Goal: Task Accomplishment & Management: Manage account settings

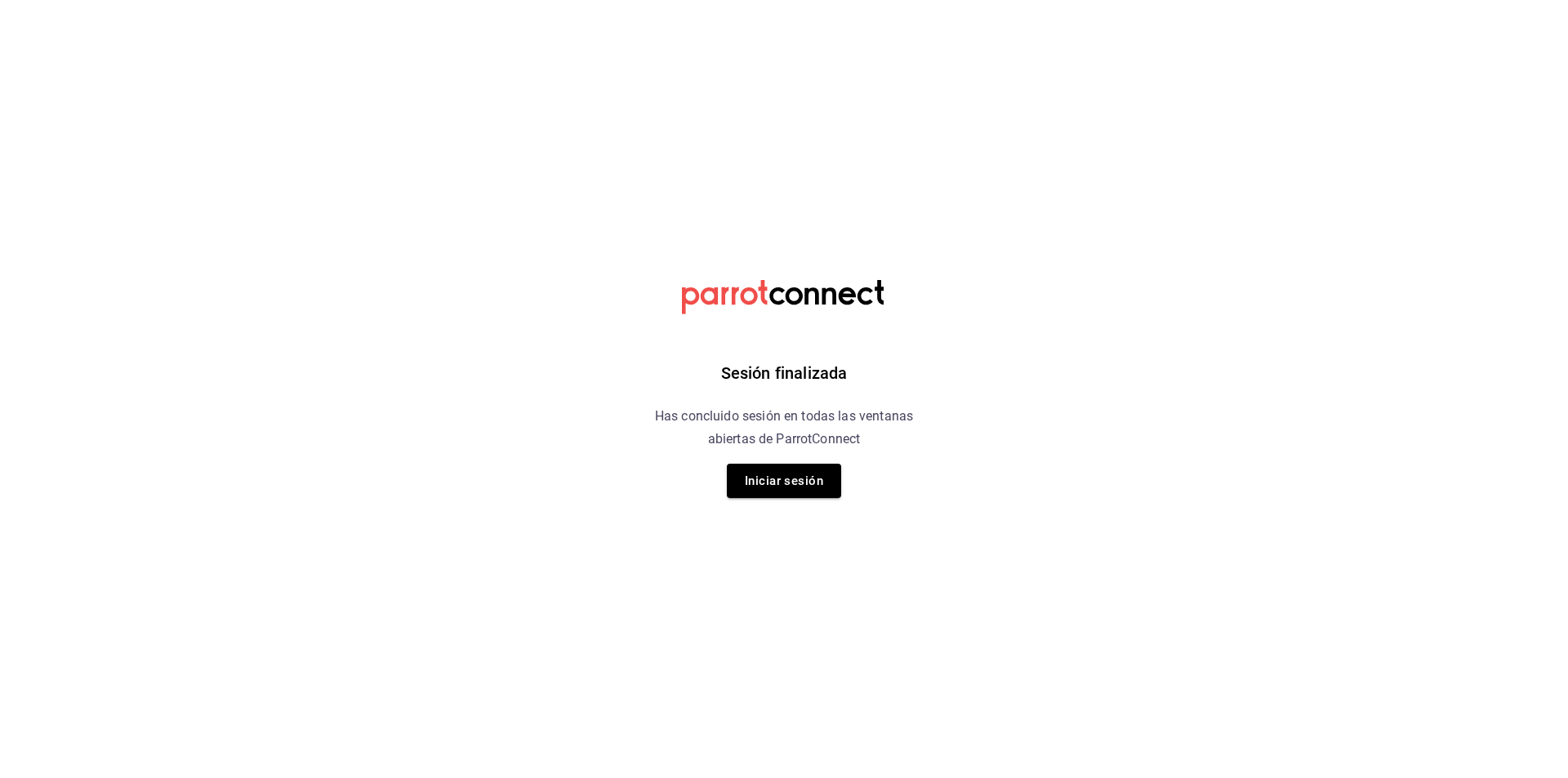
click at [783, 500] on div "Sesión finalizada Has concluido sesión en todas las ventanas abiertas de Parrot…" at bounding box center [784, 389] width 413 height 778
click at [765, 487] on button "Iniciar sesión" at bounding box center [784, 481] width 114 height 35
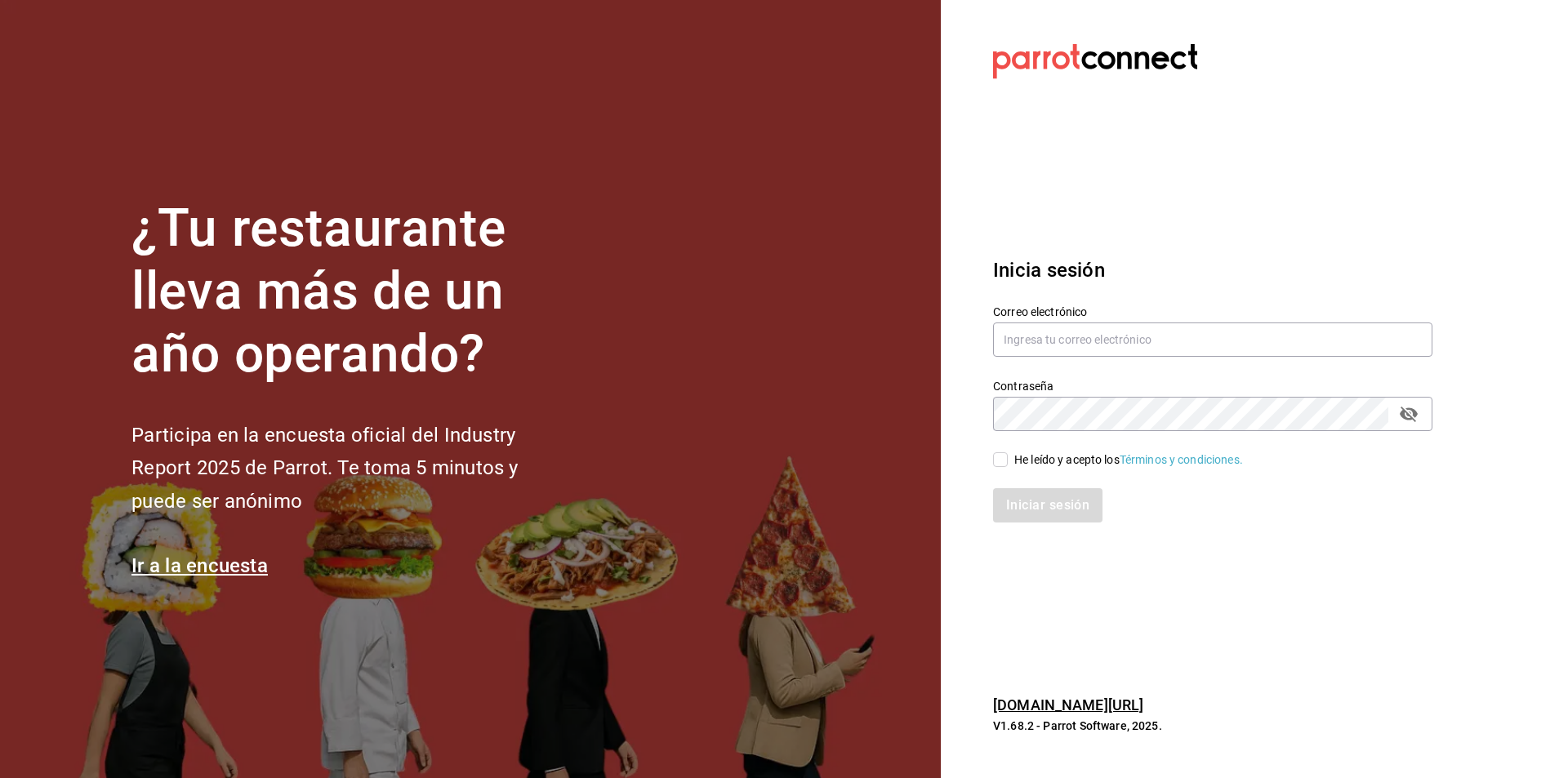
click at [1032, 362] on div "Contraseña Contraseña" at bounding box center [1202, 395] width 459 height 72
click at [1032, 352] on input "text" at bounding box center [1212, 340] width 439 height 35
type input "[PERSON_NAME][EMAIL_ADDRESS][DOMAIN_NAME]"
click at [1014, 457] on div "He leído y acepto los Términos y condiciones." at bounding box center [1129, 460] width 229 height 17
click at [1008, 457] on input "He leído y acepto los Términos y condiciones." at bounding box center [1000, 460] width 15 height 15
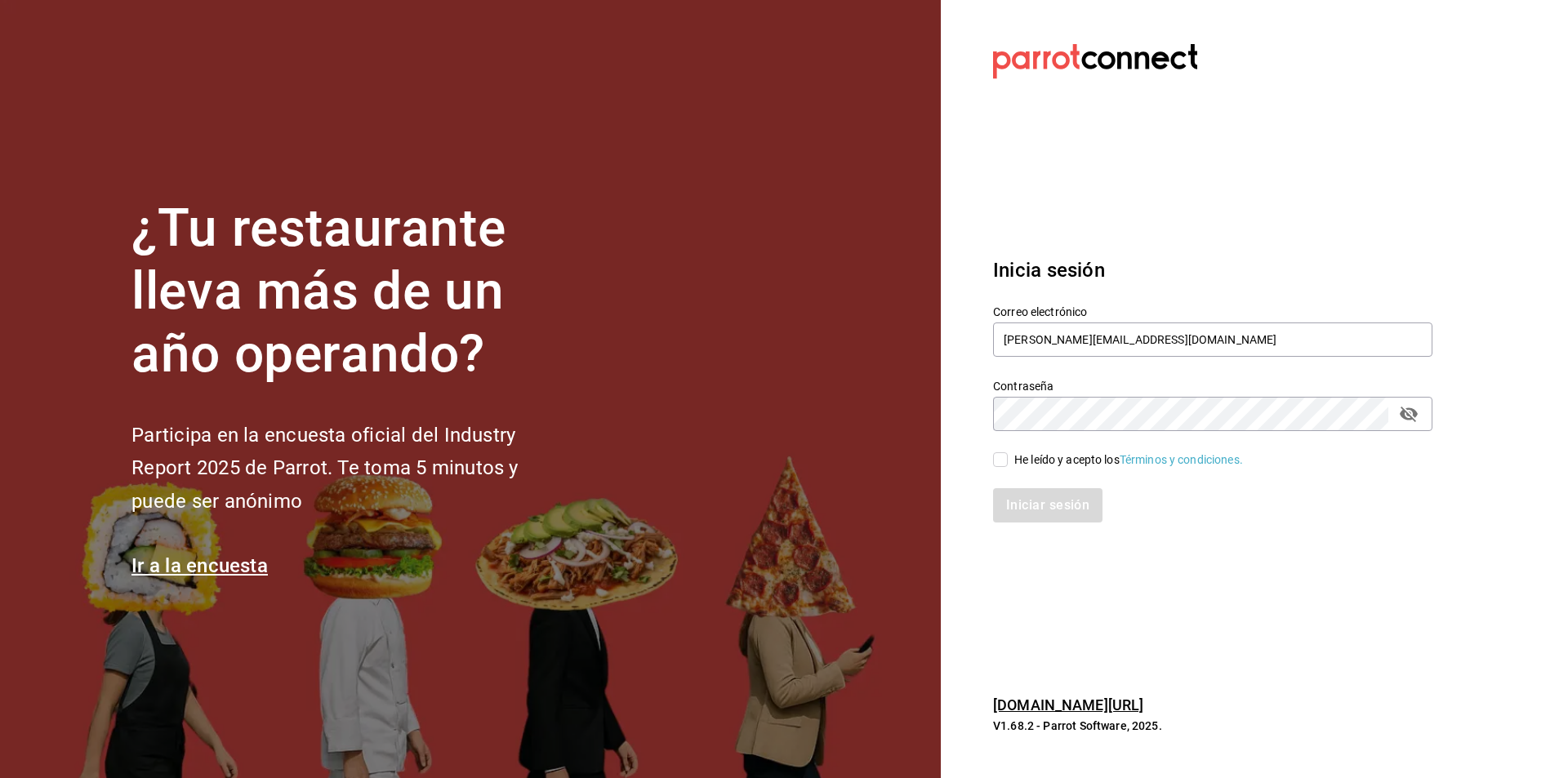
checkbox input "true"
click at [1012, 499] on button "Iniciar sesión" at bounding box center [1048, 505] width 111 height 35
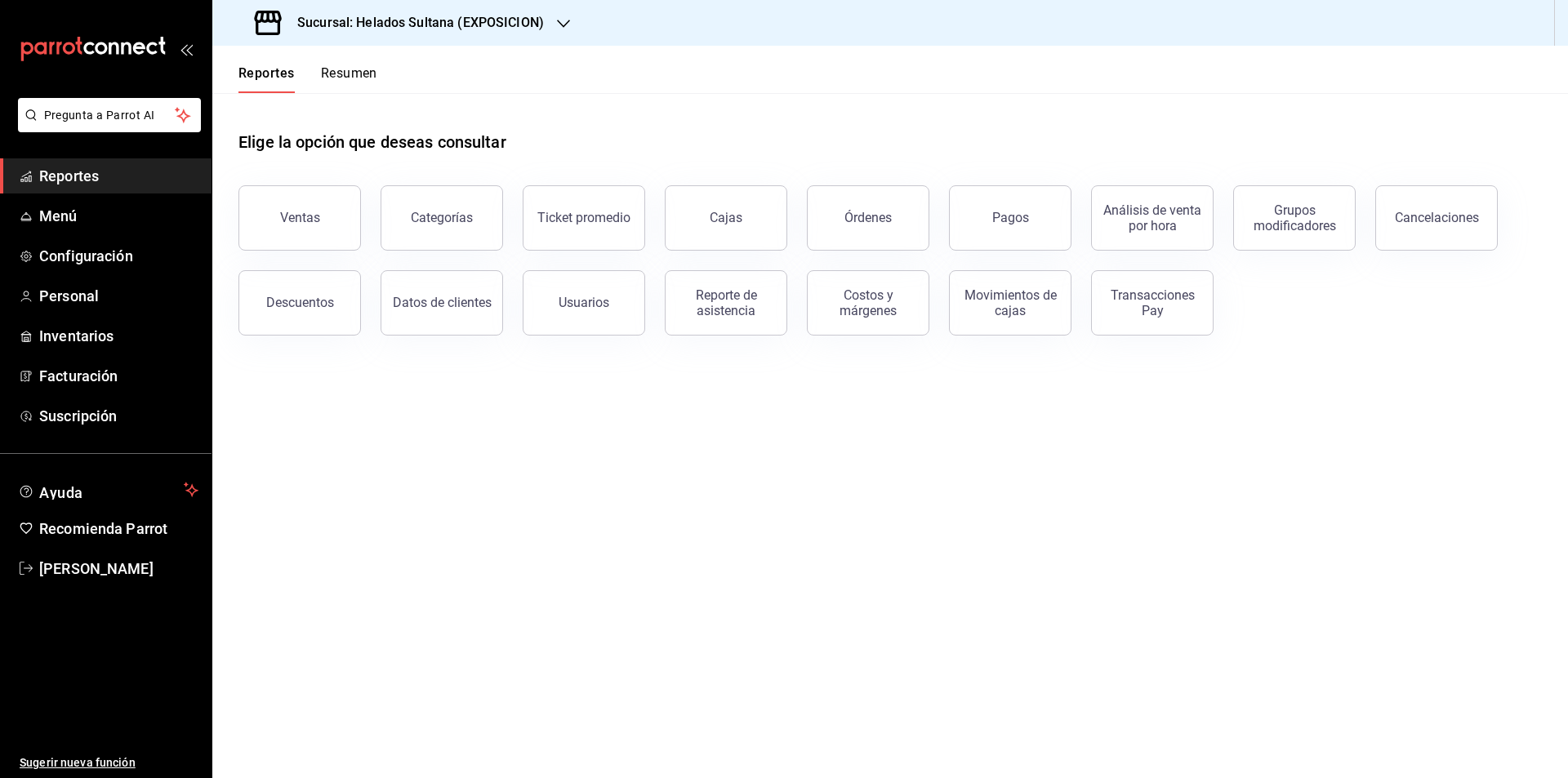
click at [447, 42] on div "Sucursal: Helados Sultana (EXPOSICION)" at bounding box center [401, 23] width 351 height 46
click at [404, 90] on div "Helados Sultana (VASCONCELOS)" at bounding box center [335, 106] width 245 height 36
click at [53, 214] on span "Menú" at bounding box center [119, 216] width 160 height 22
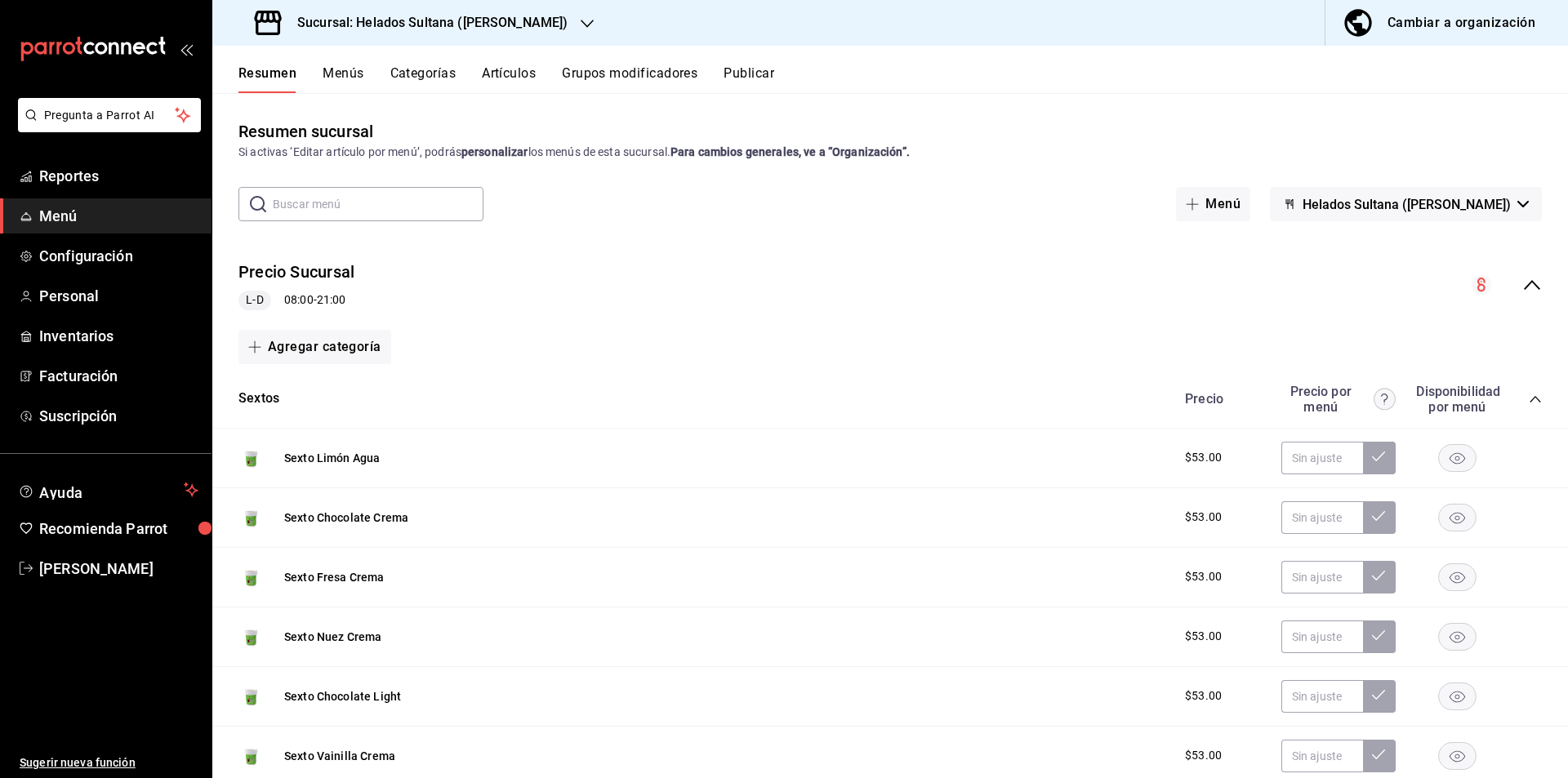
click at [1528, 286] on icon "collapse-menu-row" at bounding box center [1533, 285] width 20 height 20
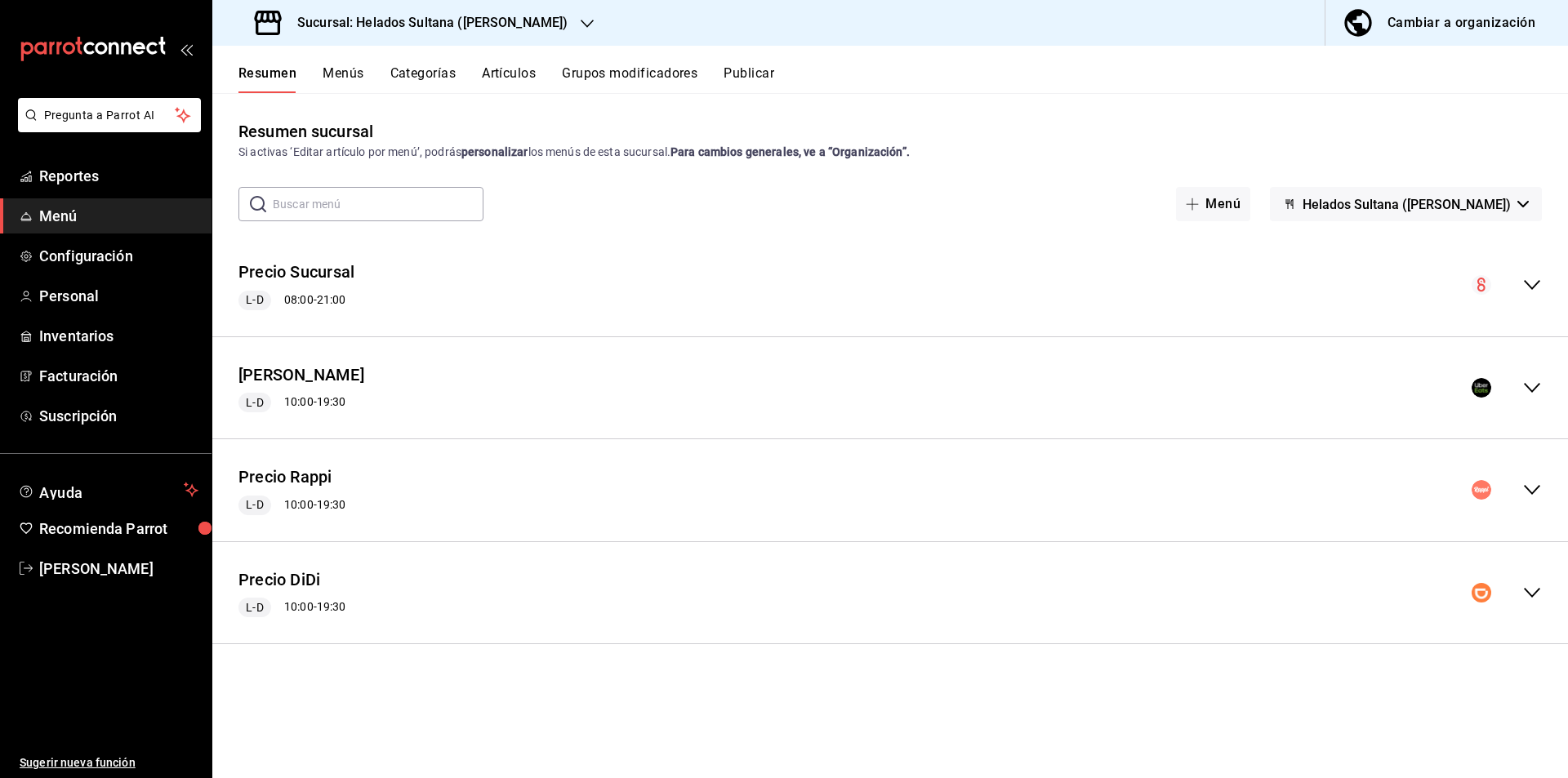
click at [1529, 375] on div "Precio Uber L-D 10:00 - 19:30" at bounding box center [890, 389] width 1356 height 76
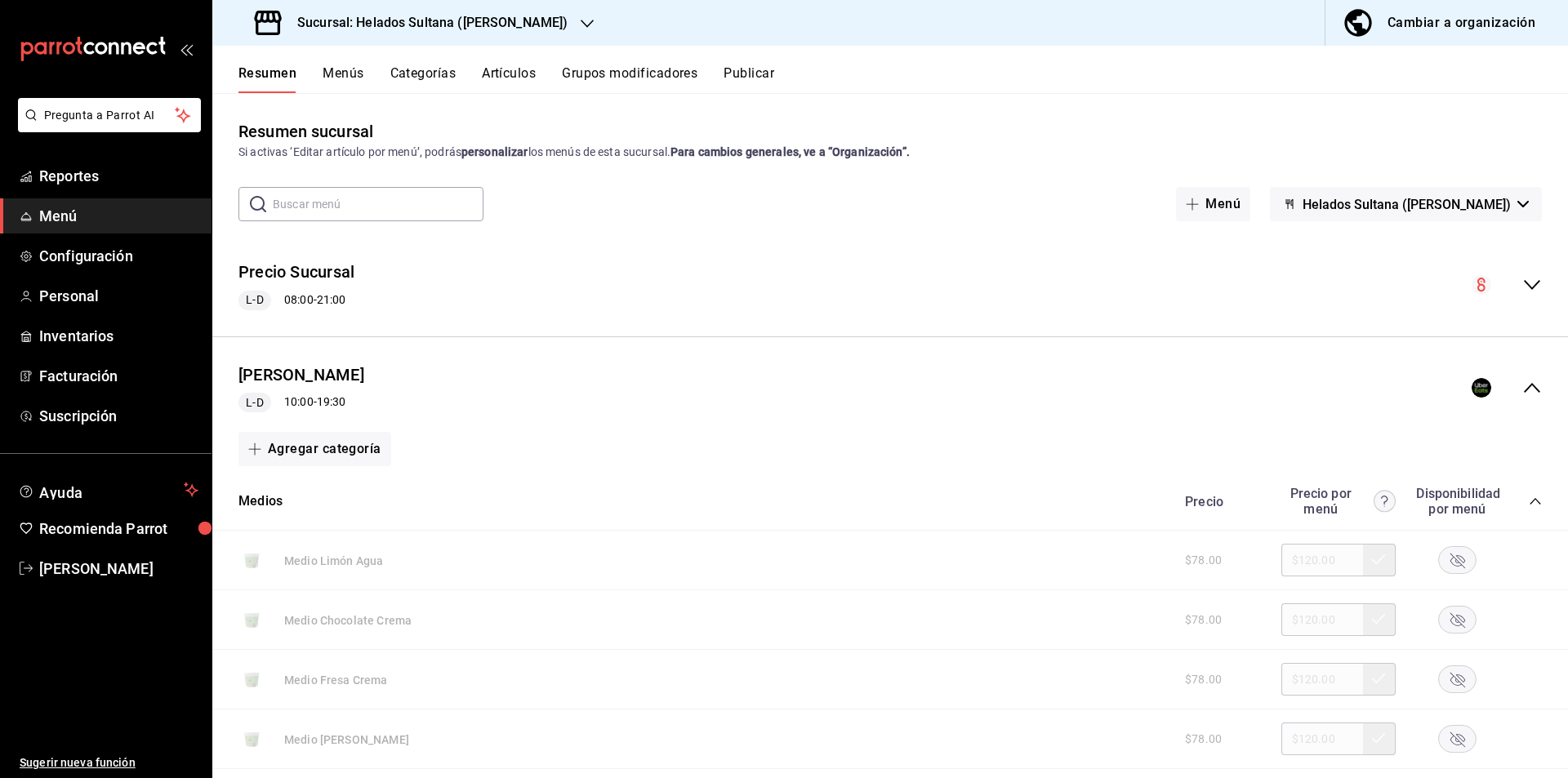
click at [1525, 516] on div "Precio Precio por menú Disponibilidad por menú" at bounding box center [1355, 501] width 374 height 31
click at [1529, 505] on icon "collapse-category-row" at bounding box center [1535, 501] width 13 height 13
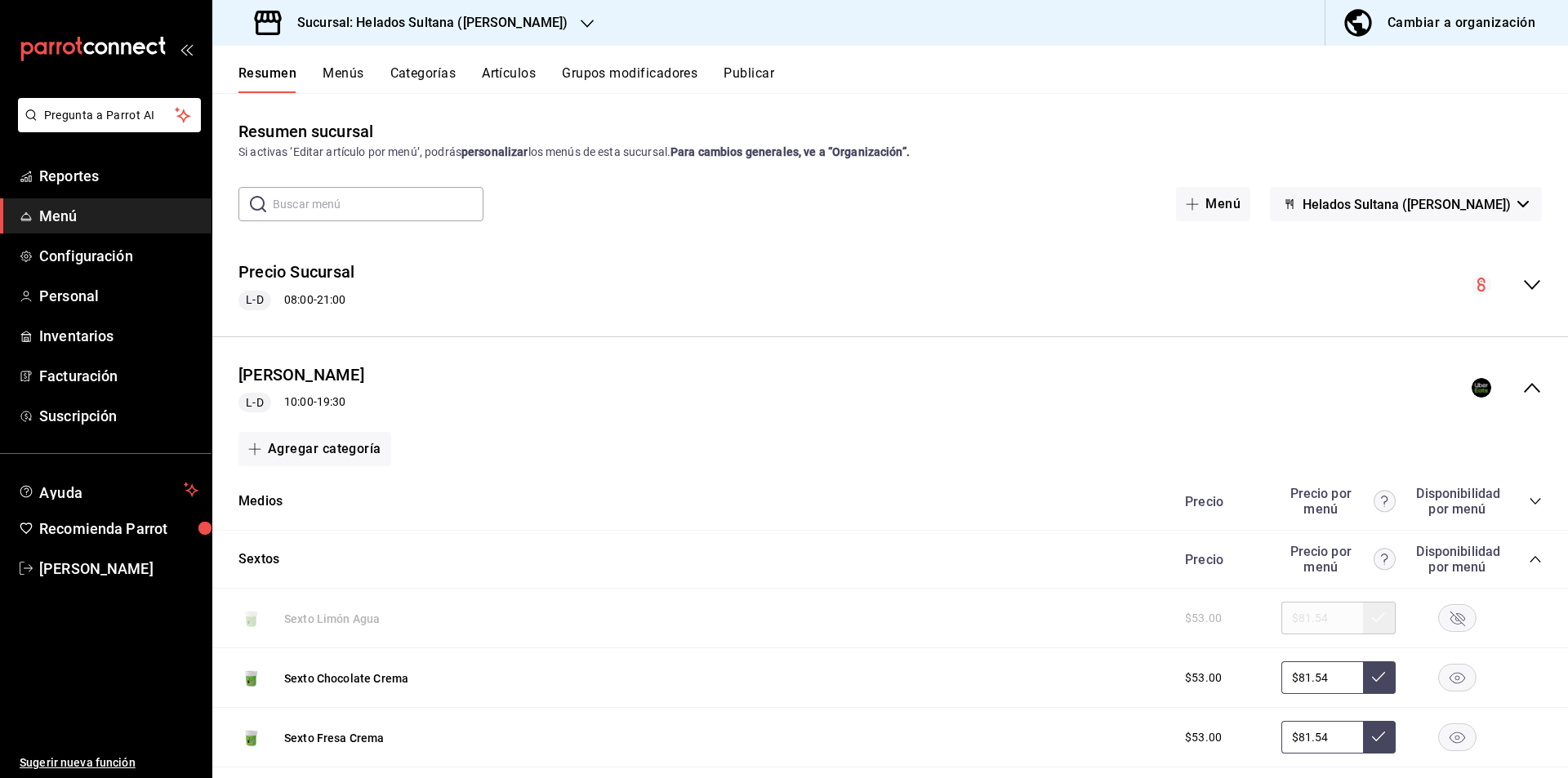
click at [1516, 548] on div "Precio Precio por menú Disponibilidad por menú" at bounding box center [1355, 559] width 374 height 31
click at [1529, 559] on icon "collapse-category-row" at bounding box center [1535, 559] width 13 height 13
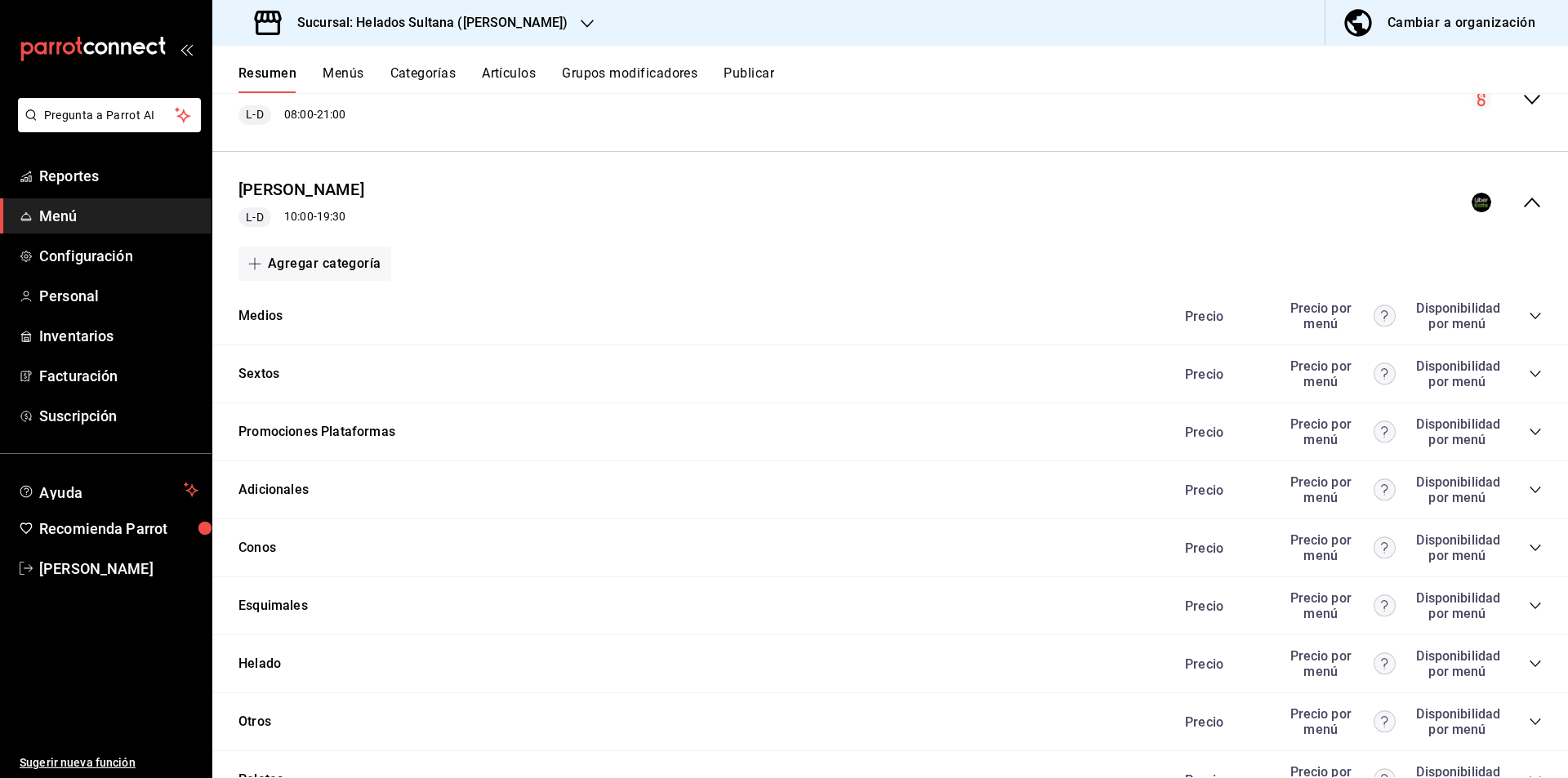
scroll to position [251, 0]
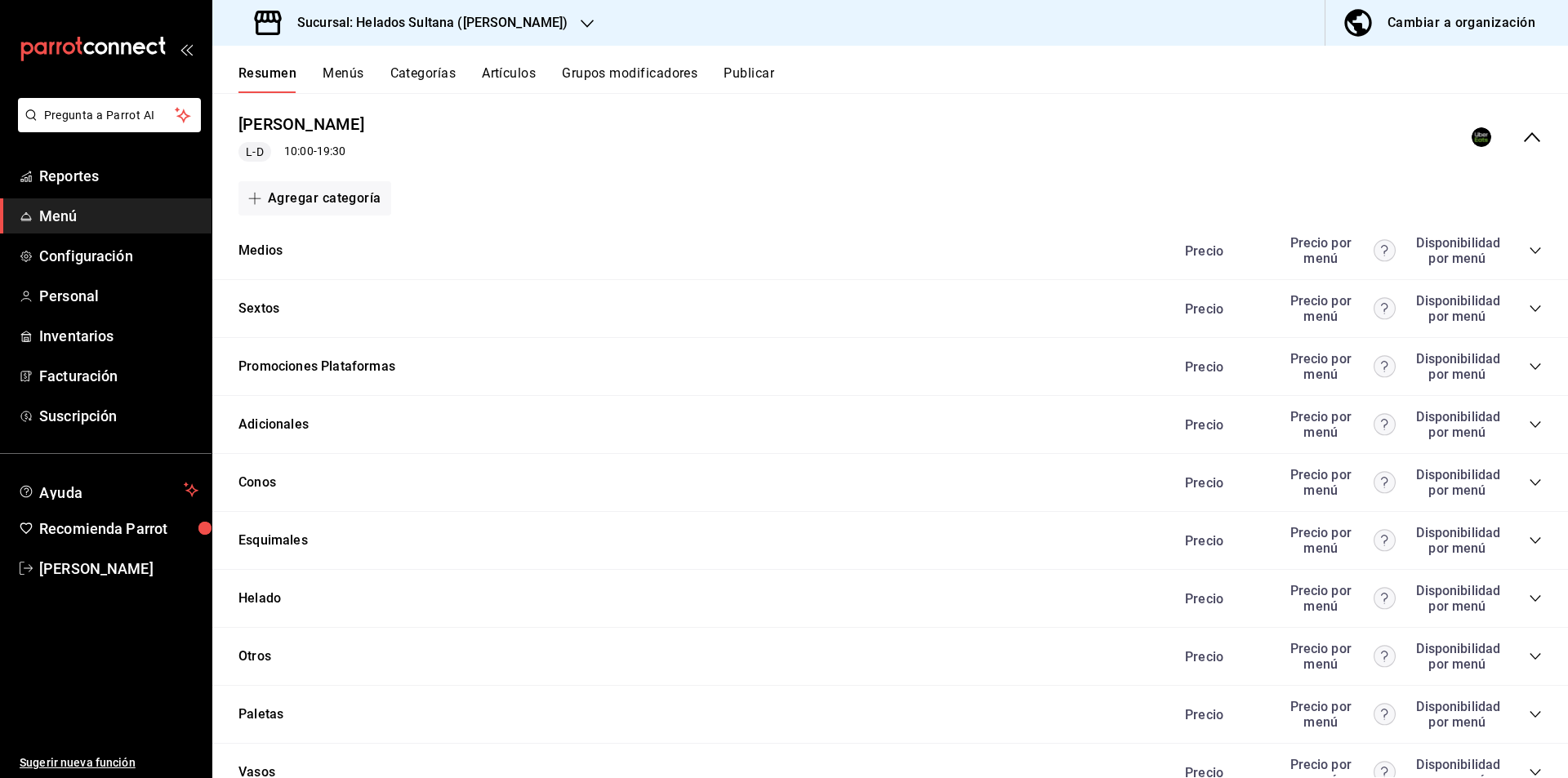
click at [1529, 365] on icon "collapse-category-row" at bounding box center [1535, 366] width 13 height 13
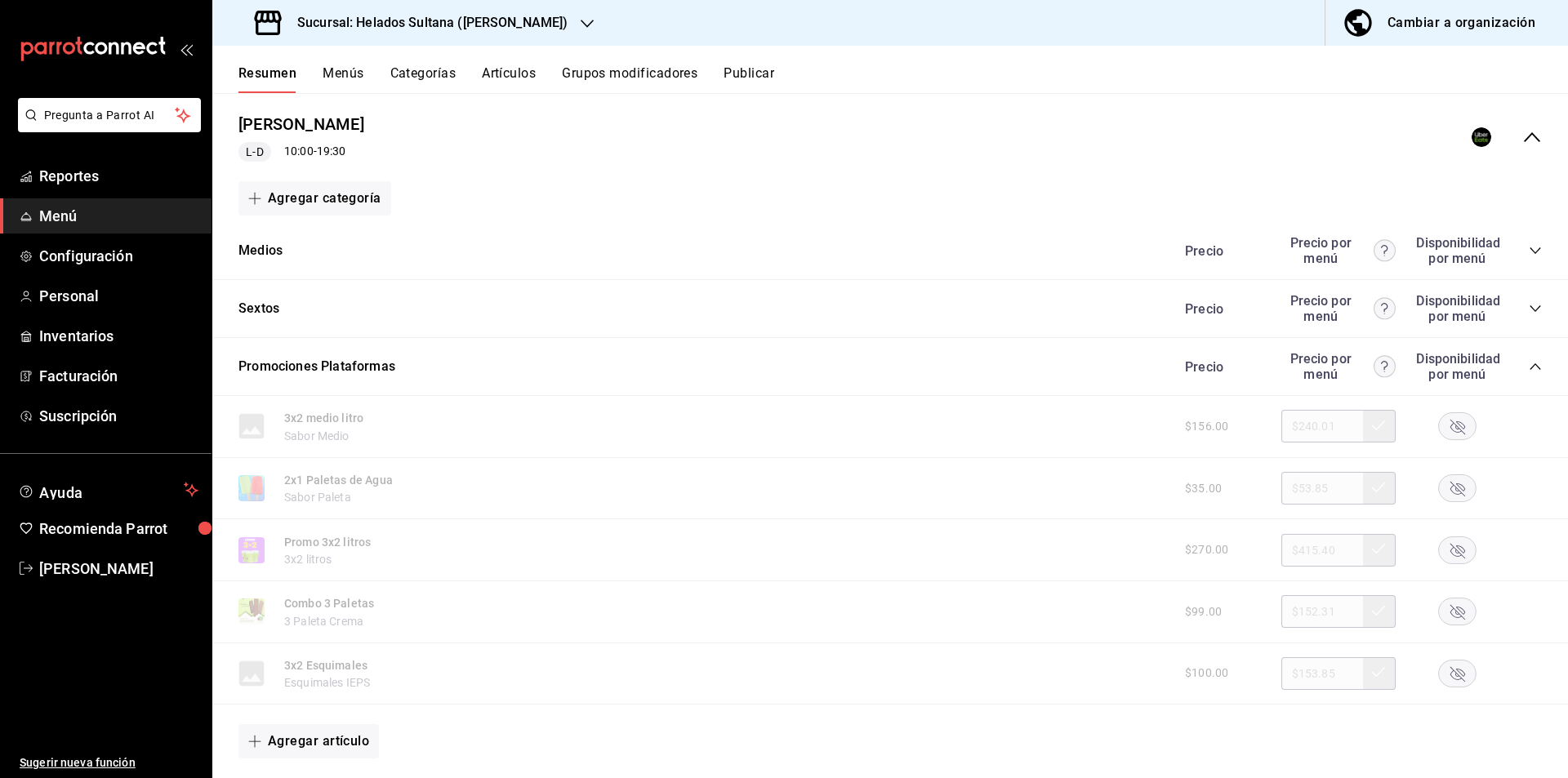
click at [1443, 604] on rect "button" at bounding box center [1458, 612] width 37 height 27
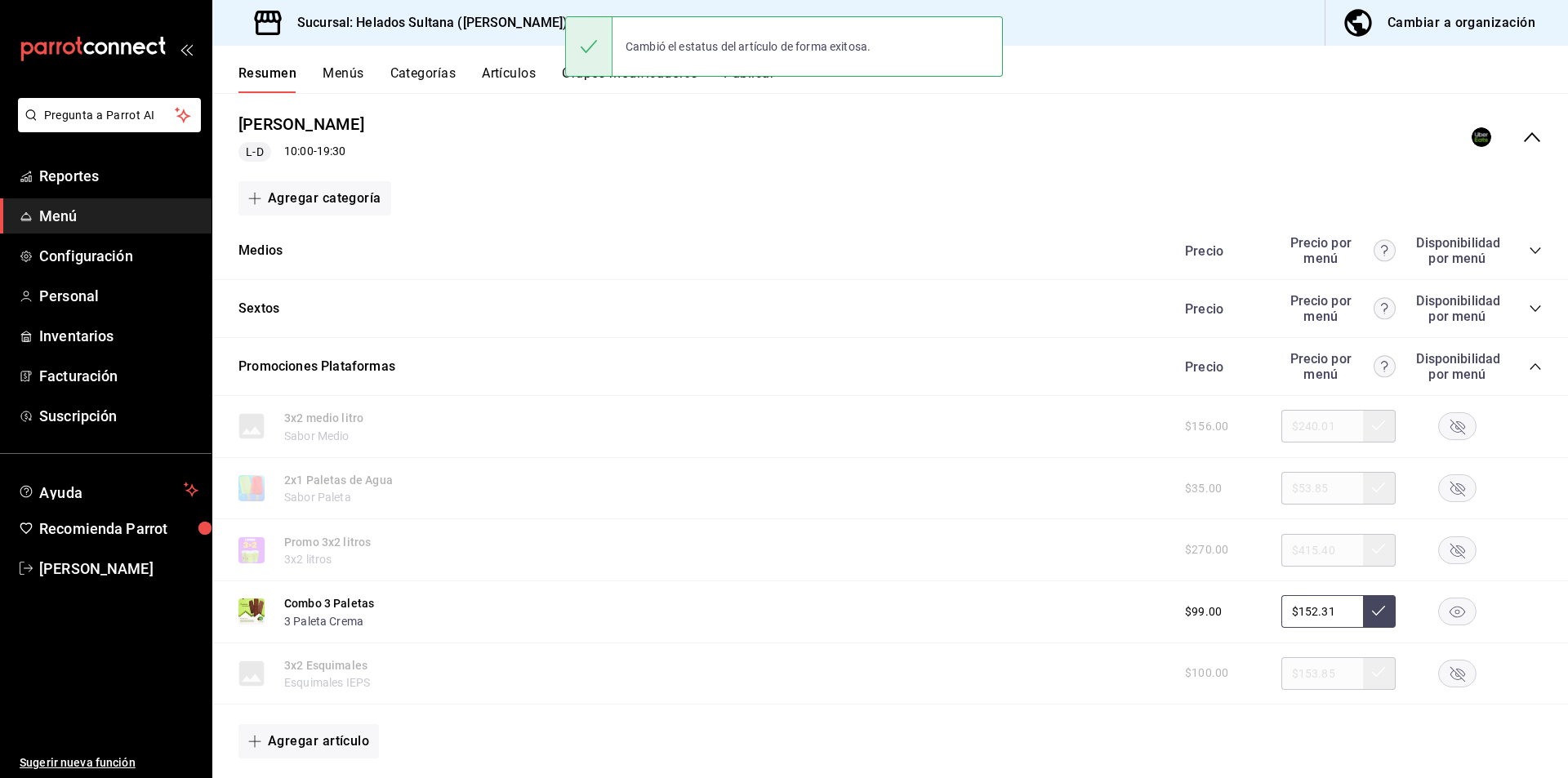
click at [1523, 147] on div "Precio Uber L-D 10:00 - 19:30" at bounding box center [890, 138] width 1356 height 76
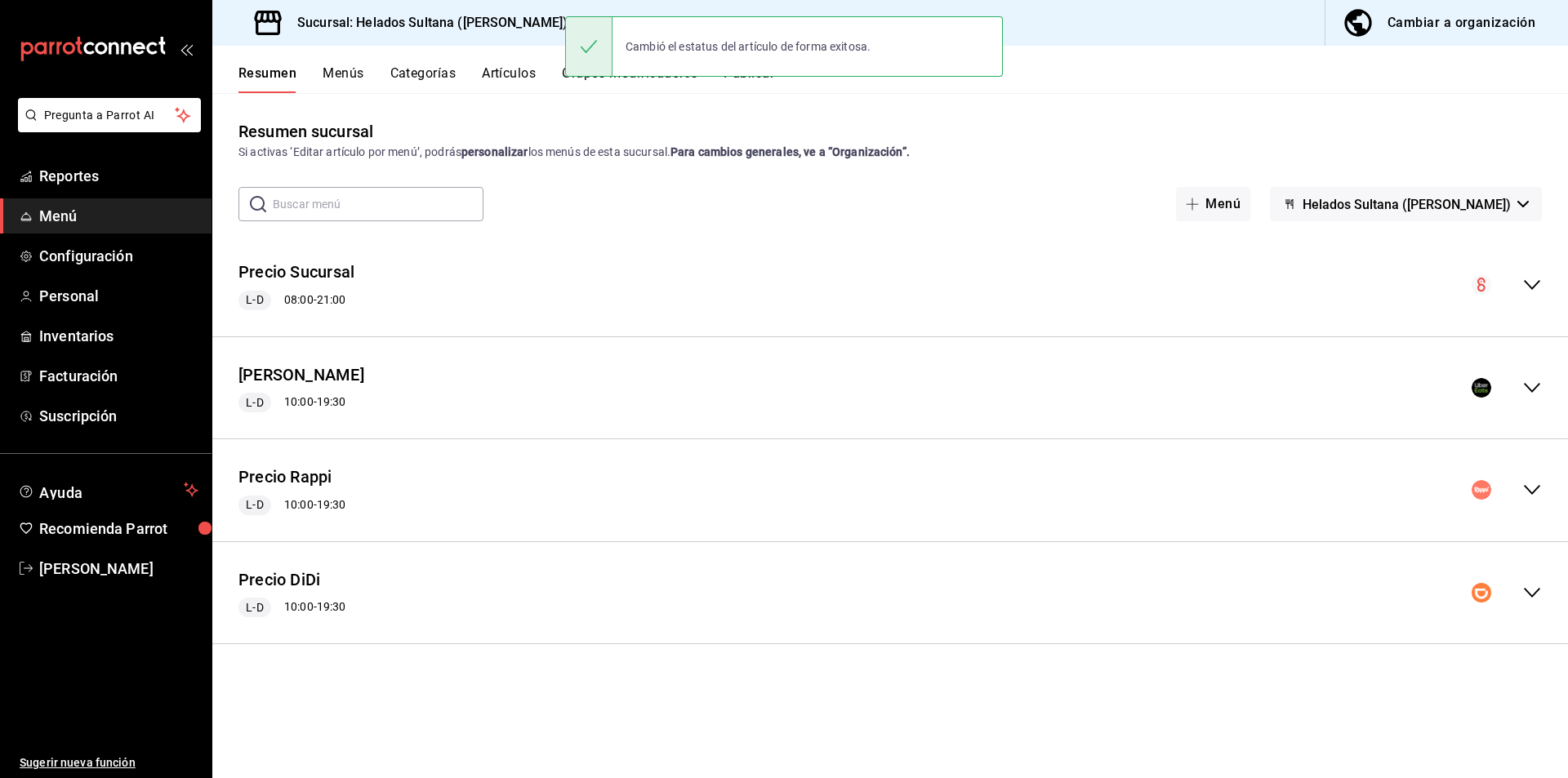
scroll to position [0, 0]
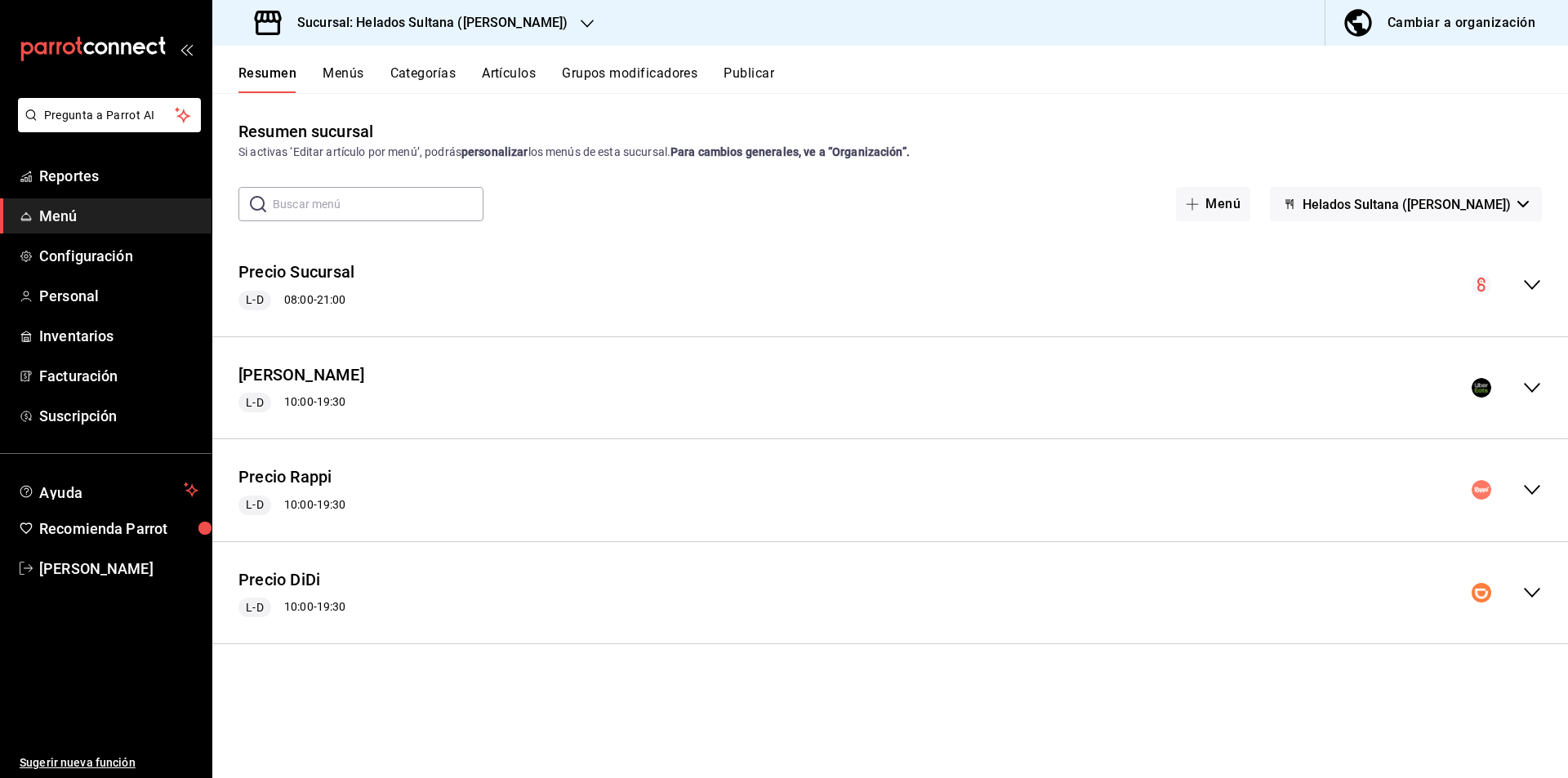
click at [1537, 509] on div "Precio Rappi L-D 10:00 - 19:30" at bounding box center [890, 491] width 1356 height 76
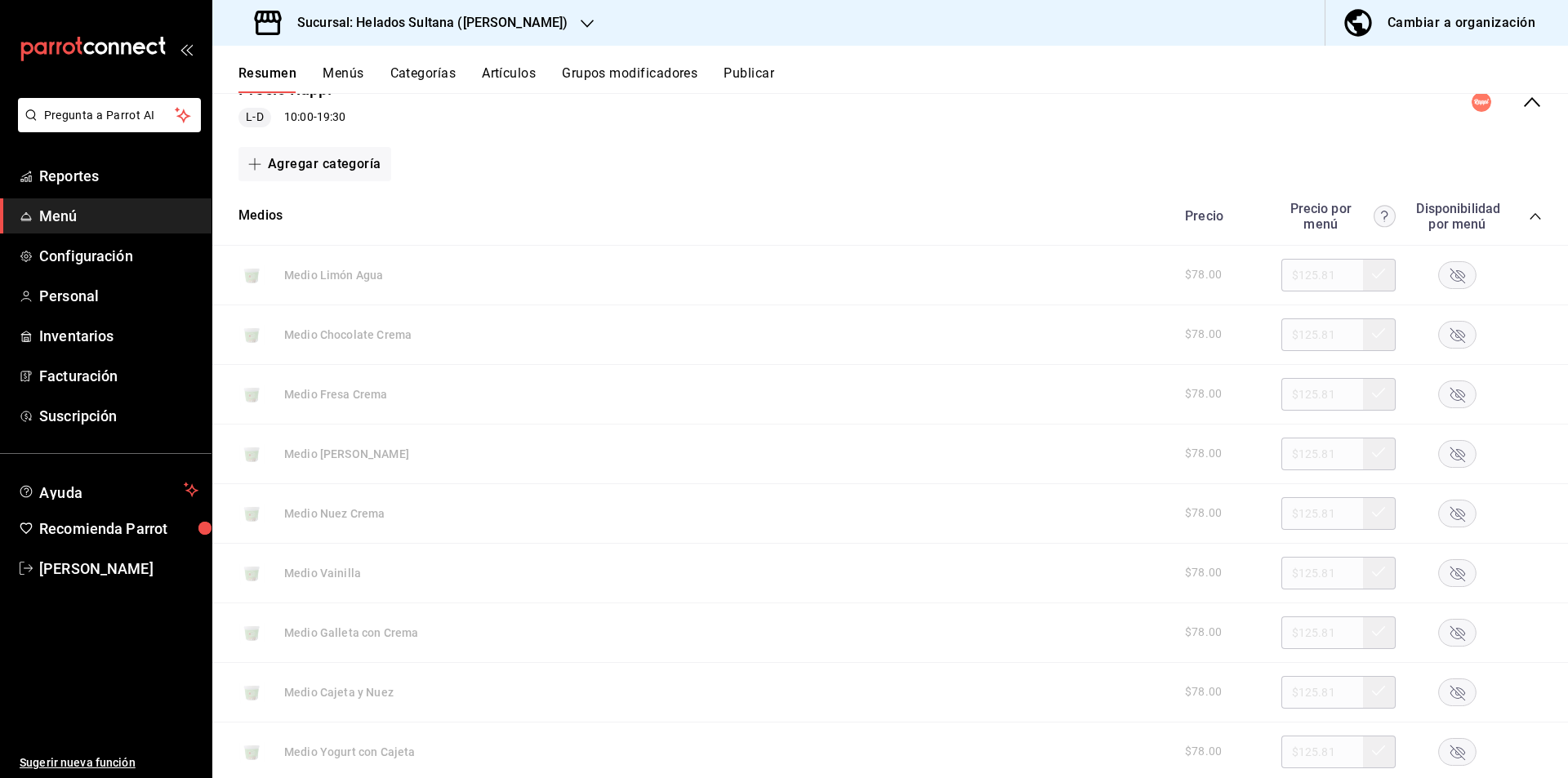
scroll to position [378, 0]
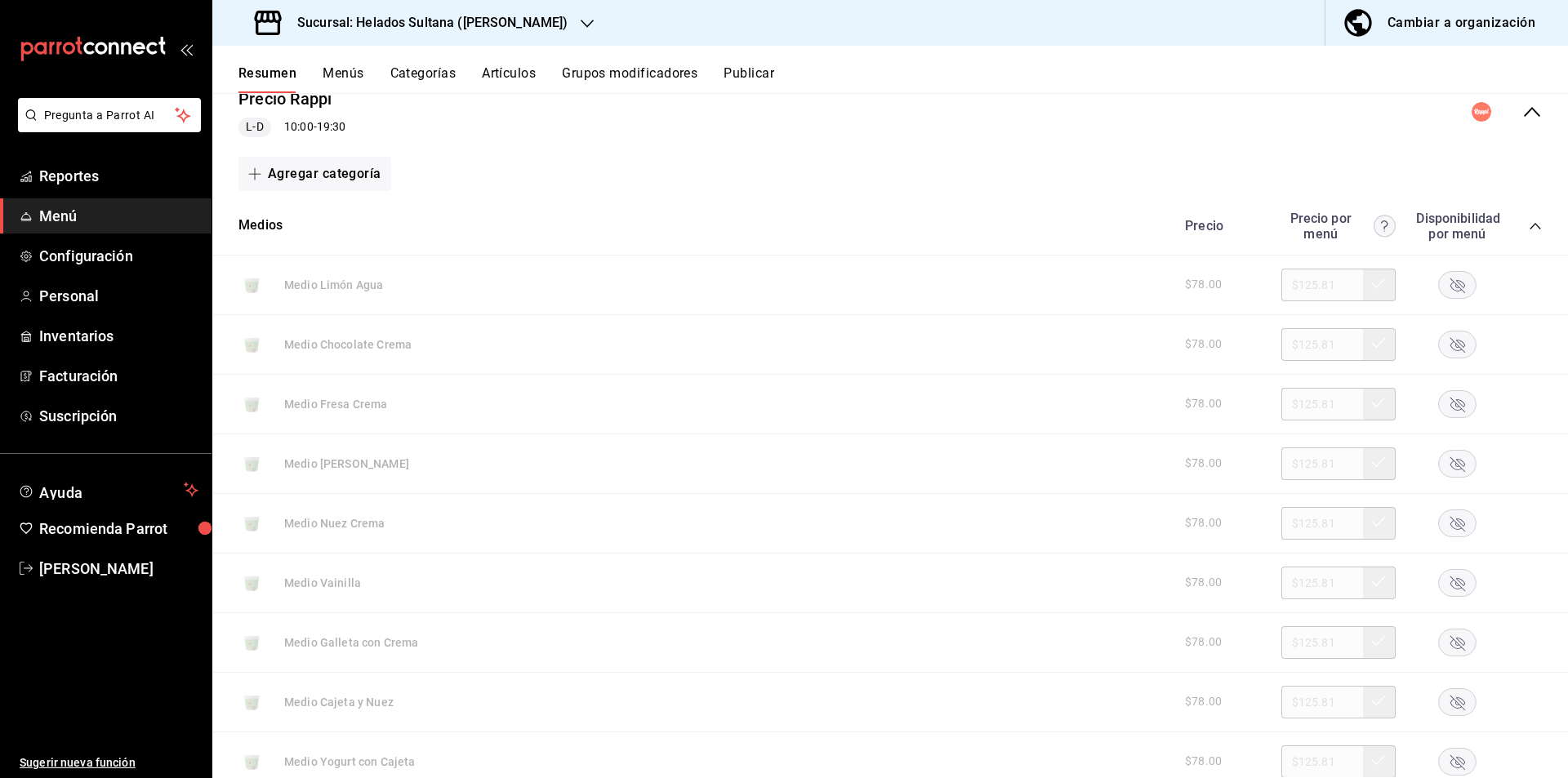
click at [1529, 231] on icon "collapse-category-row" at bounding box center [1535, 226] width 13 height 13
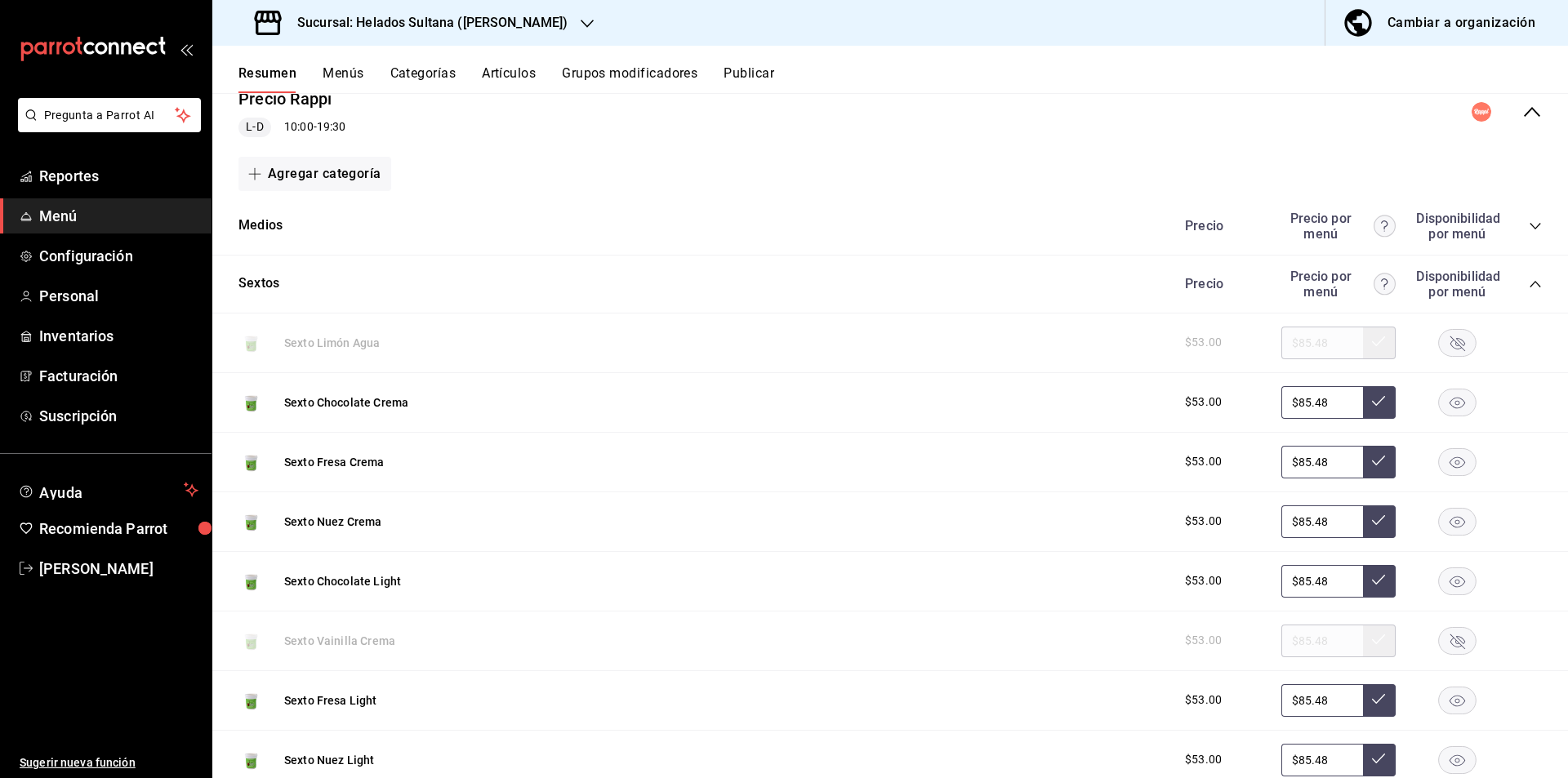
click at [1529, 283] on icon "collapse-category-row" at bounding box center [1535, 284] width 13 height 13
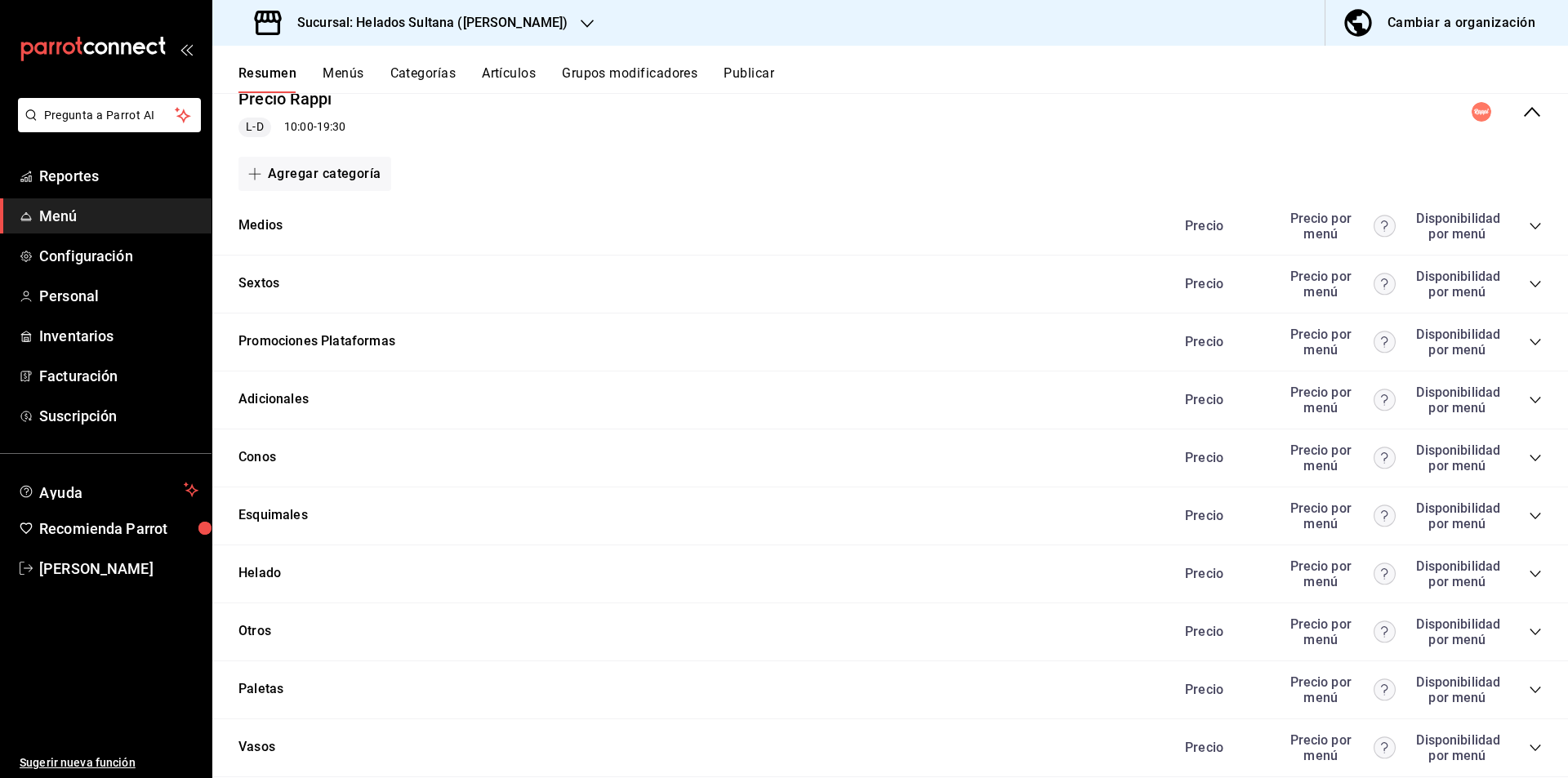
click at [1517, 334] on div "Precio Precio por menú Disponibilidad por menú" at bounding box center [1355, 342] width 374 height 31
click at [1528, 352] on div "Precio Precio por menú Disponibilidad por menú" at bounding box center [1355, 342] width 374 height 31
click at [1529, 344] on icon "collapse-category-row" at bounding box center [1535, 342] width 13 height 13
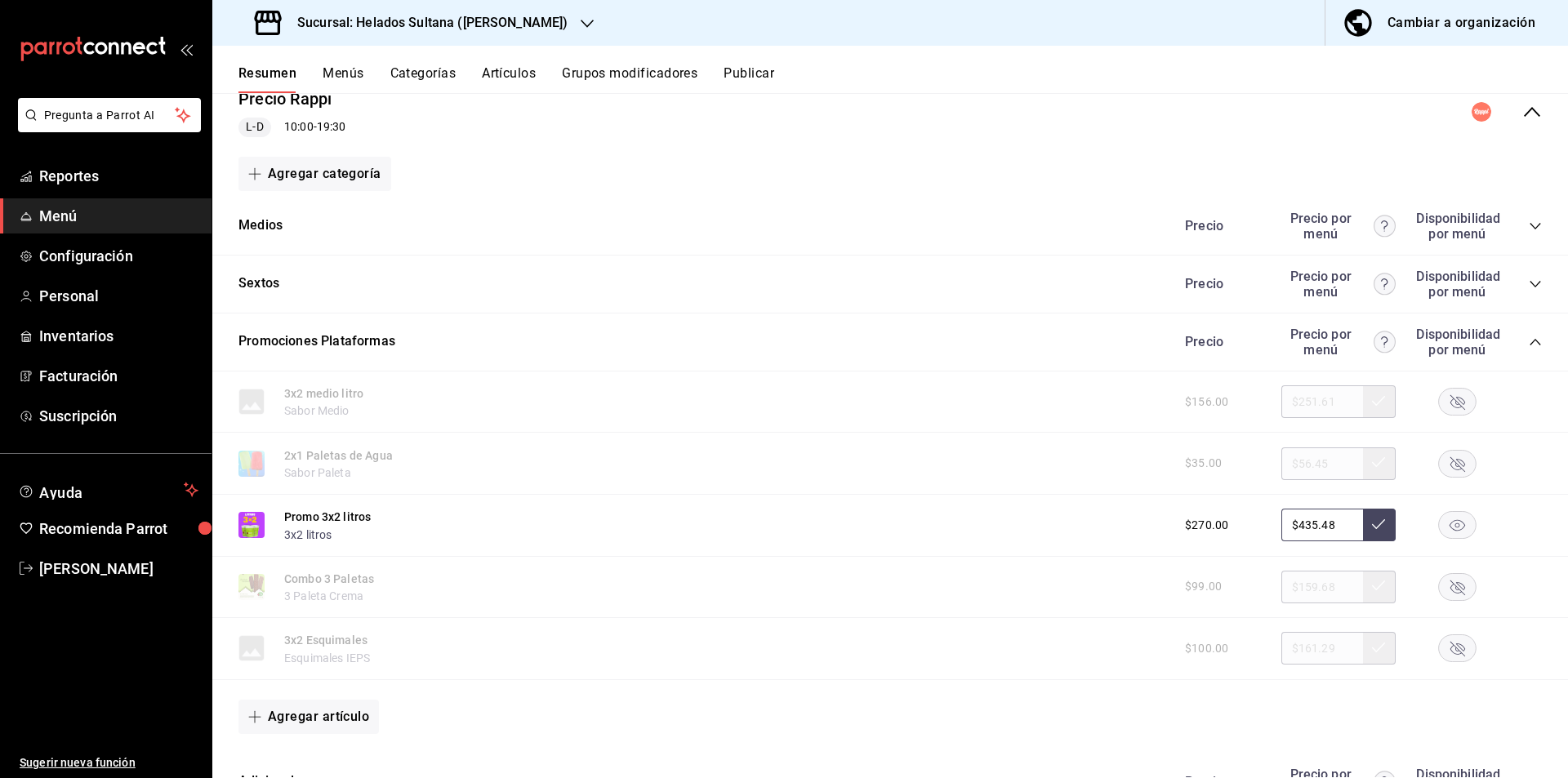
click at [1439, 518] on rect "button" at bounding box center [1458, 525] width 37 height 27
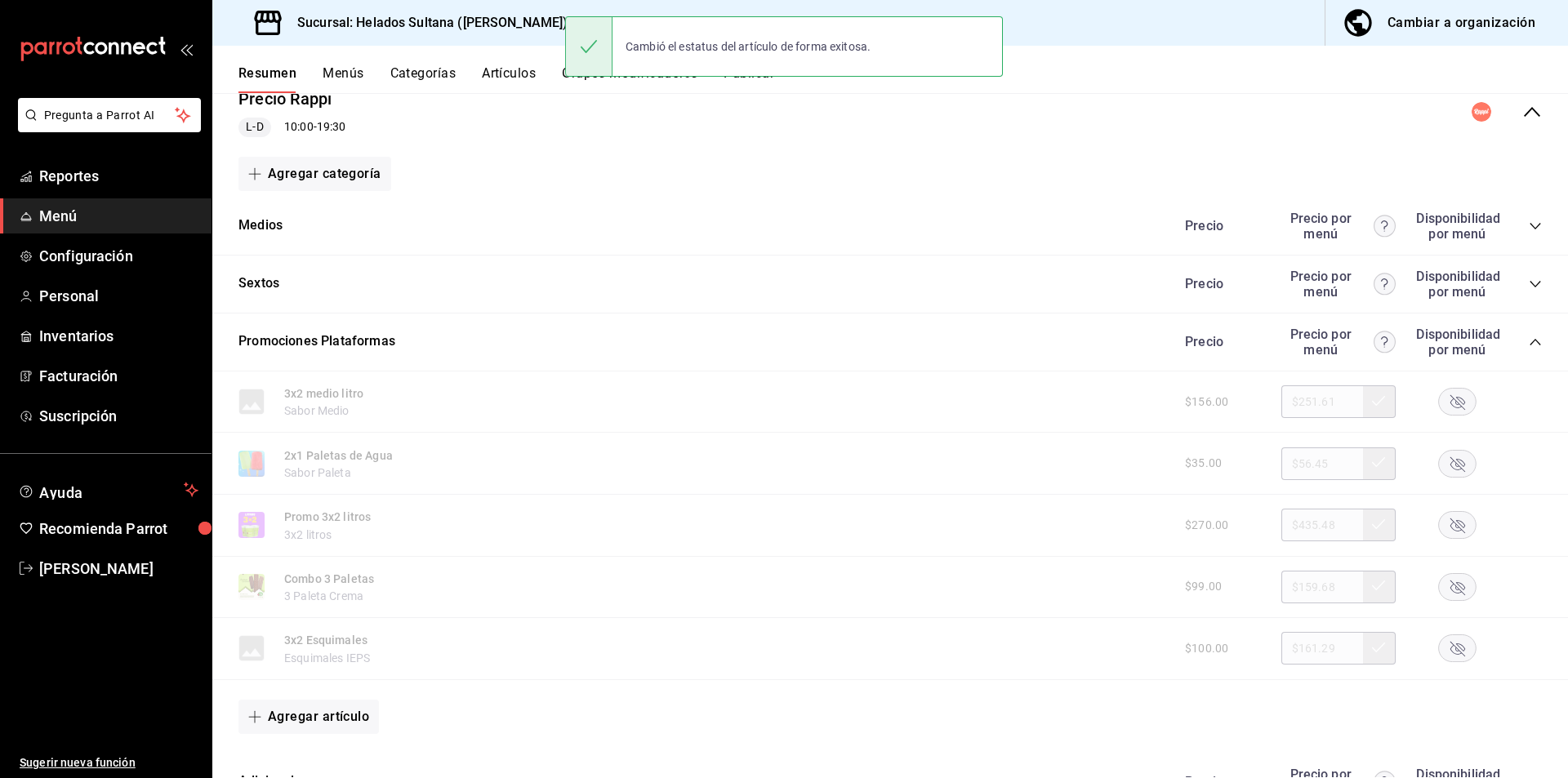
click at [1445, 593] on rect "button" at bounding box center [1458, 586] width 37 height 27
click at [1523, 114] on icon "collapse-menu-row" at bounding box center [1533, 112] width 20 height 20
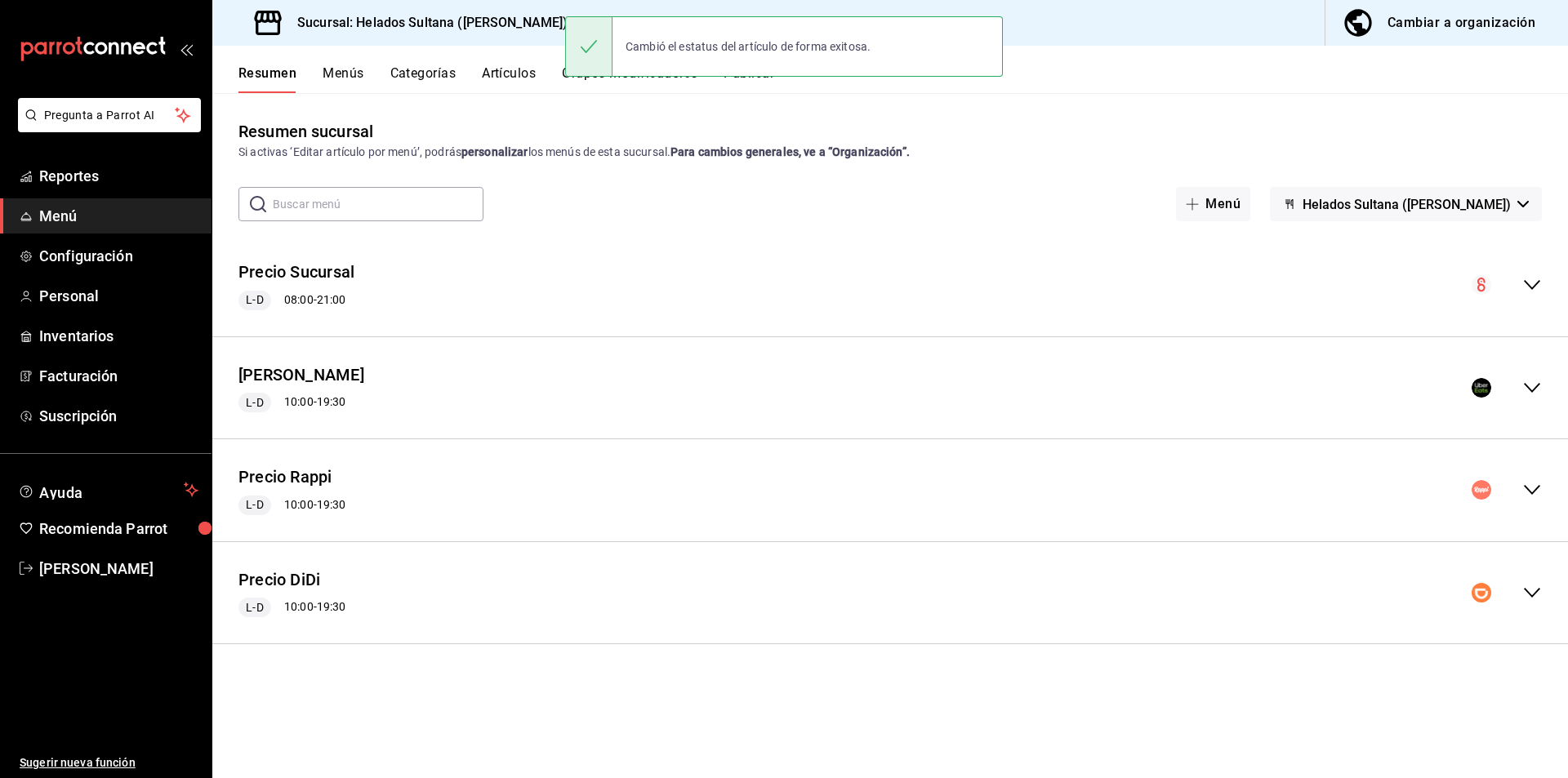
scroll to position [0, 0]
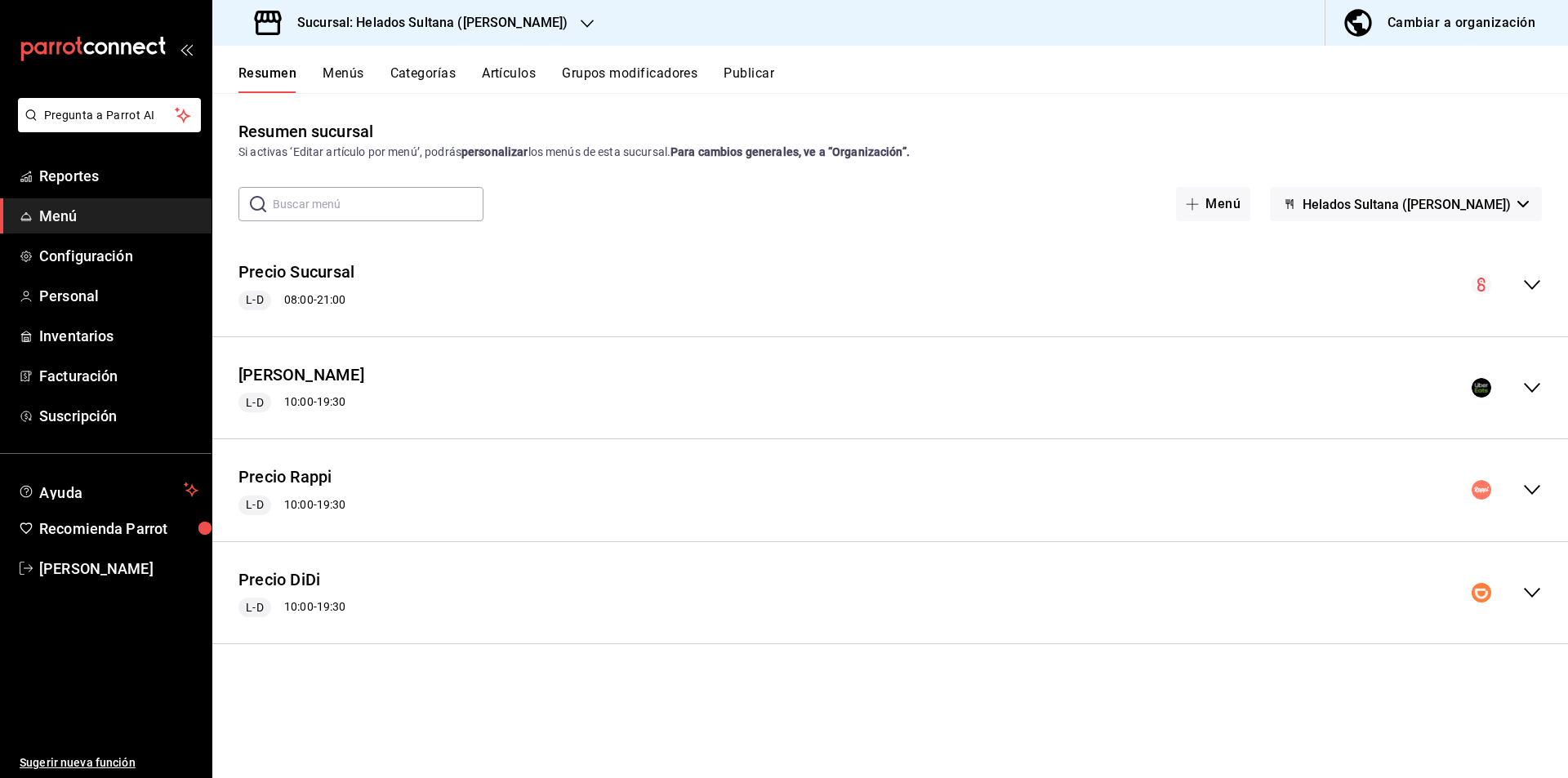
click at [1523, 388] on icon "collapse-menu-row" at bounding box center [1533, 388] width 20 height 20
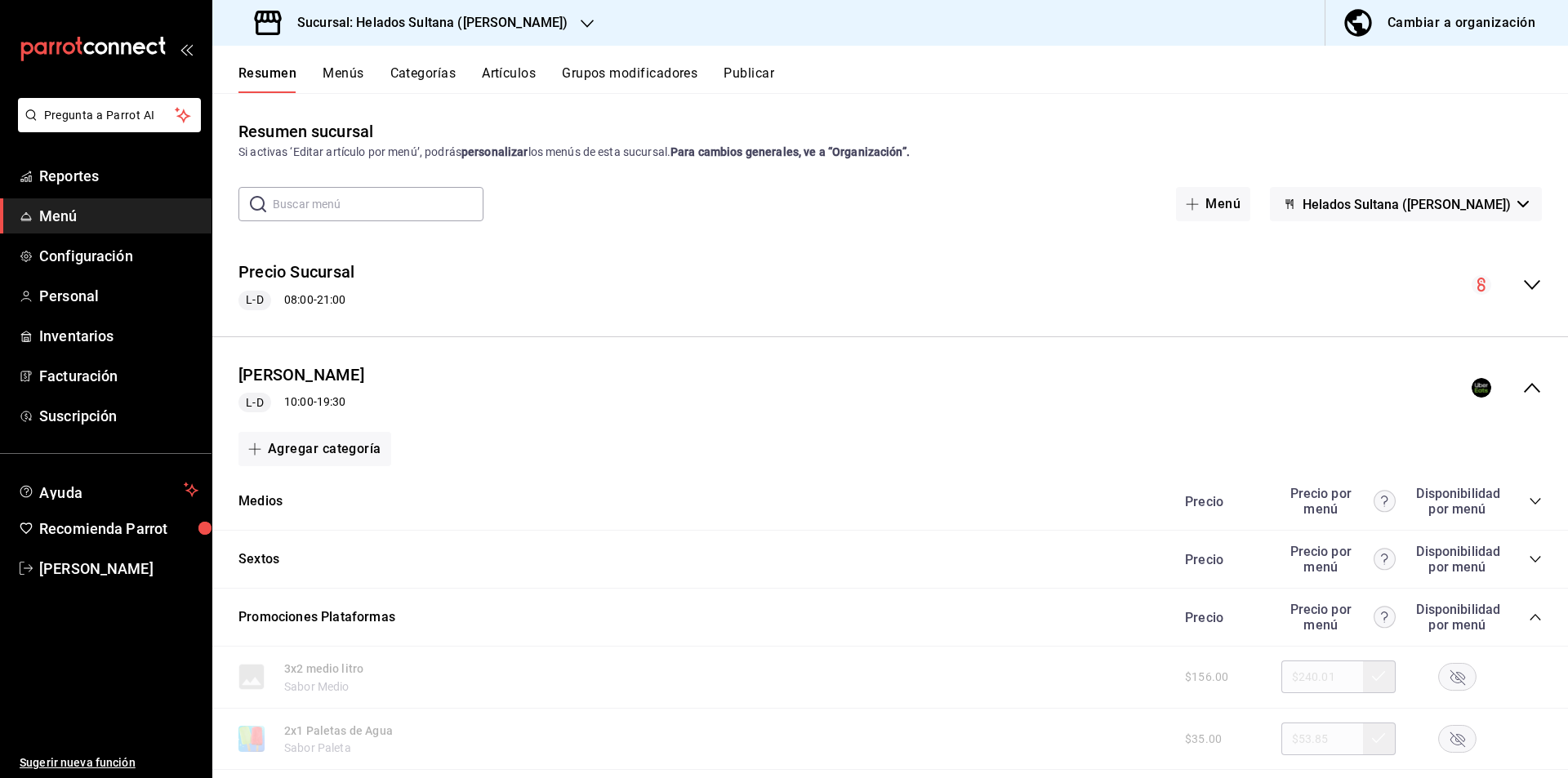
scroll to position [169, 0]
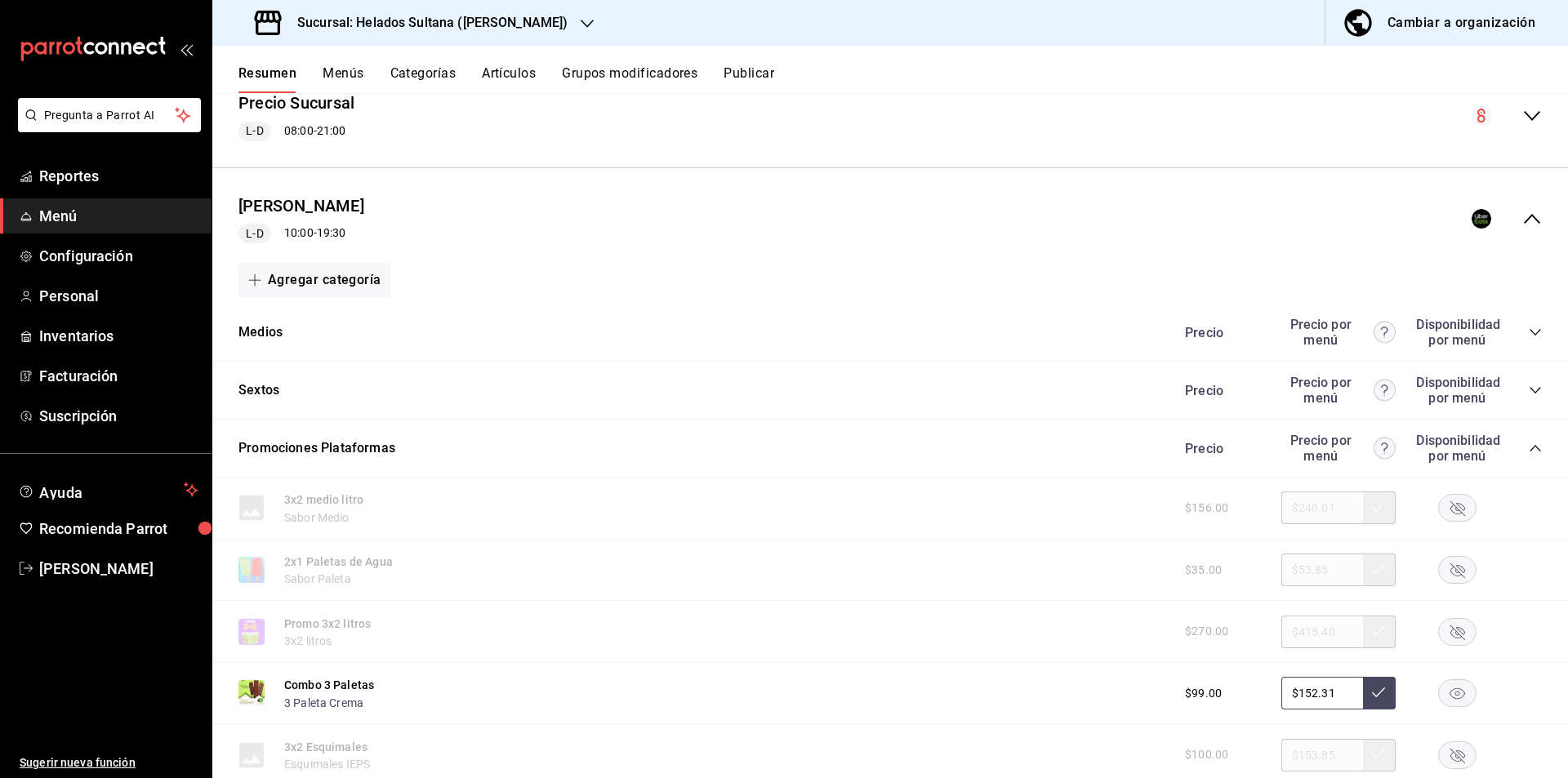
click at [1525, 216] on icon "collapse-menu-row" at bounding box center [1533, 219] width 20 height 20
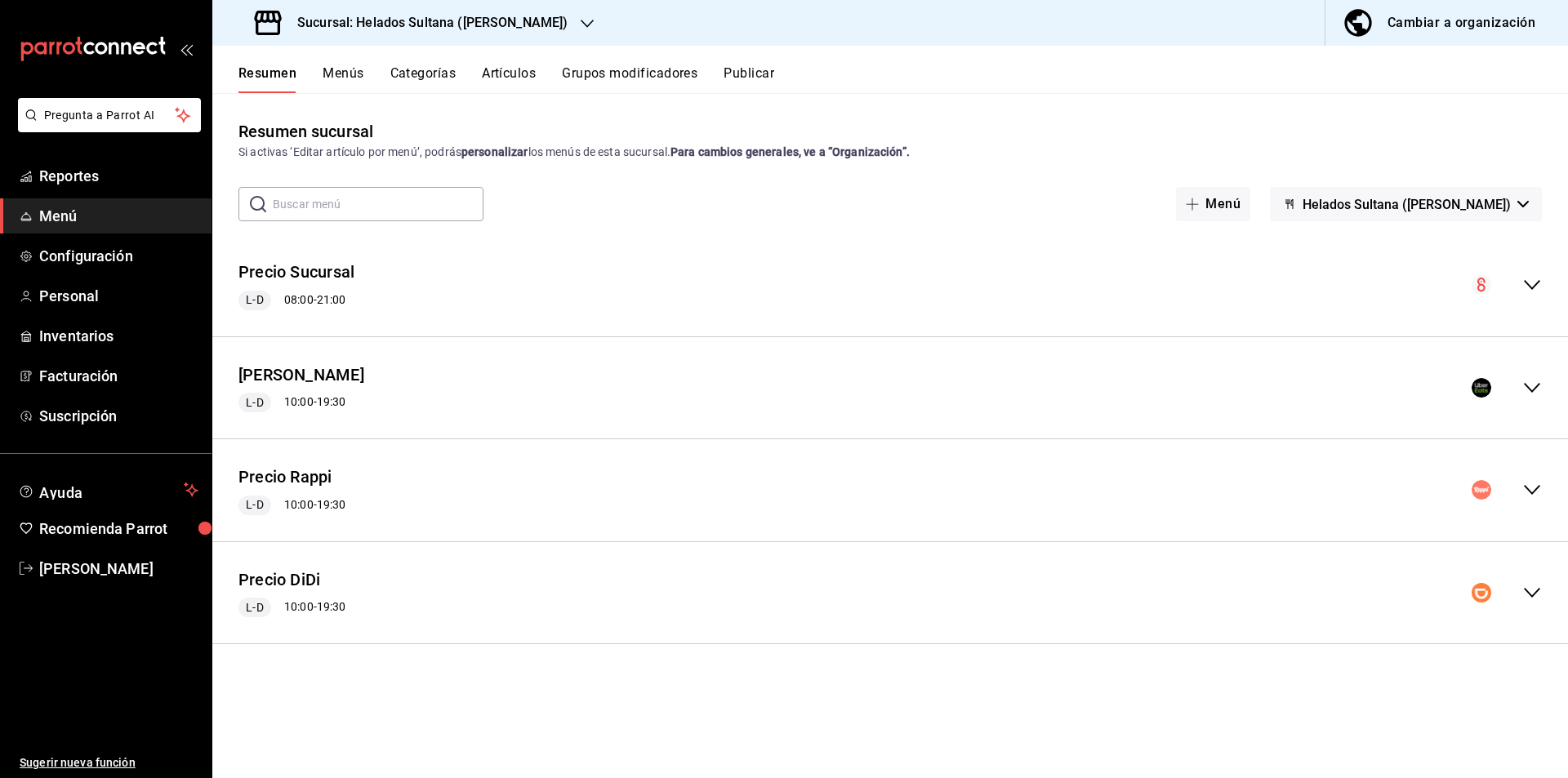
scroll to position [0, 0]
click at [1525, 591] on icon "collapse-menu-row" at bounding box center [1533, 593] width 20 height 20
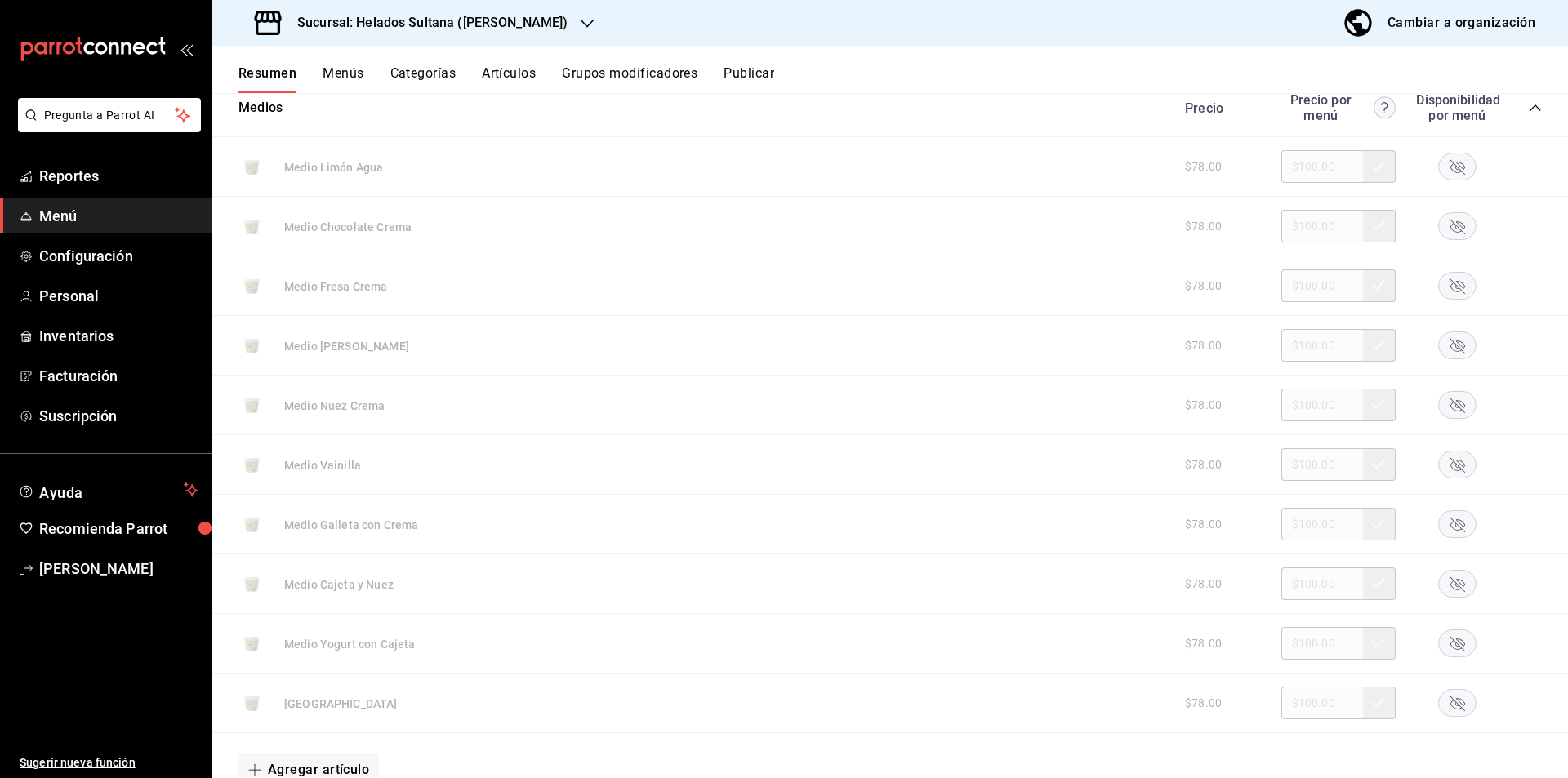
click at [1529, 113] on icon "collapse-category-row" at bounding box center [1535, 107] width 13 height 13
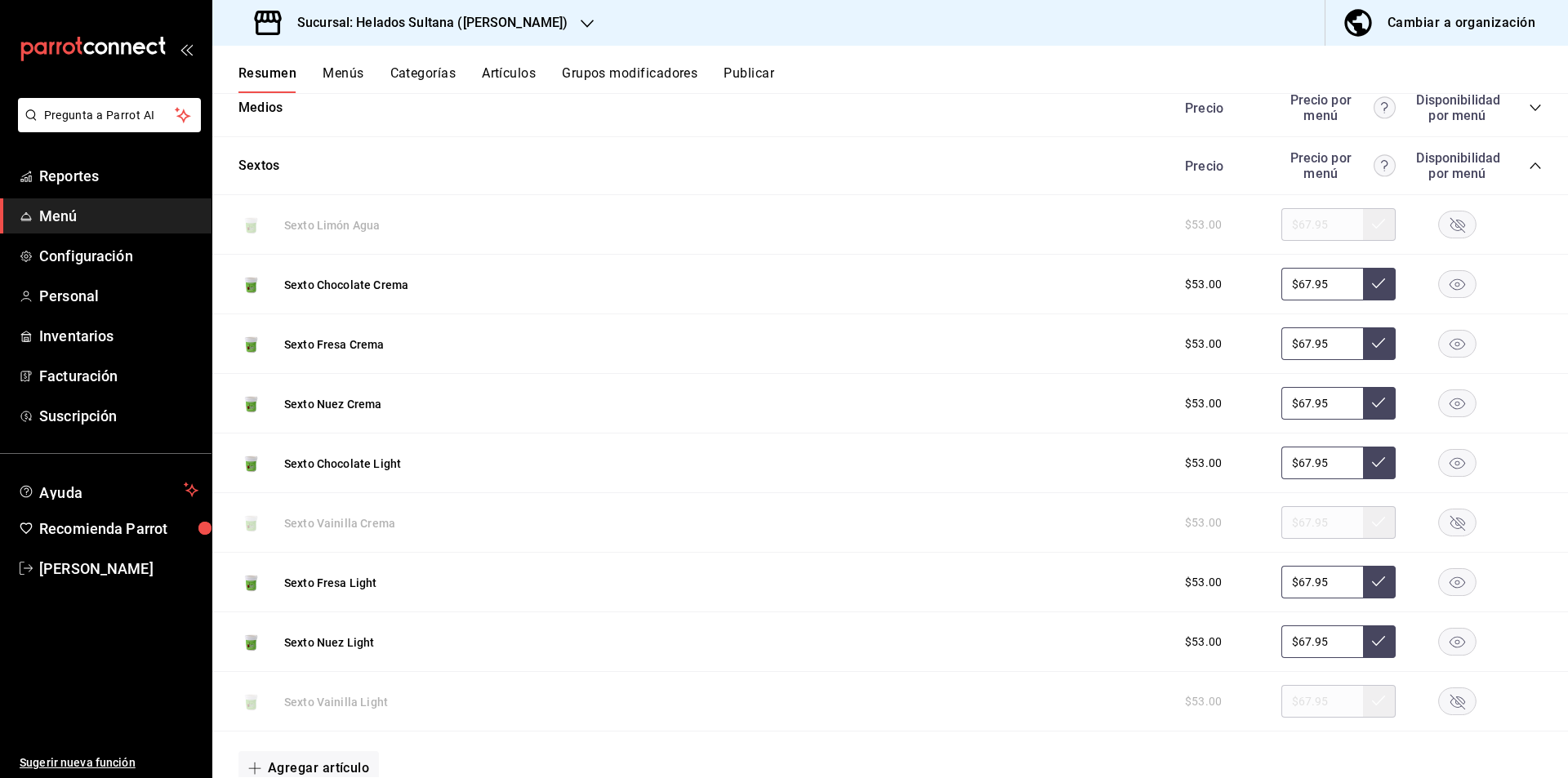
click at [1529, 167] on icon "collapse-category-row" at bounding box center [1535, 166] width 13 height 13
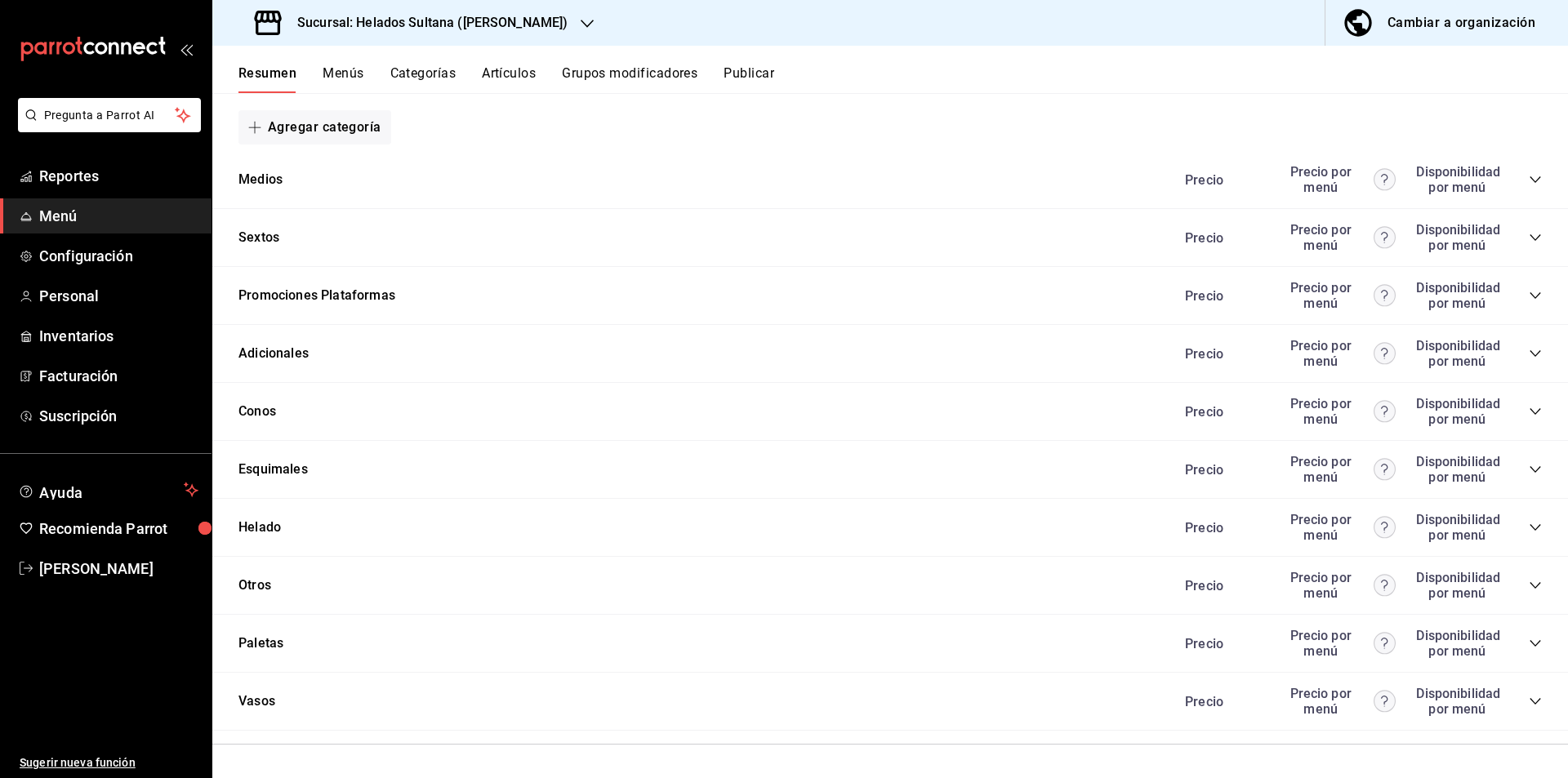
scroll to position [527, 0]
click at [1529, 297] on icon "collapse-category-row" at bounding box center [1535, 295] width 13 height 13
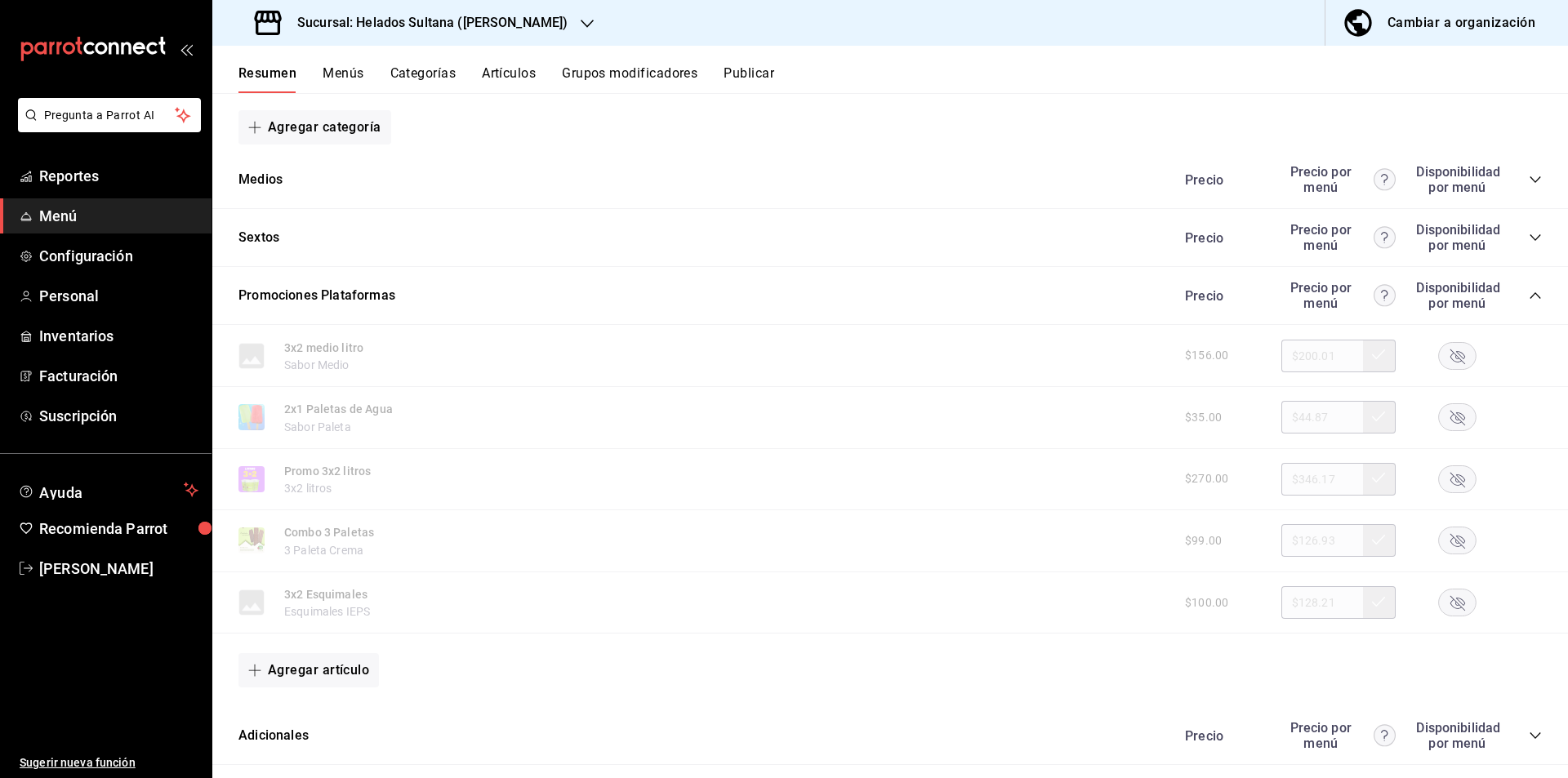
click at [1444, 538] on rect "button" at bounding box center [1458, 541] width 37 height 27
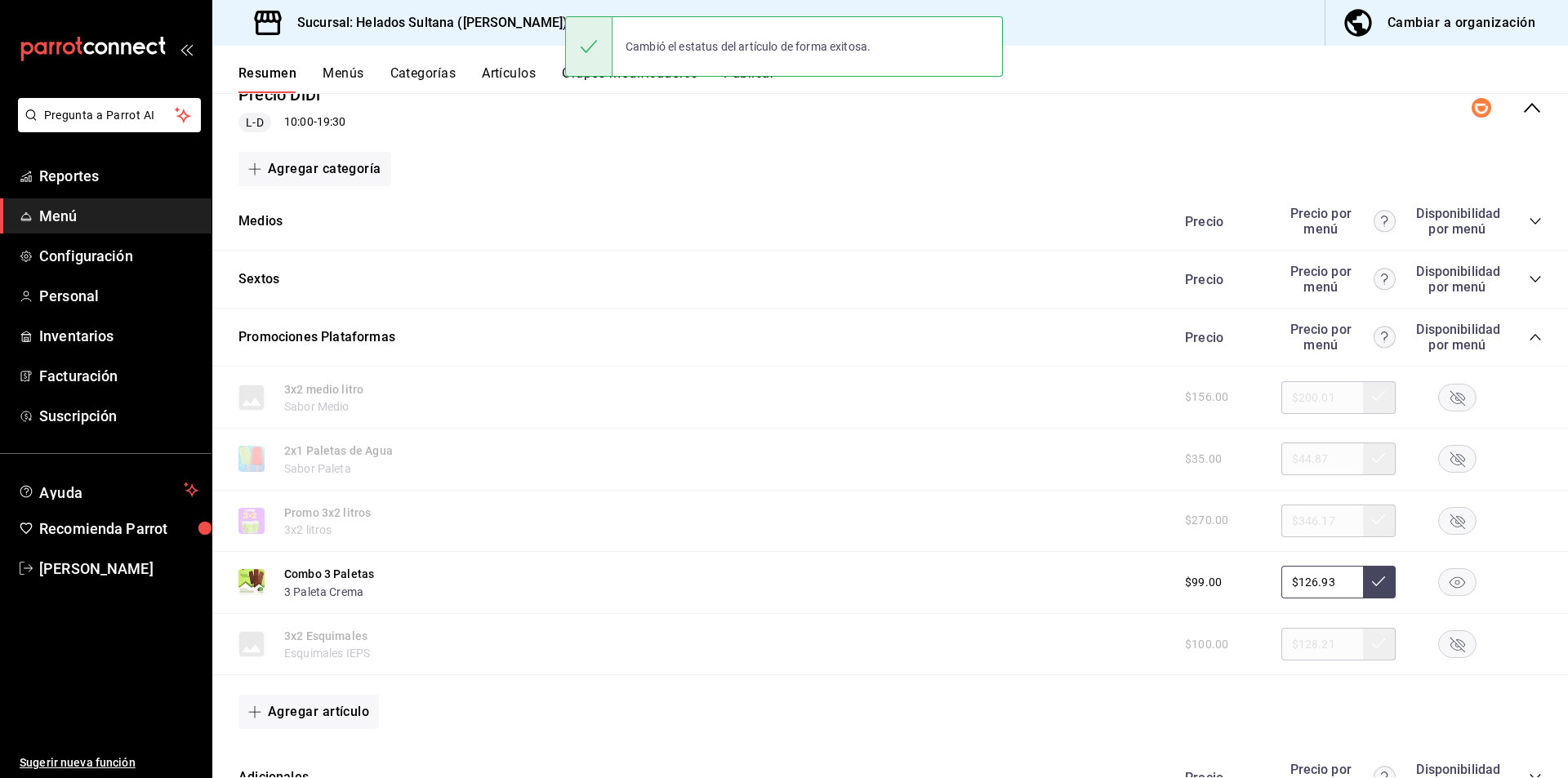
scroll to position [479, 0]
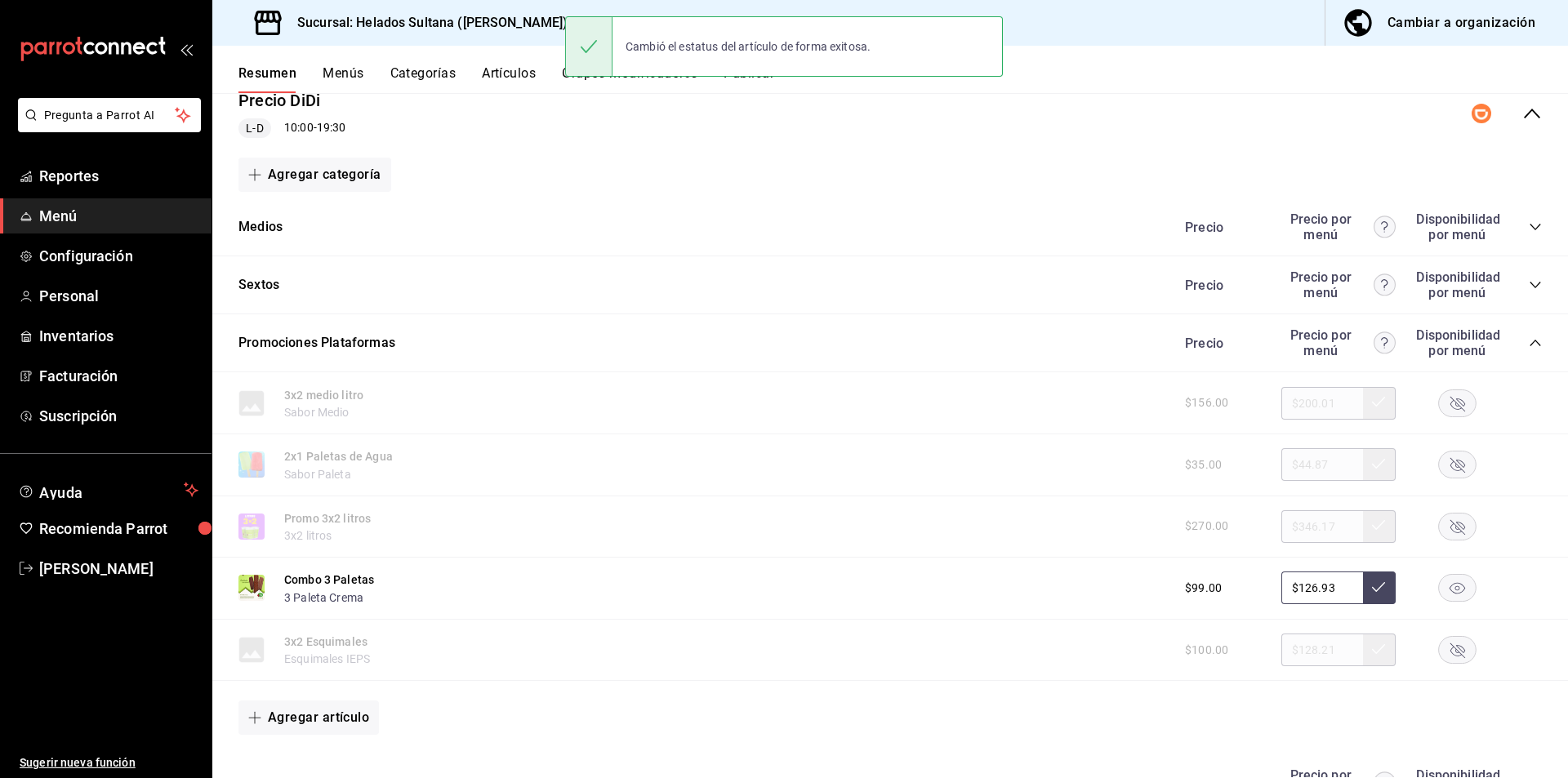
click at [1526, 334] on div "Precio Precio por menú Disponibilidad por menú" at bounding box center [1355, 342] width 374 height 31
click at [1529, 337] on icon "collapse-category-row" at bounding box center [1535, 342] width 13 height 13
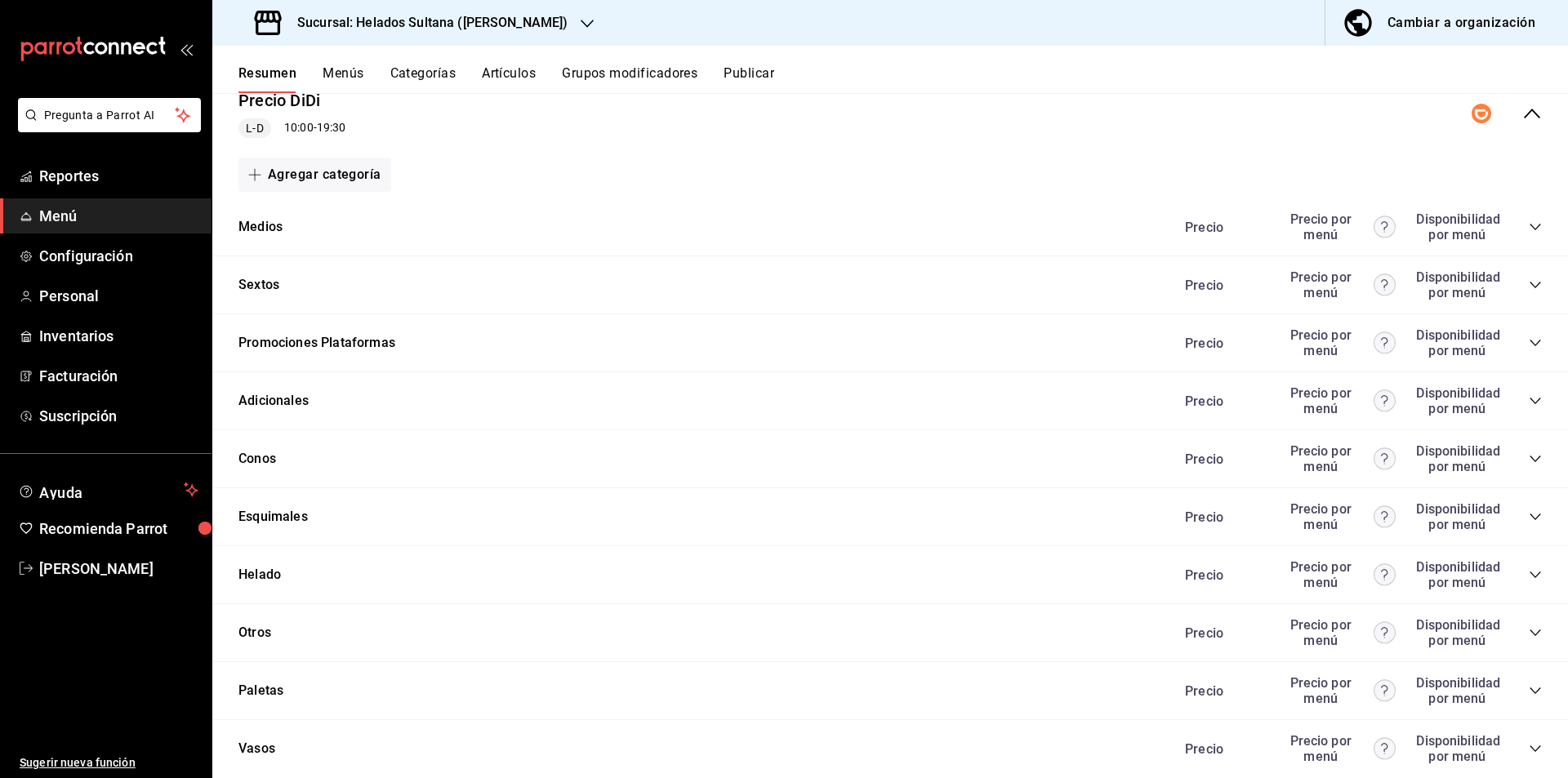
scroll to position [527, 0]
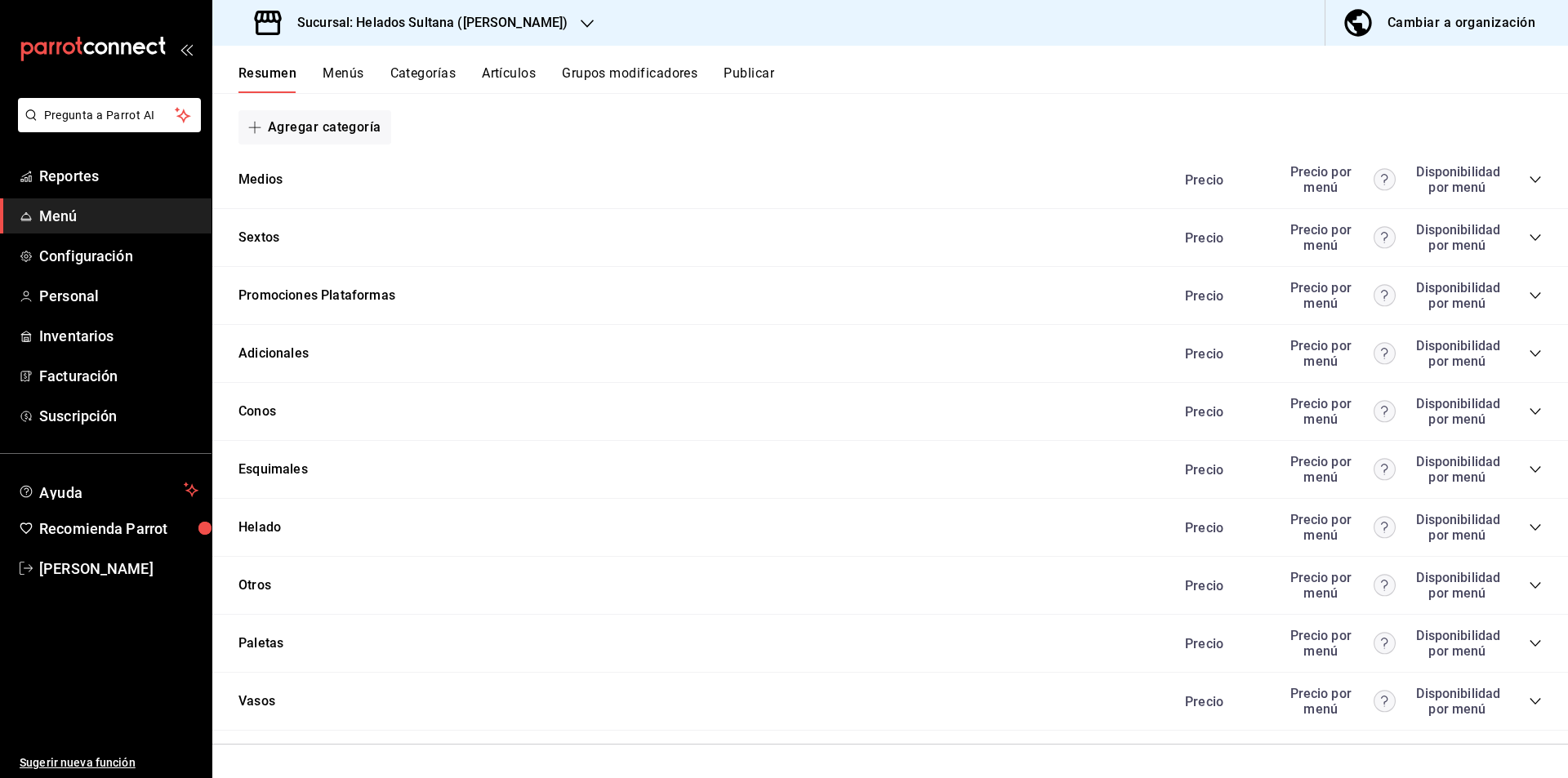
click at [1529, 356] on icon "collapse-category-row" at bounding box center [1535, 353] width 13 height 13
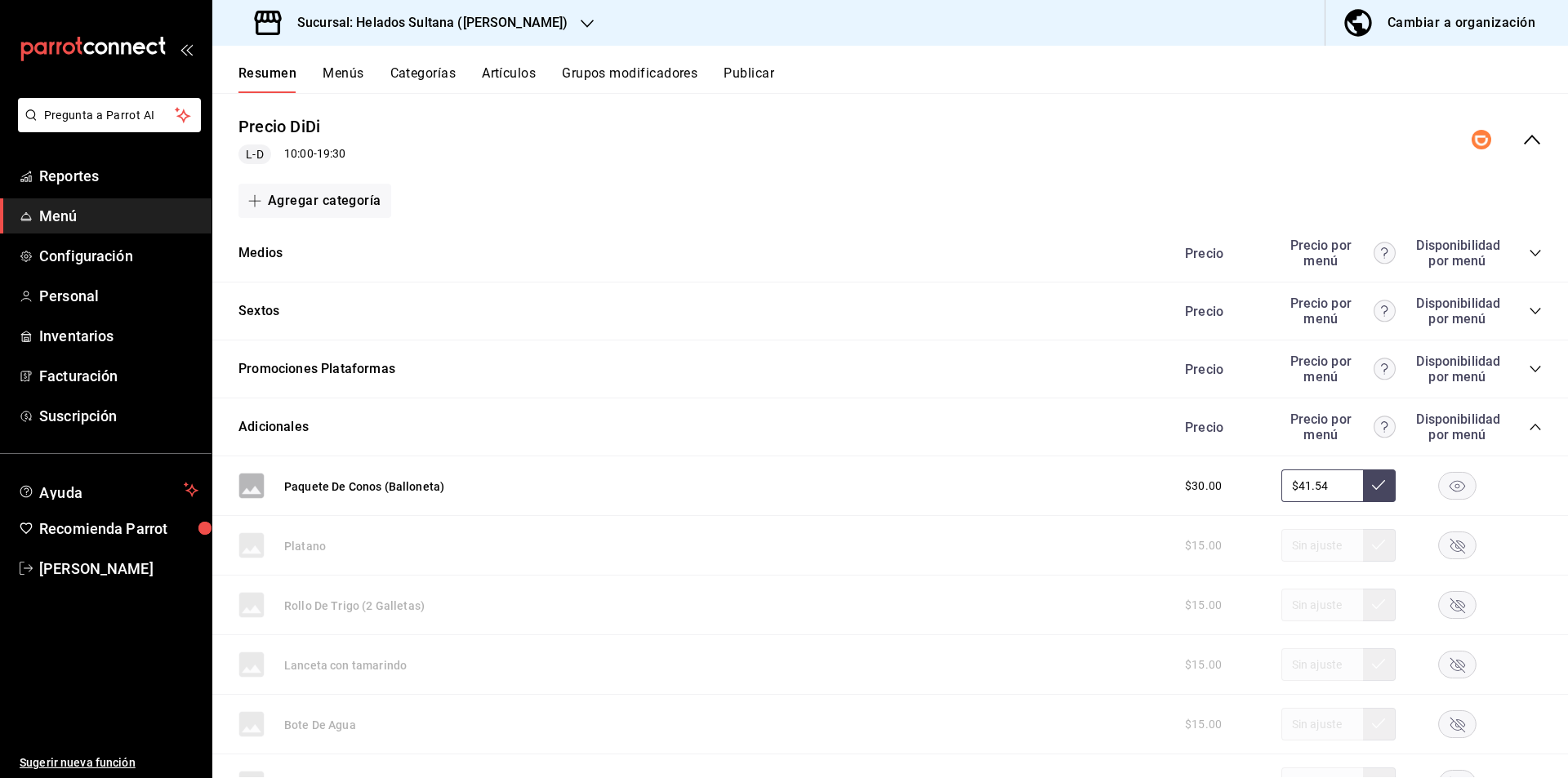
scroll to position [441, 0]
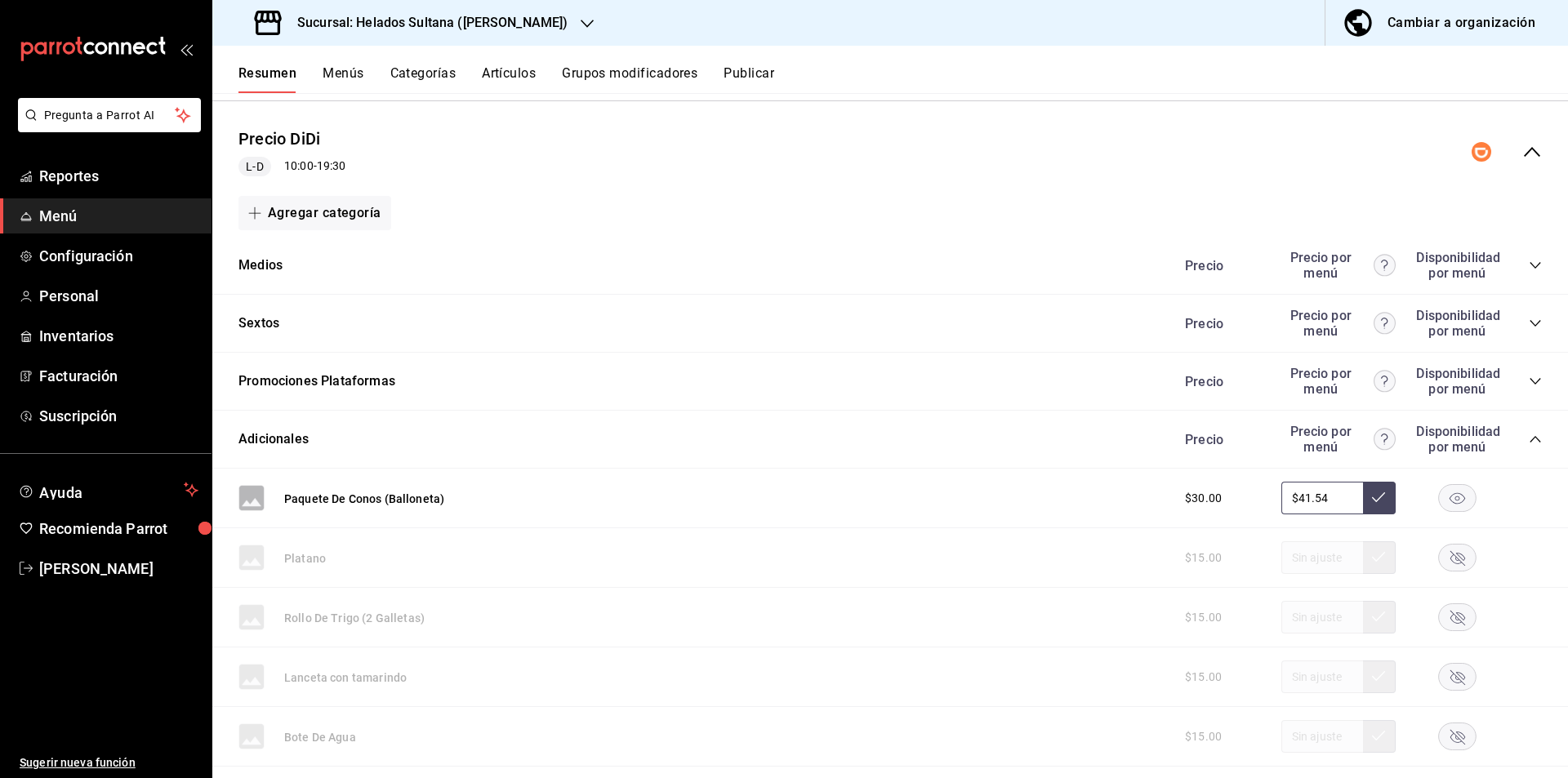
click at [1510, 174] on div "Precio DiDi L-D 10:00 - 19:30" at bounding box center [890, 153] width 1356 height 76
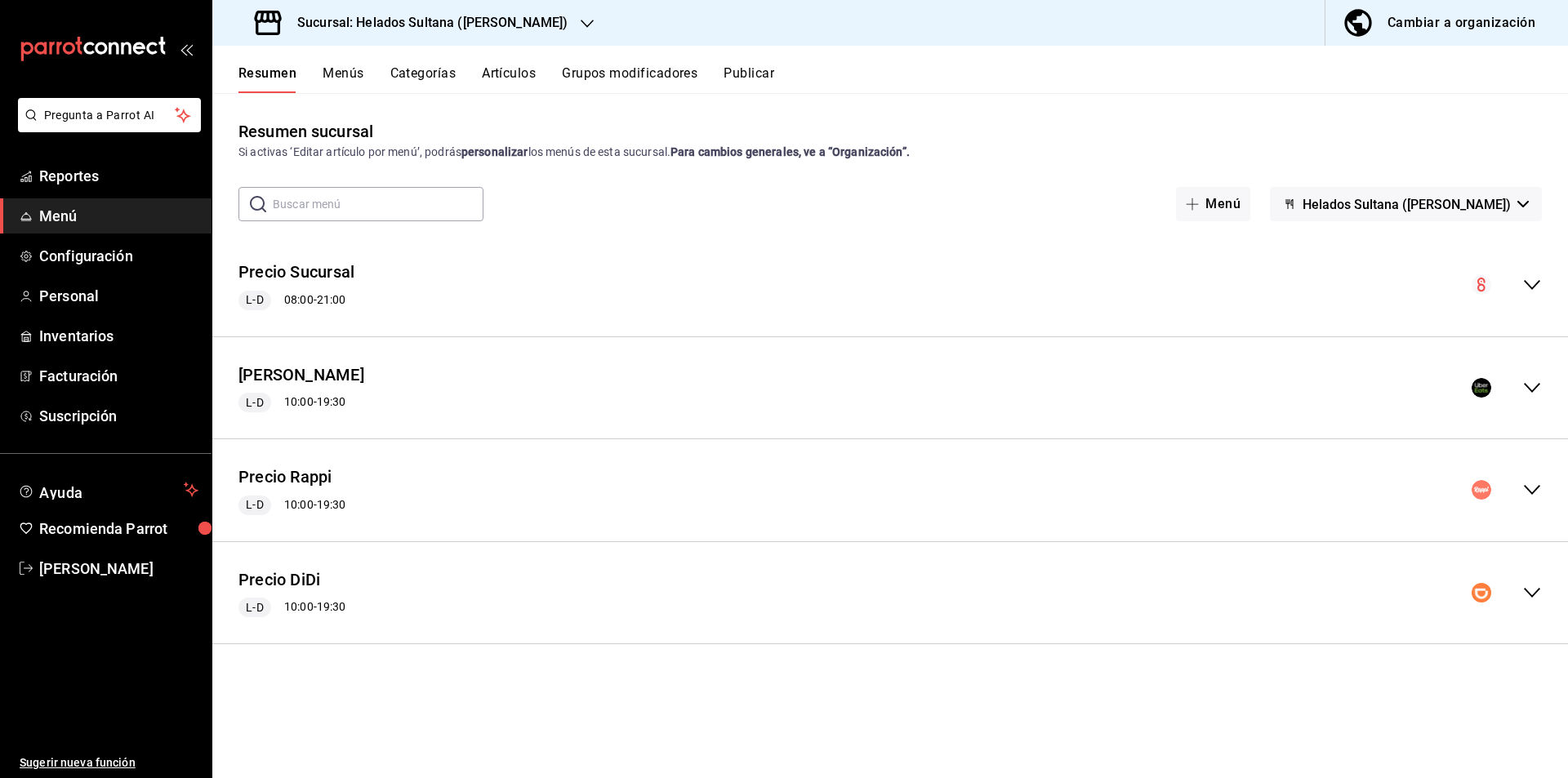
scroll to position [0, 0]
click at [1526, 397] on div "Precio Uber L-D 10:00 - 19:30" at bounding box center [890, 389] width 1356 height 76
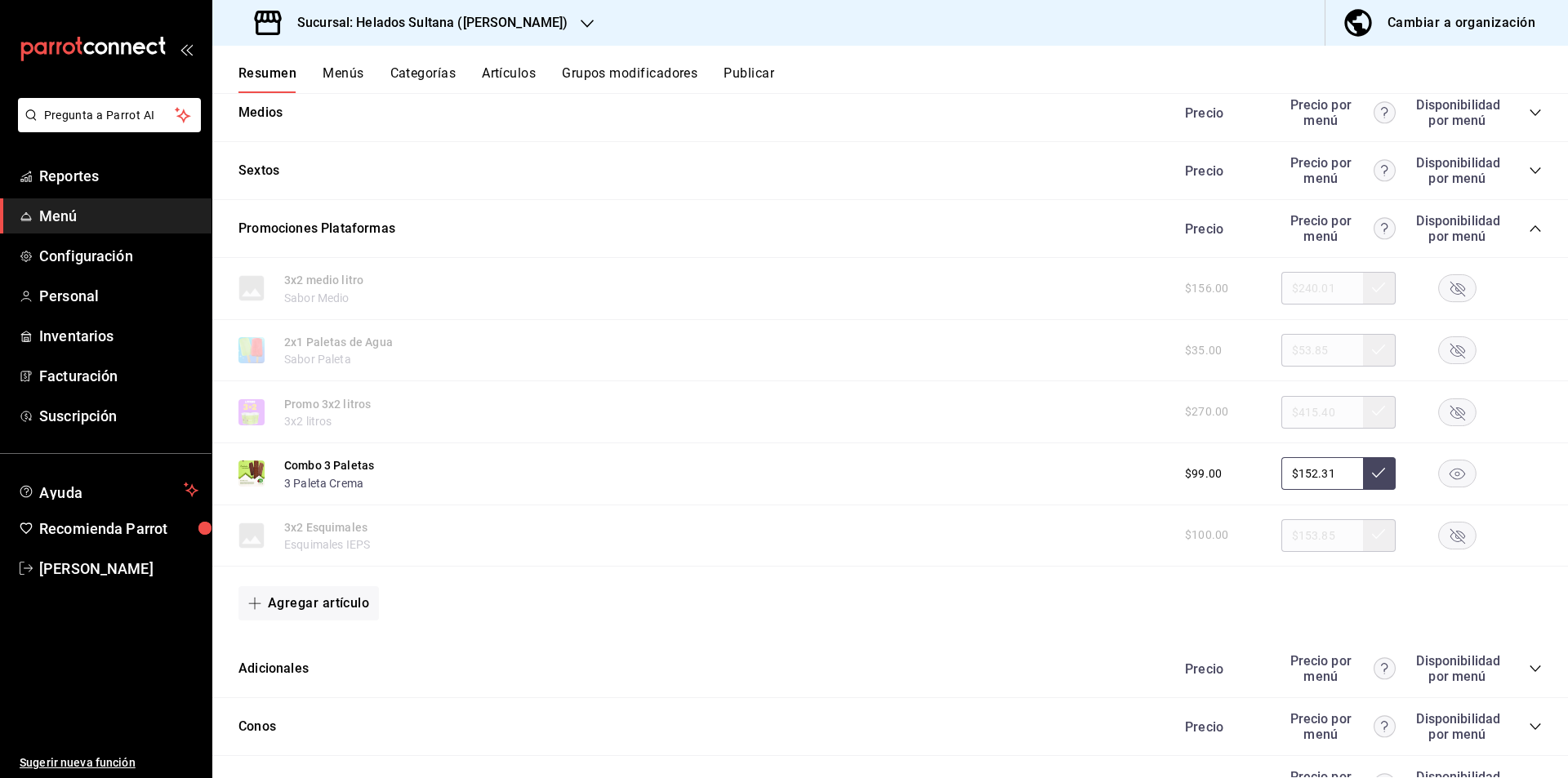
scroll to position [393, 0]
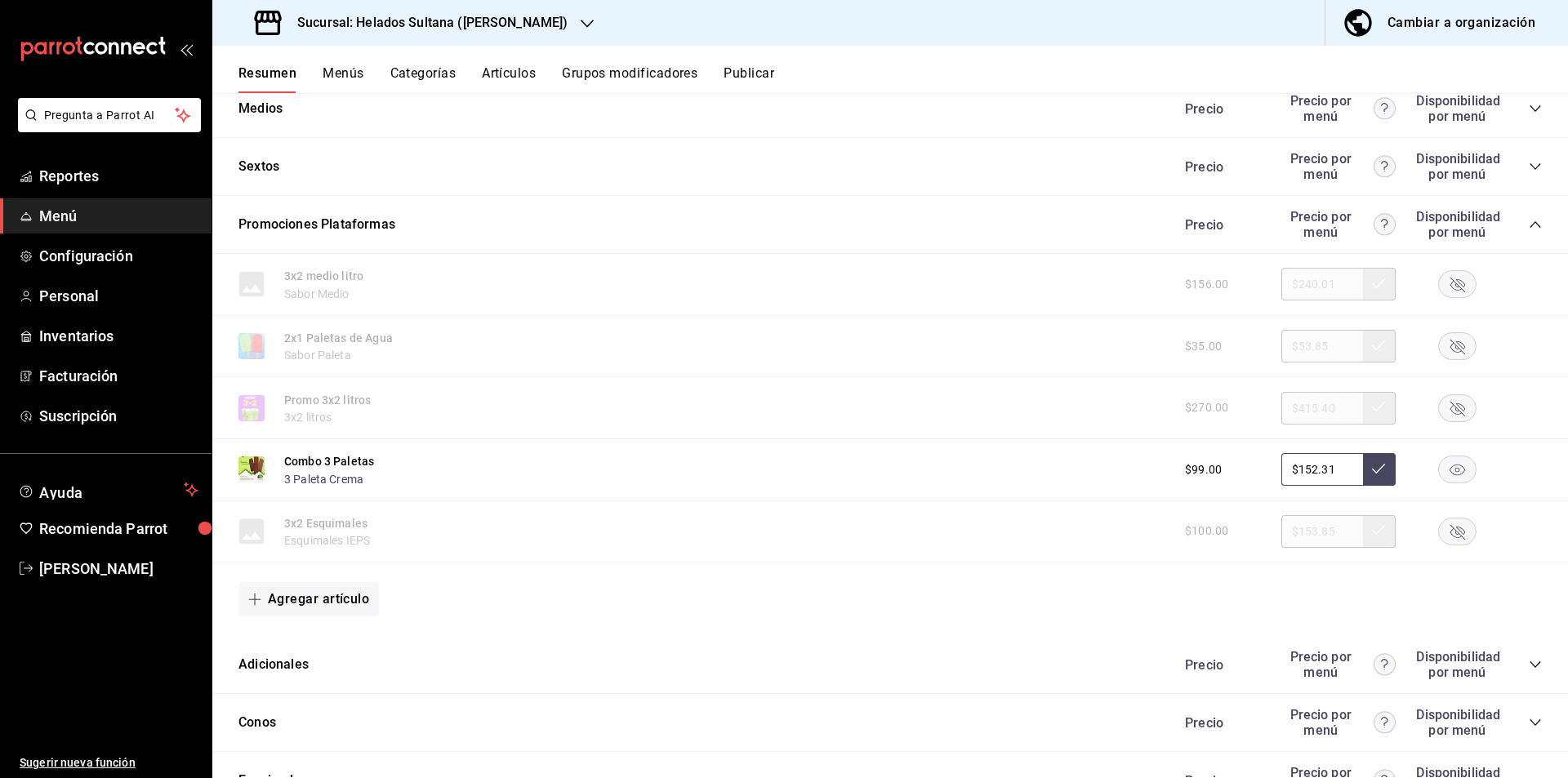
click at [1530, 227] on icon "collapse-category-row" at bounding box center [1535, 224] width 11 height 6
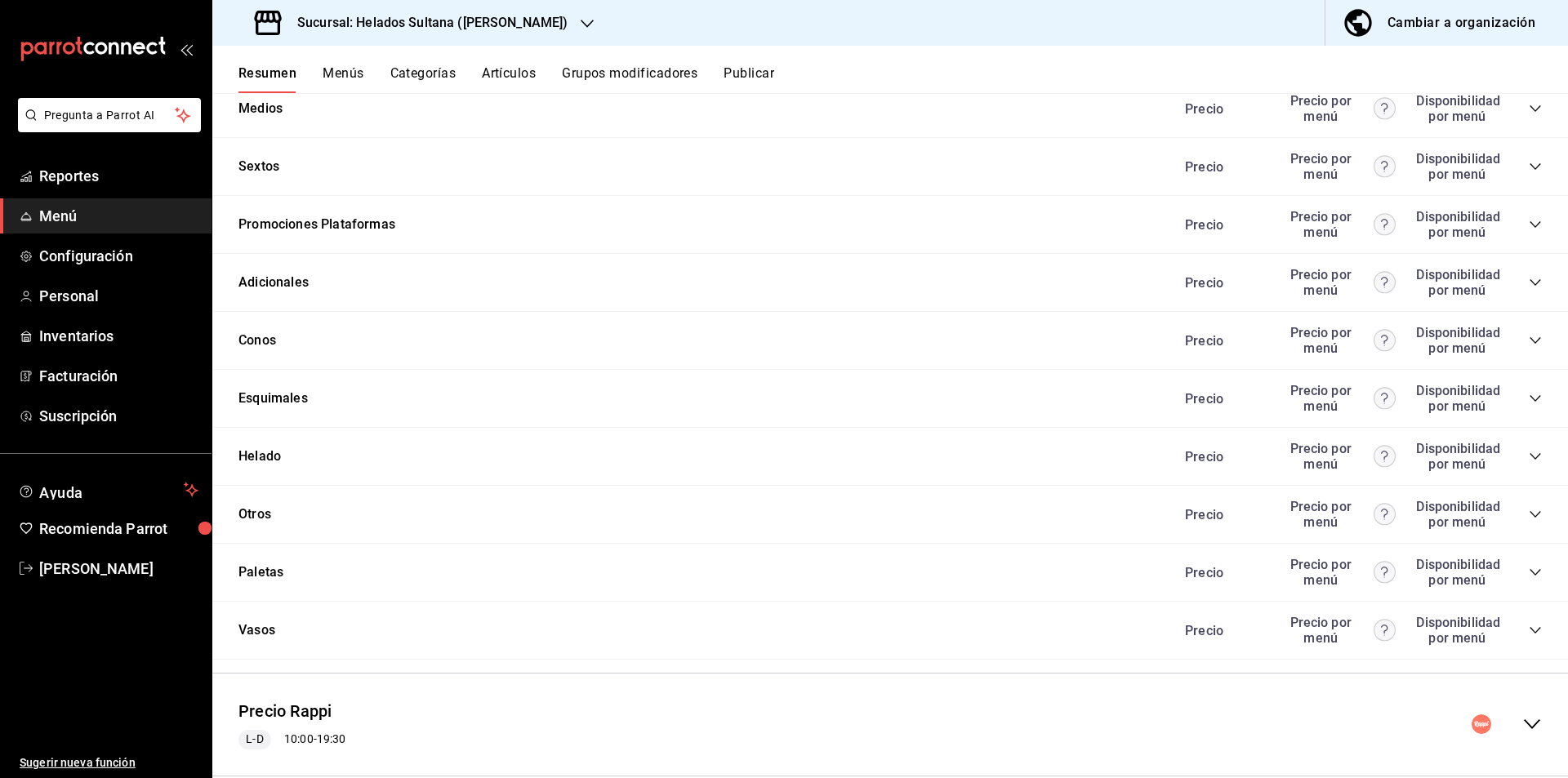
click at [1529, 286] on icon "collapse-category-row" at bounding box center [1535, 282] width 13 height 13
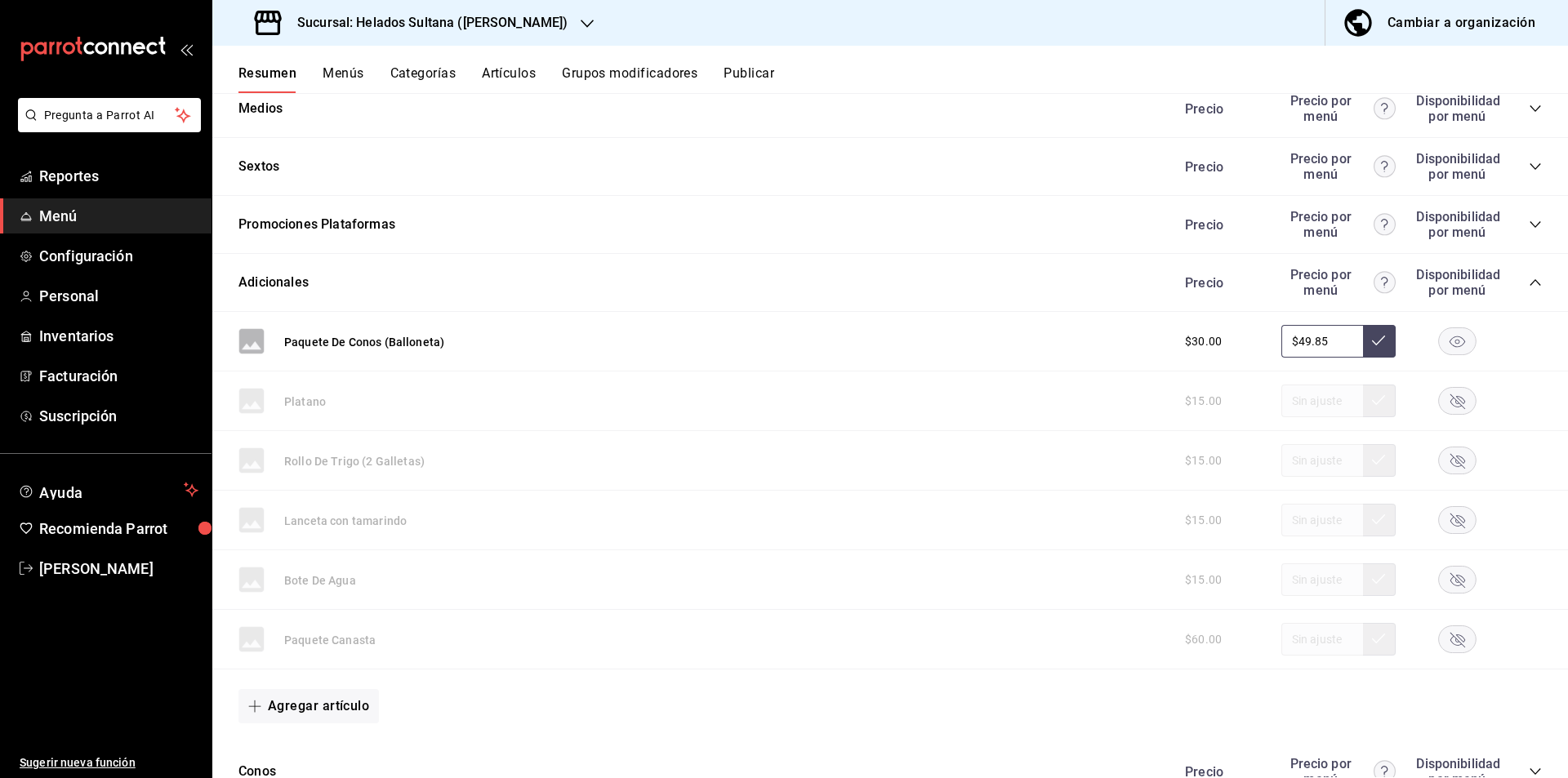
click at [1529, 286] on icon "collapse-category-row" at bounding box center [1535, 282] width 13 height 13
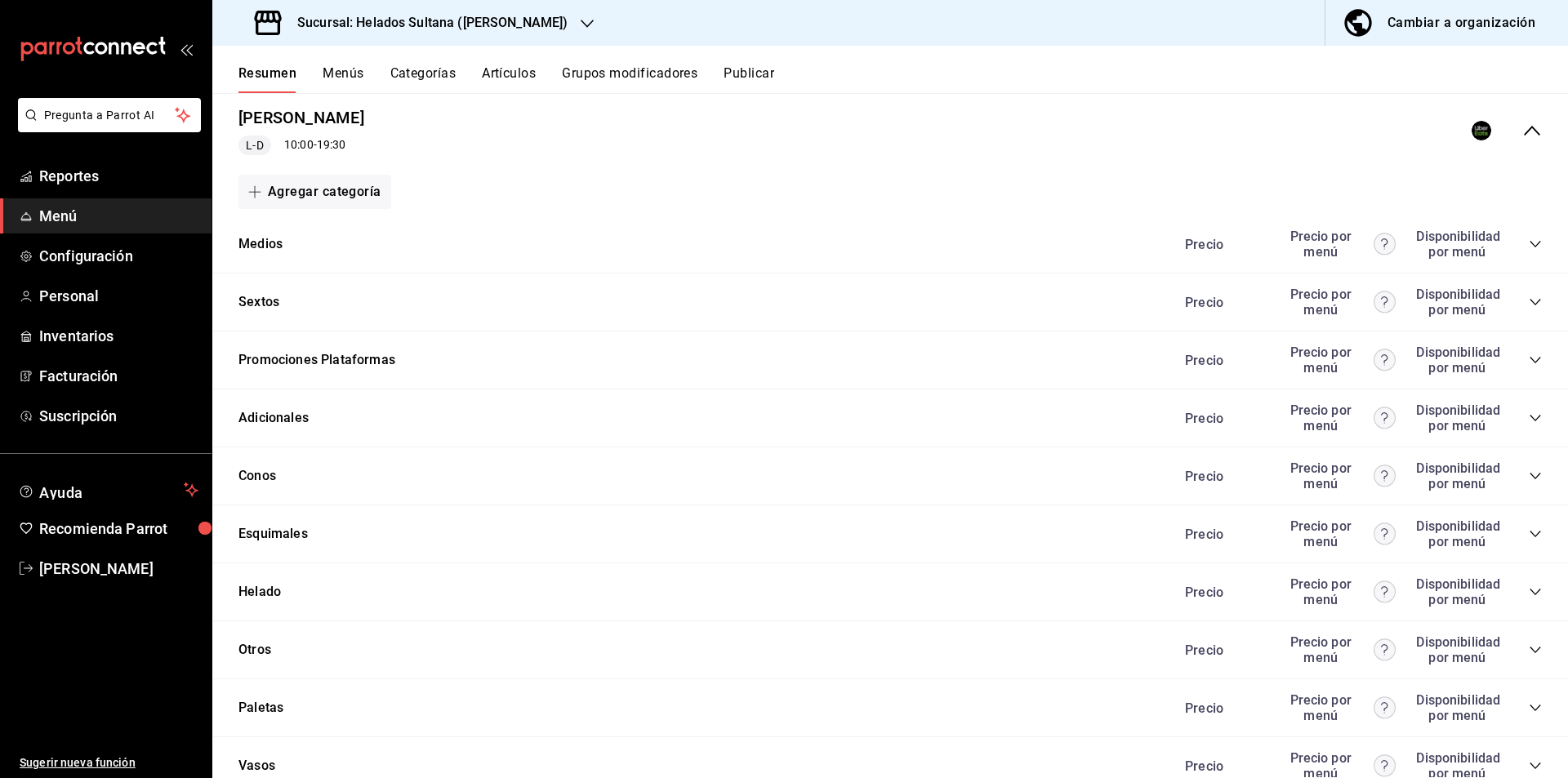
scroll to position [247, 0]
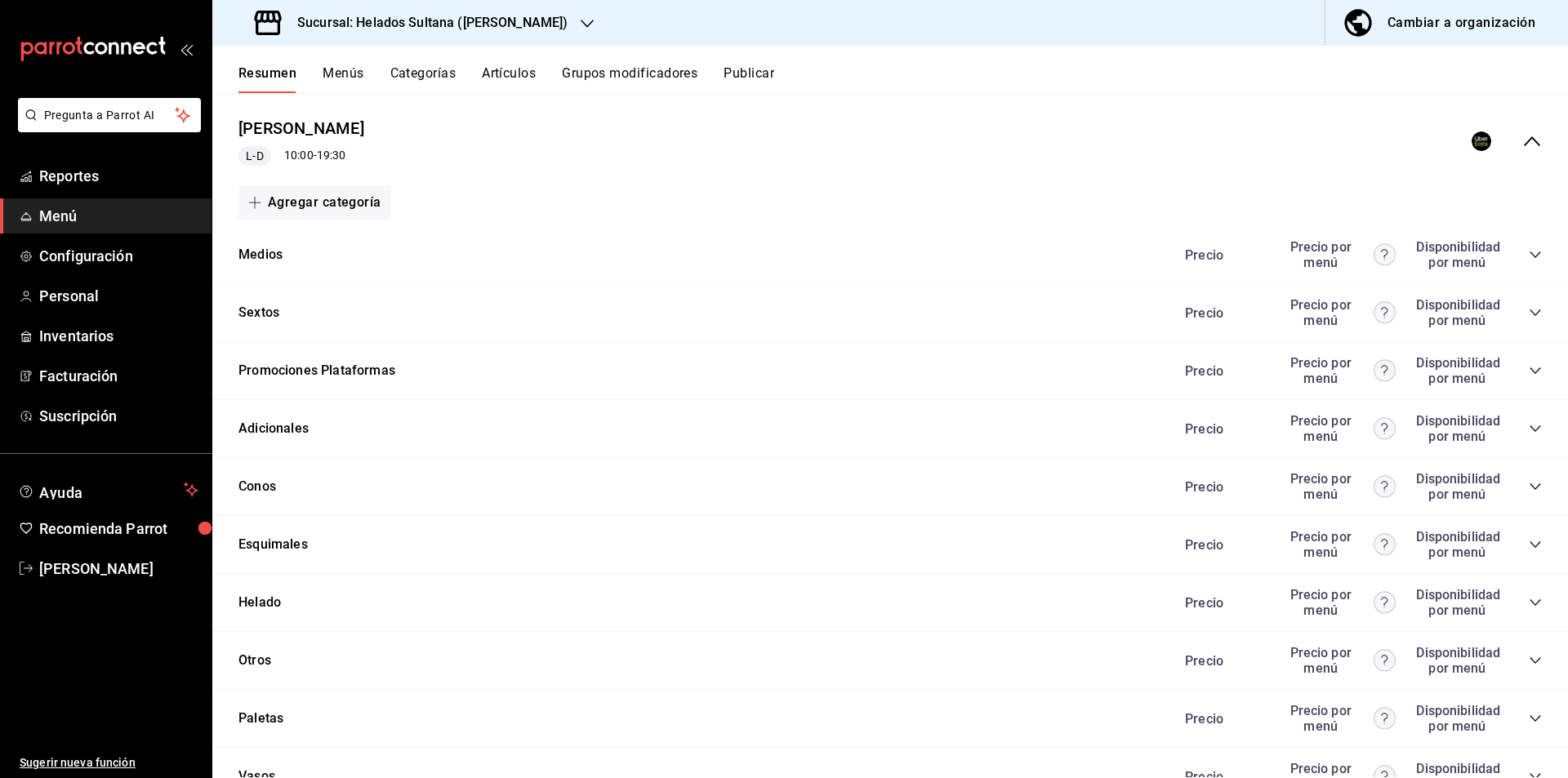
click at [1527, 149] on icon "collapse-menu-row" at bounding box center [1533, 141] width 20 height 20
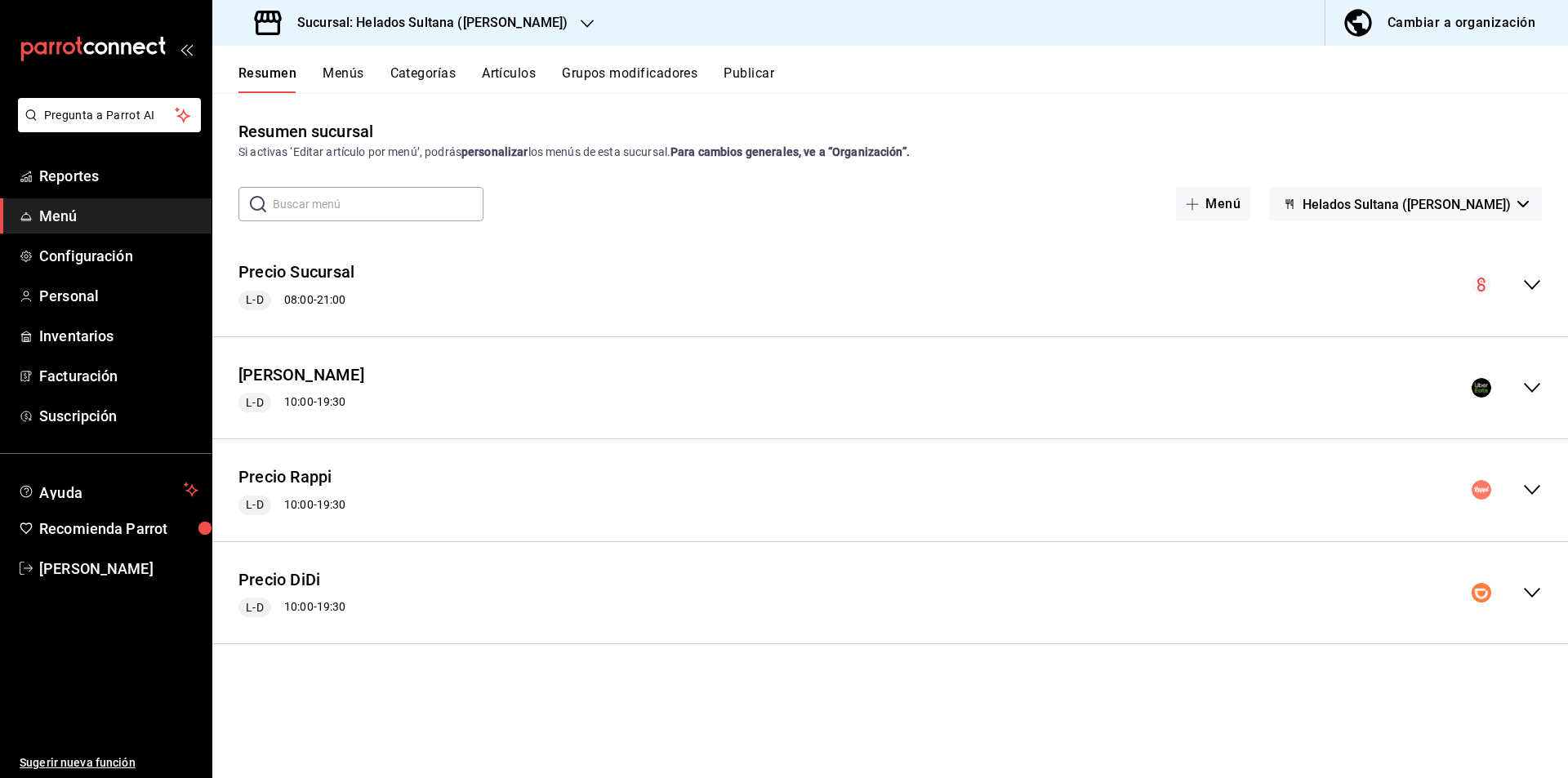
scroll to position [0, 0]
click at [1531, 592] on icon "collapse-menu-row" at bounding box center [1533, 593] width 20 height 20
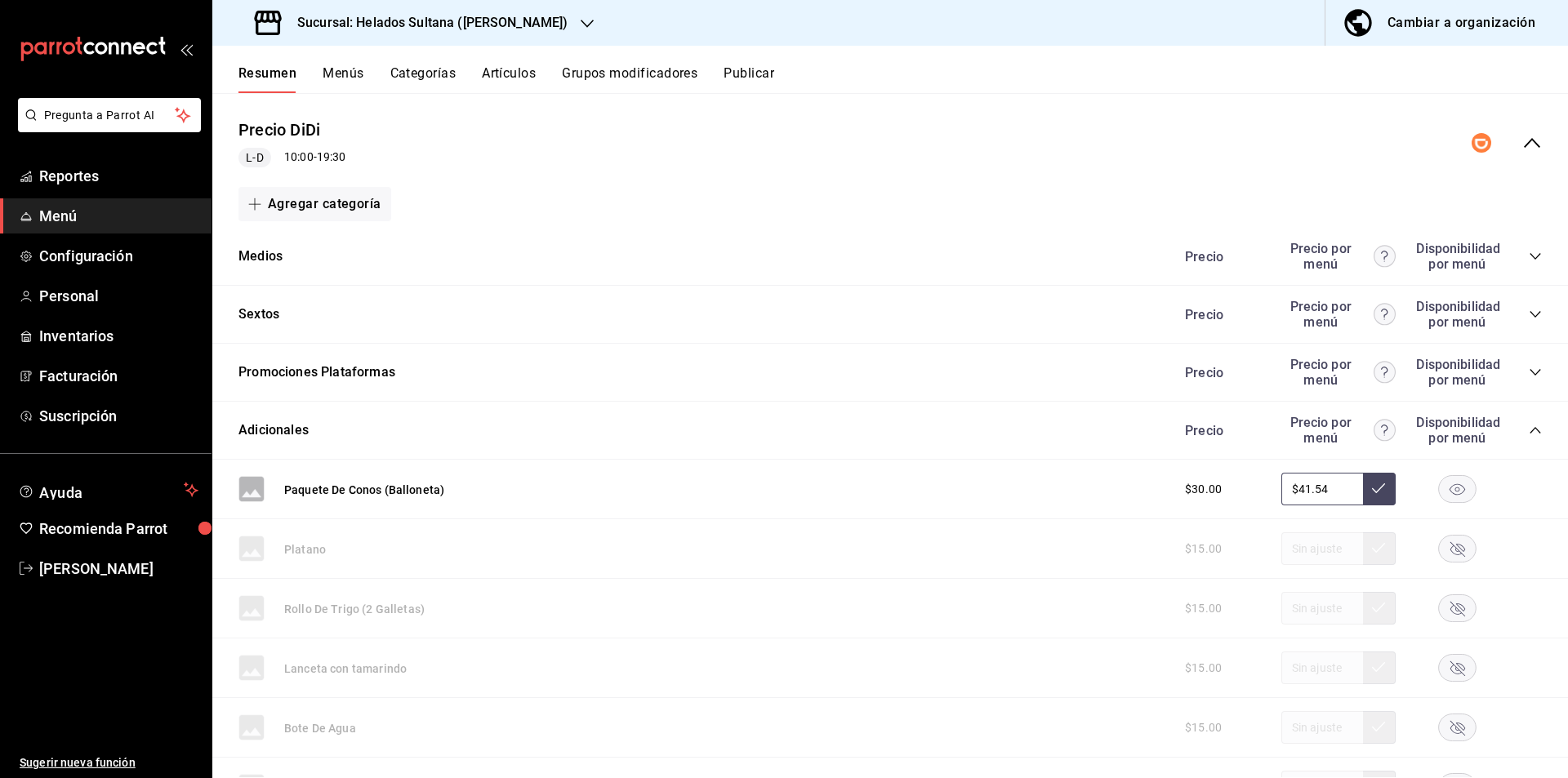
scroll to position [383, 0]
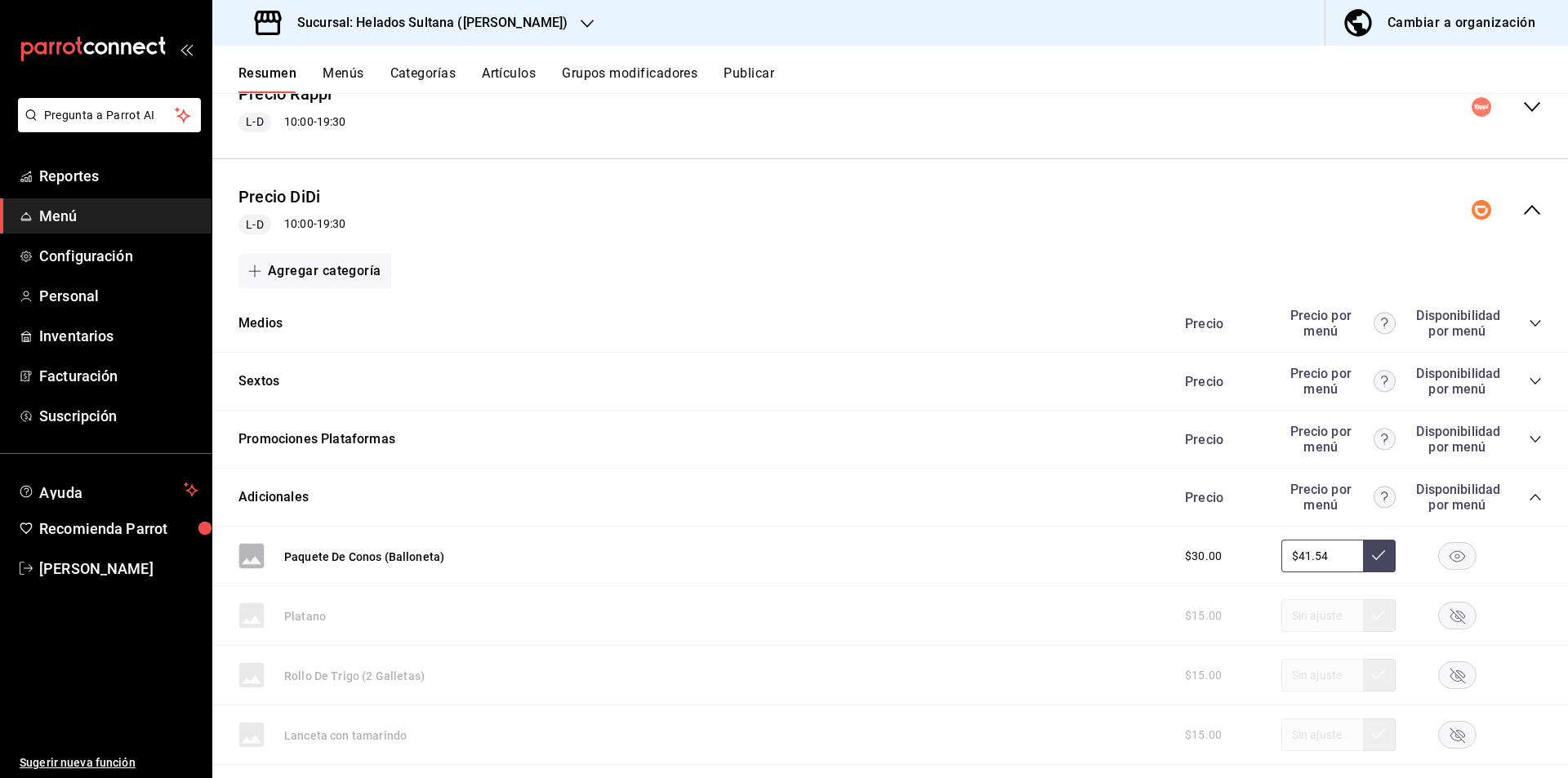
click at [1523, 216] on icon "collapse-menu-row" at bounding box center [1533, 210] width 20 height 20
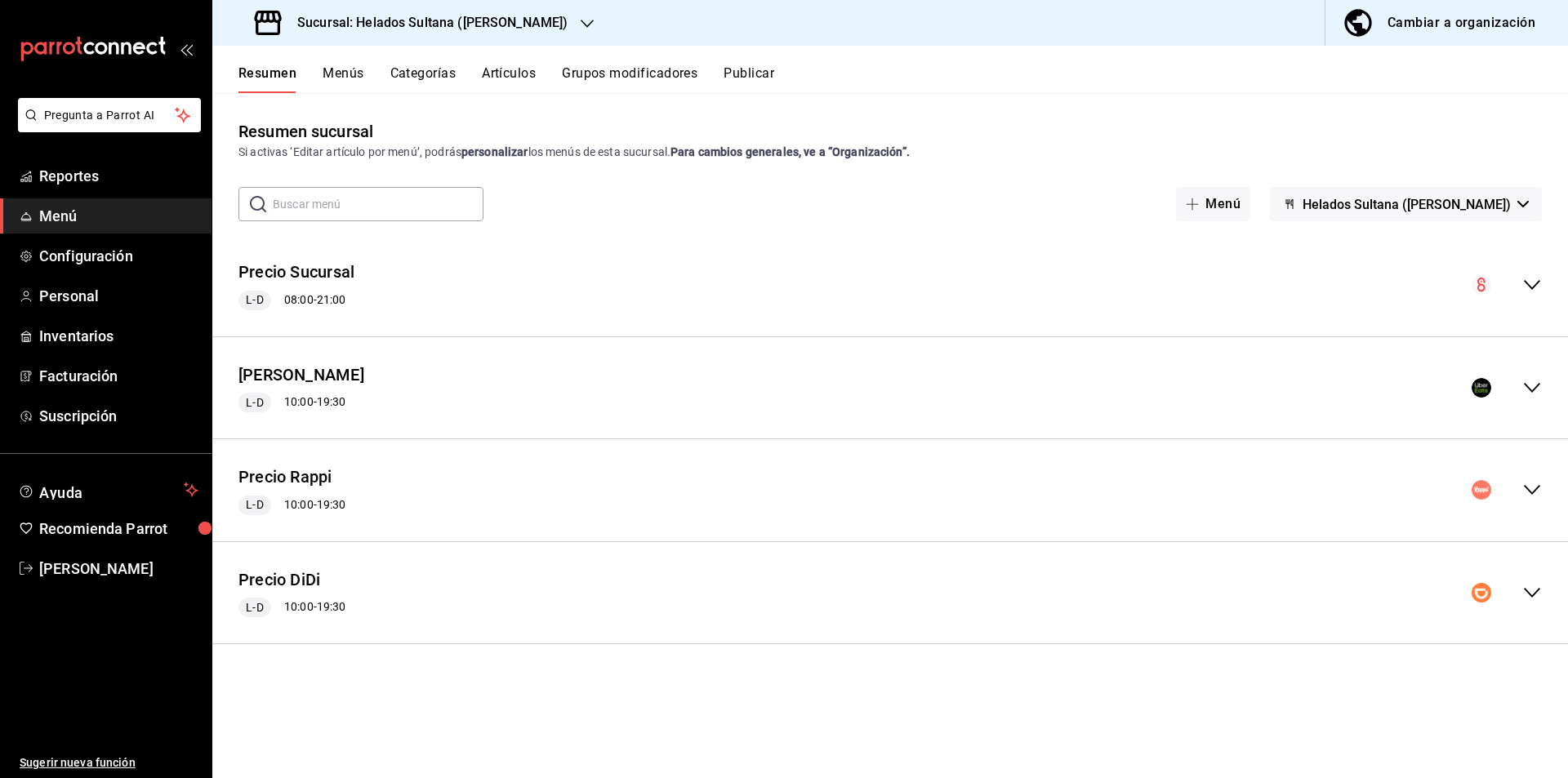
scroll to position [0, 0]
click at [1524, 498] on icon "collapse-menu-row" at bounding box center [1533, 490] width 20 height 20
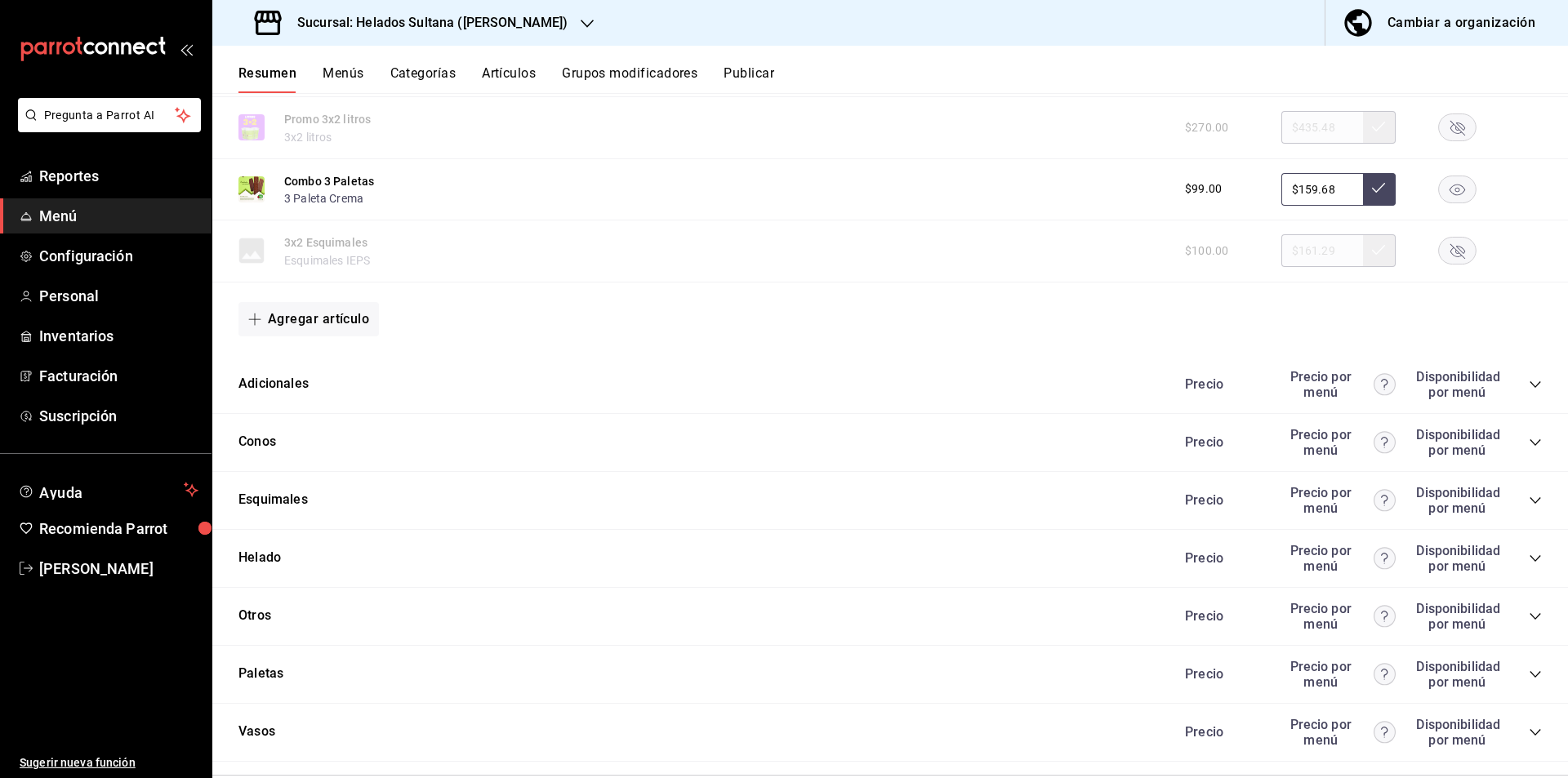
scroll to position [782, 0]
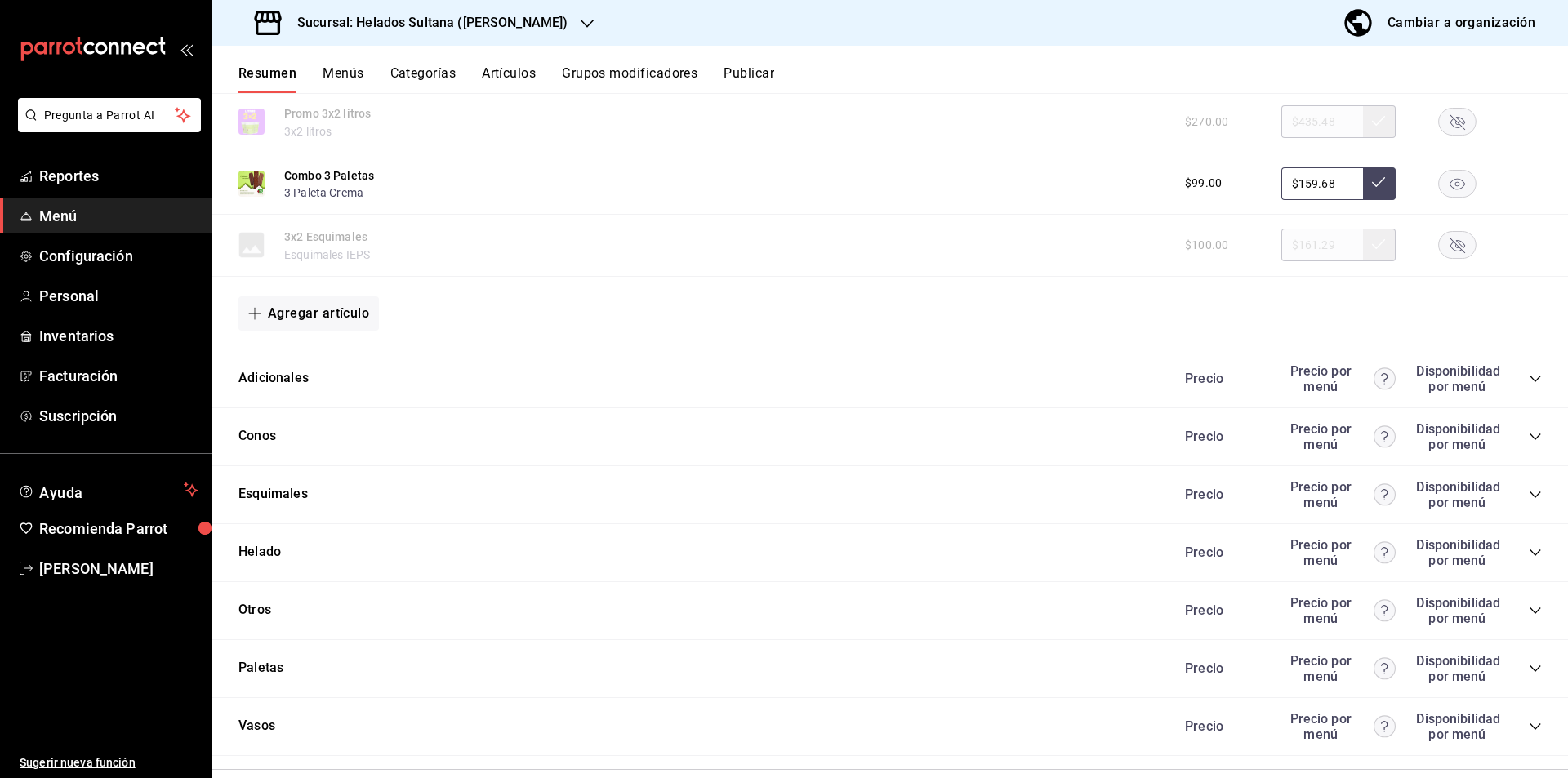
click at [1525, 371] on div "Precio Precio por menú Disponibilidad por menú" at bounding box center [1355, 379] width 374 height 31
click at [1529, 379] on icon "collapse-category-row" at bounding box center [1535, 379] width 13 height 13
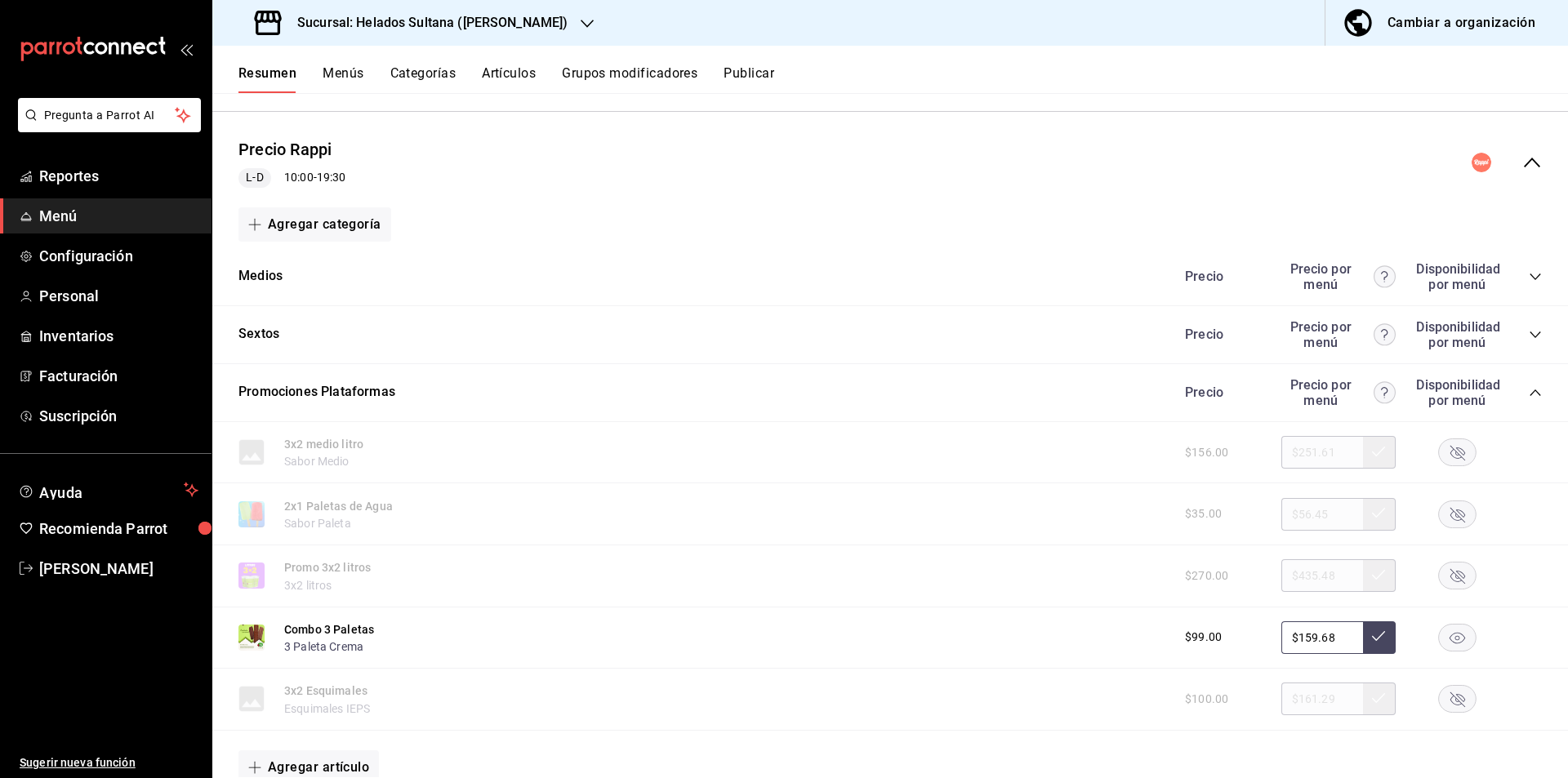
scroll to position [323, 0]
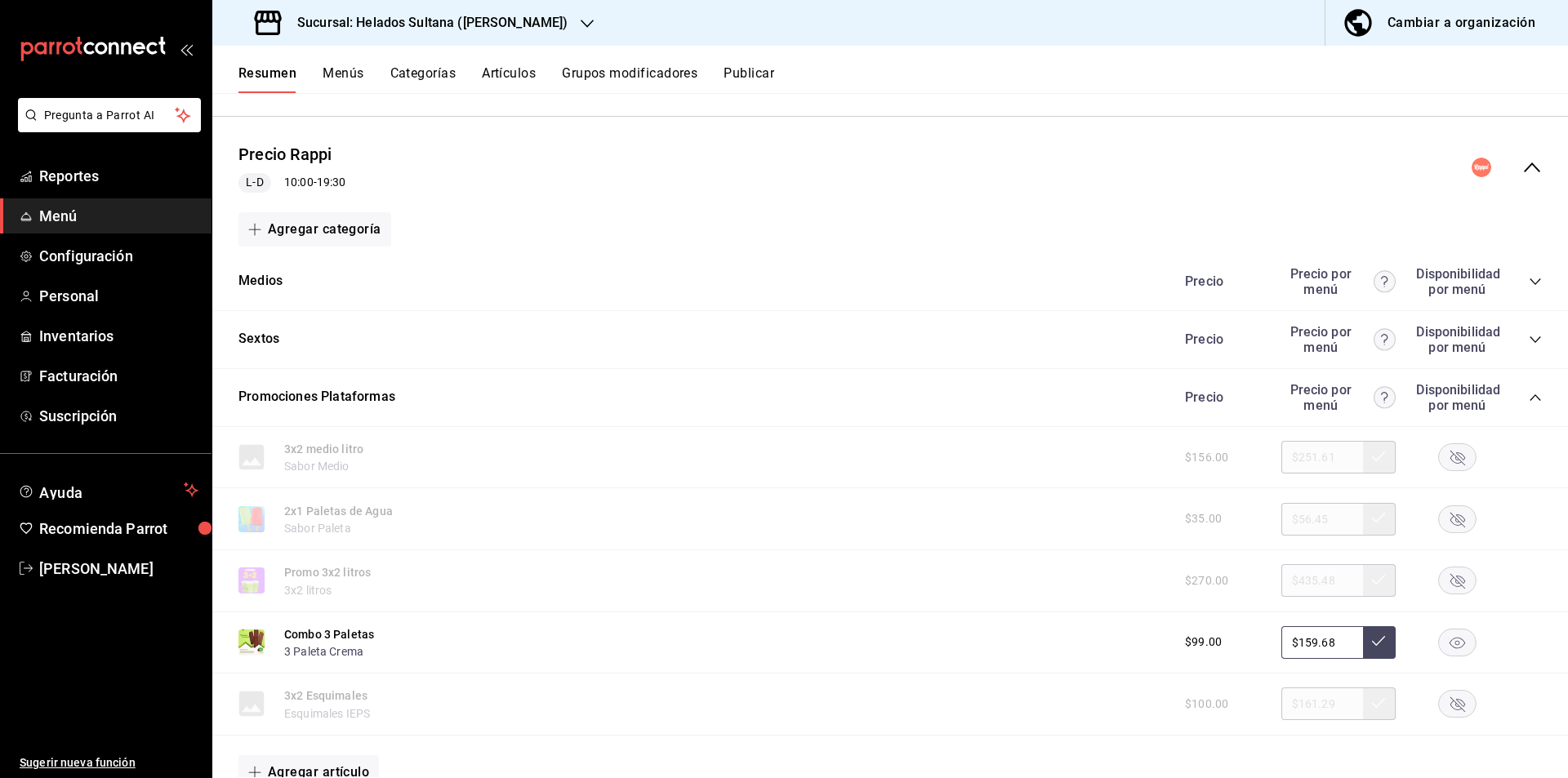
click at [1523, 169] on icon "collapse-menu-row" at bounding box center [1533, 168] width 20 height 20
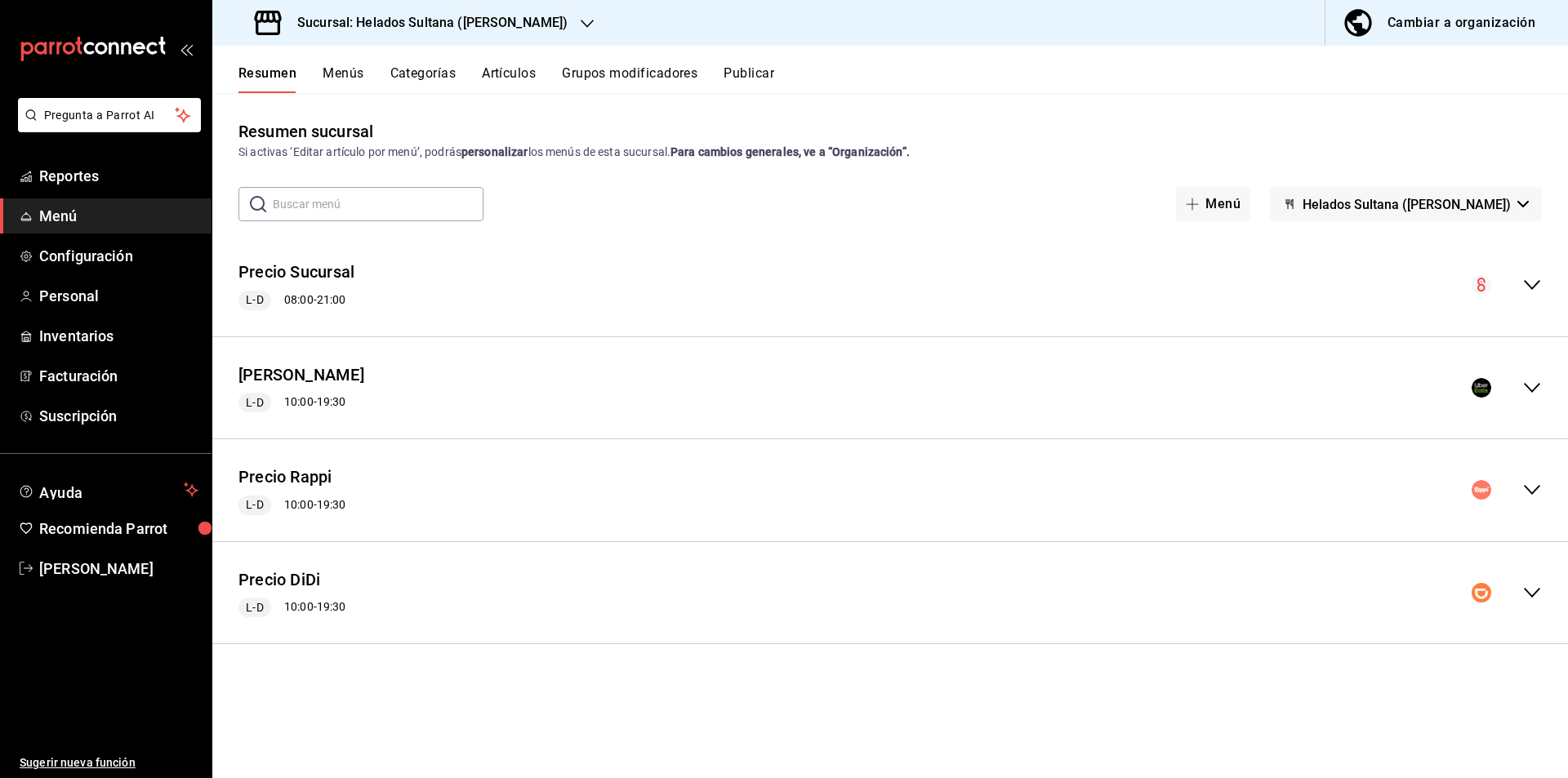
scroll to position [0, 0]
click at [1525, 266] on div "Precio Sucursal L-D 08:00 - 21:00" at bounding box center [890, 286] width 1356 height 76
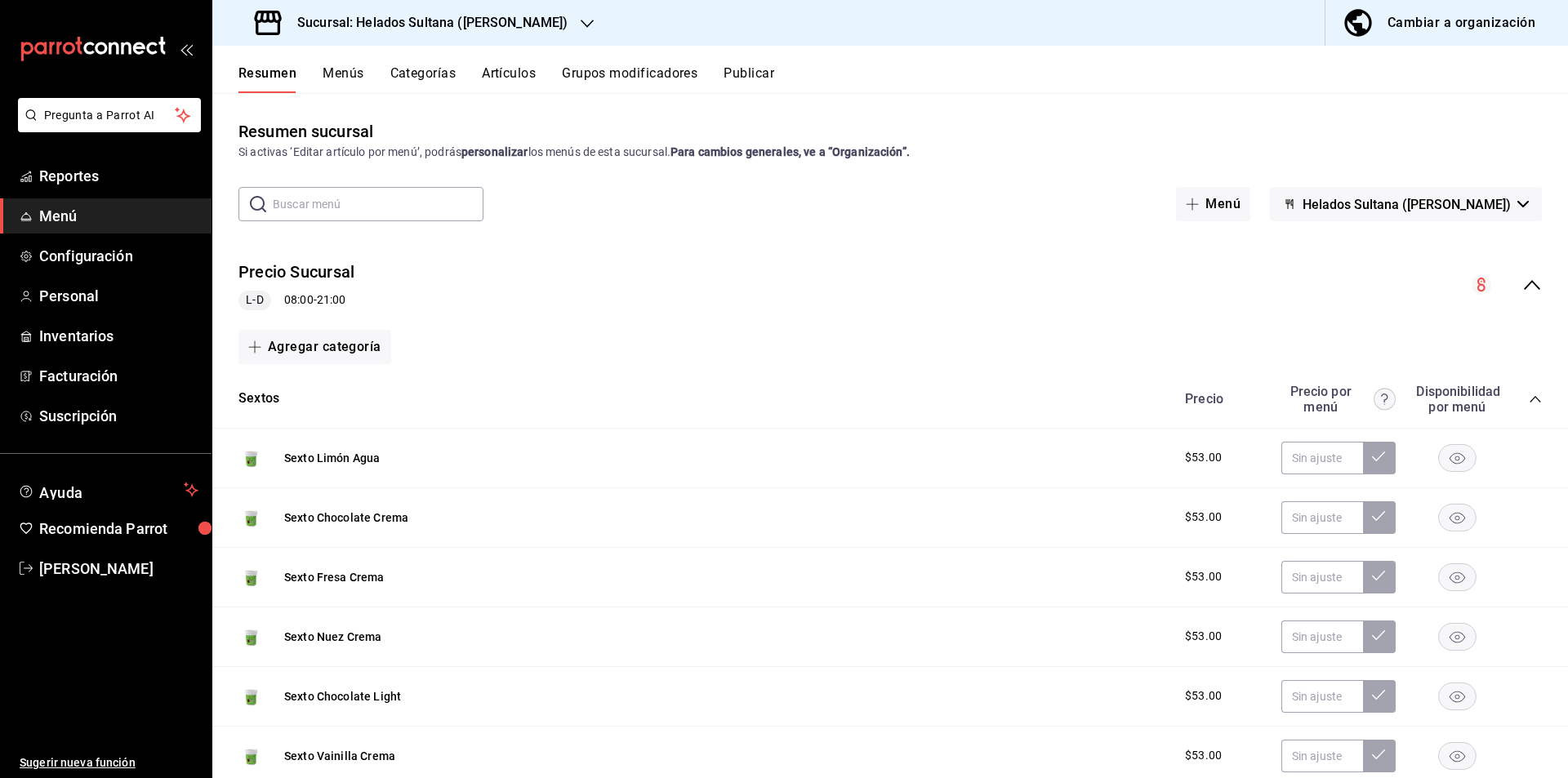
click at [1529, 395] on icon "collapse-category-row" at bounding box center [1535, 399] width 13 height 13
click at [1529, 456] on icon "collapse-category-row" at bounding box center [1535, 457] width 13 height 13
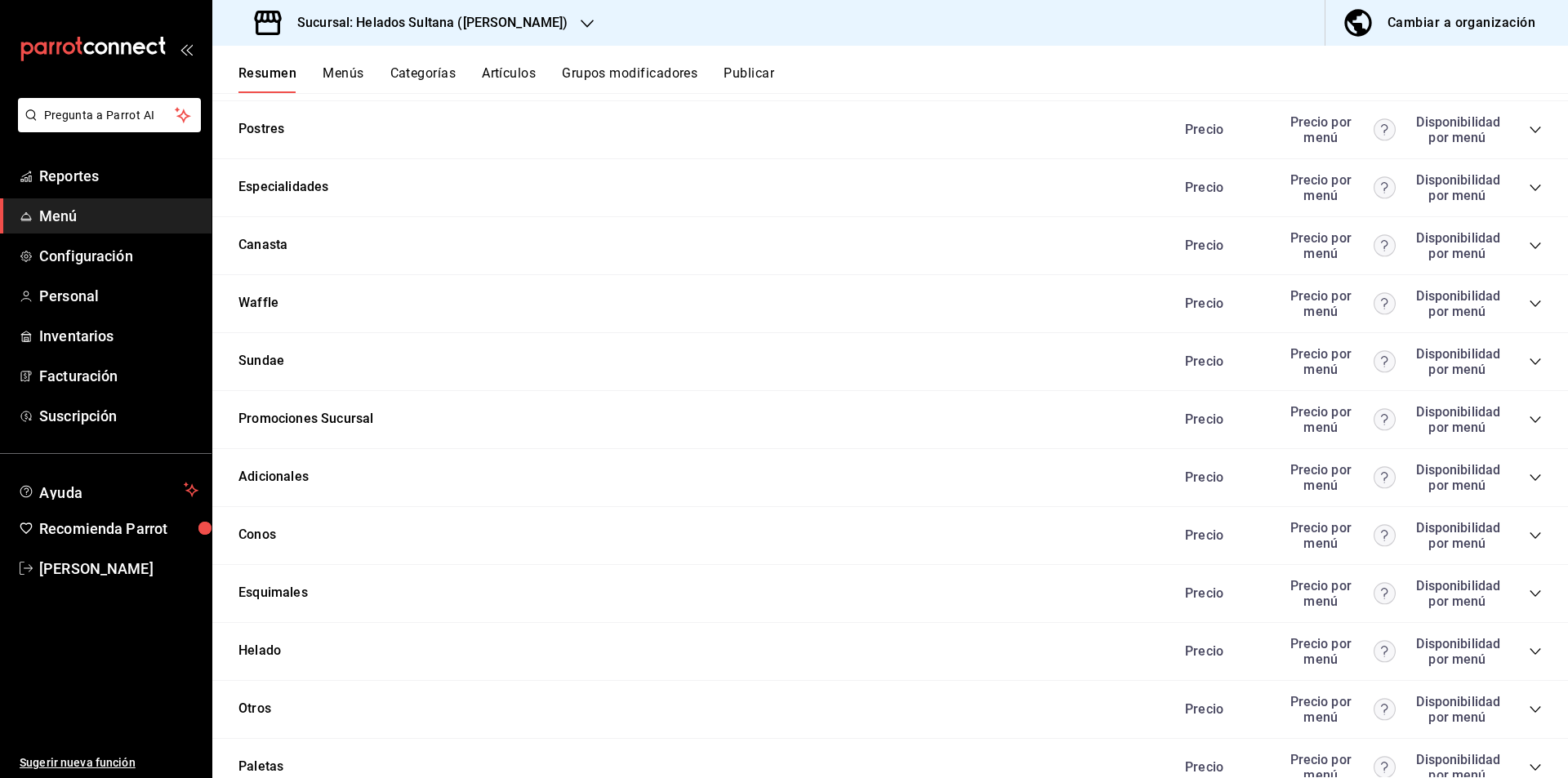
scroll to position [518, 0]
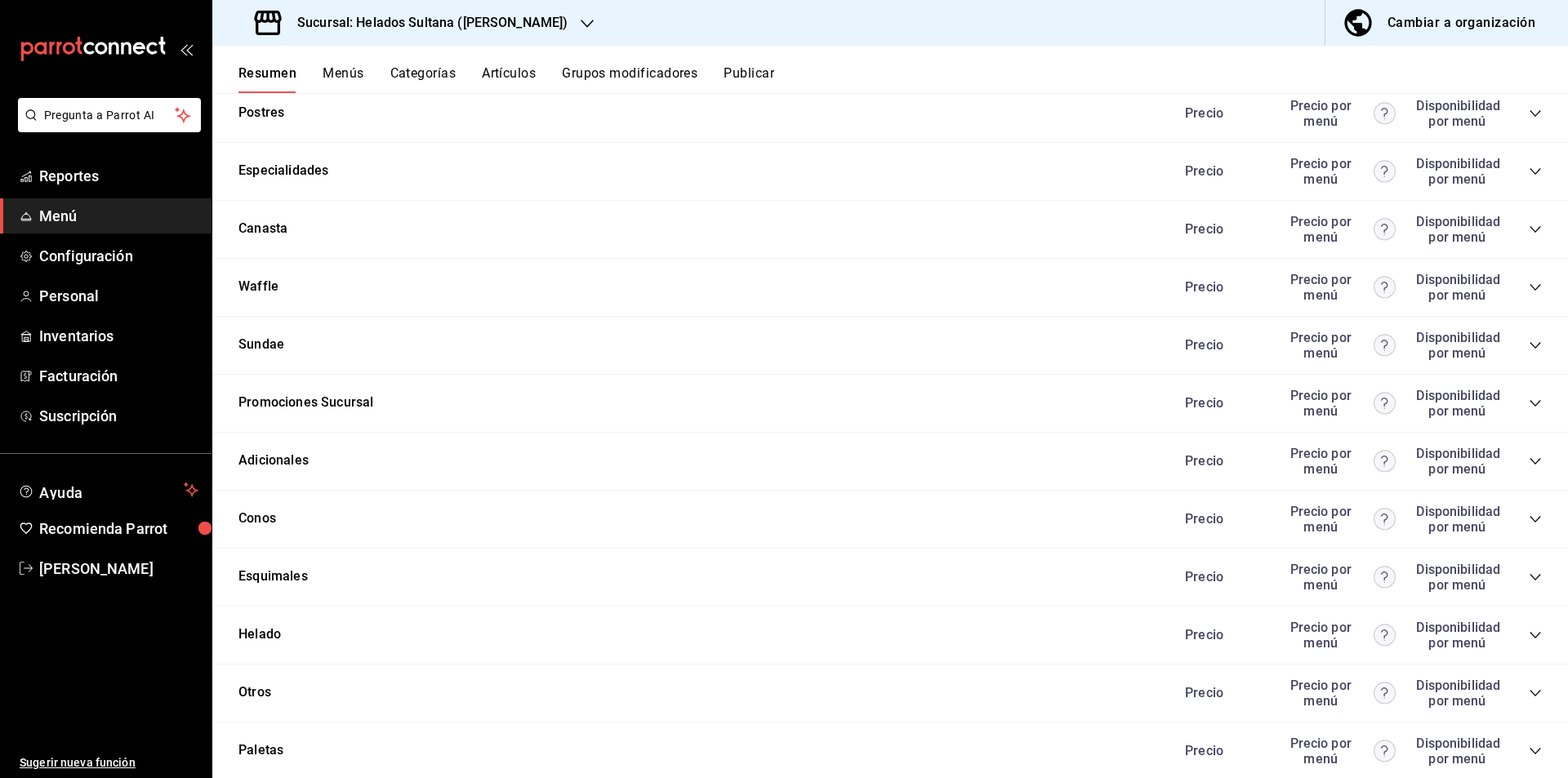
click at [1516, 405] on div "Precio Precio por menú Disponibilidad por menú" at bounding box center [1355, 403] width 374 height 31
click at [1530, 405] on icon "collapse-category-row" at bounding box center [1535, 403] width 11 height 6
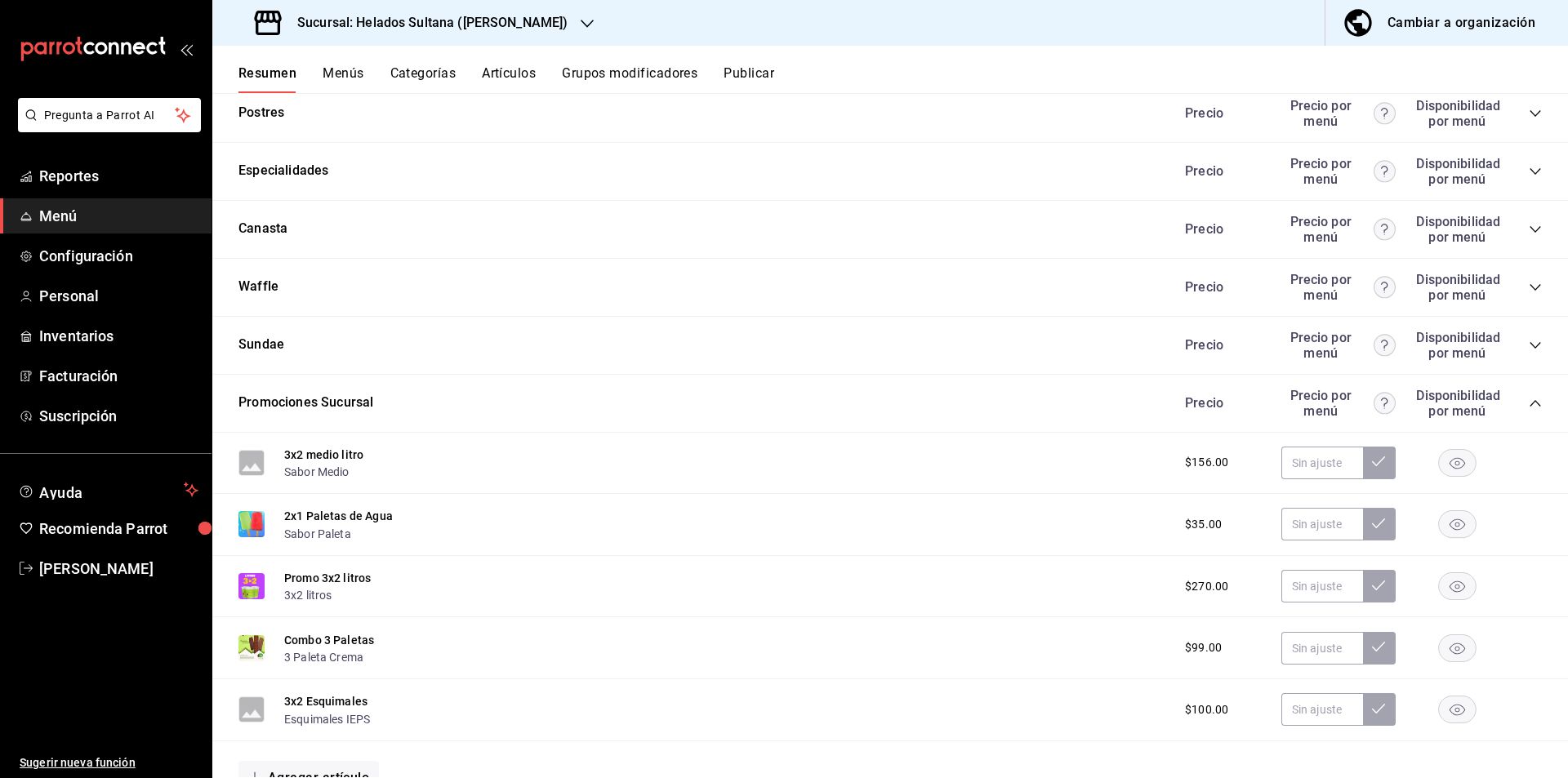
click at [1529, 405] on icon "collapse-category-row" at bounding box center [1535, 403] width 13 height 13
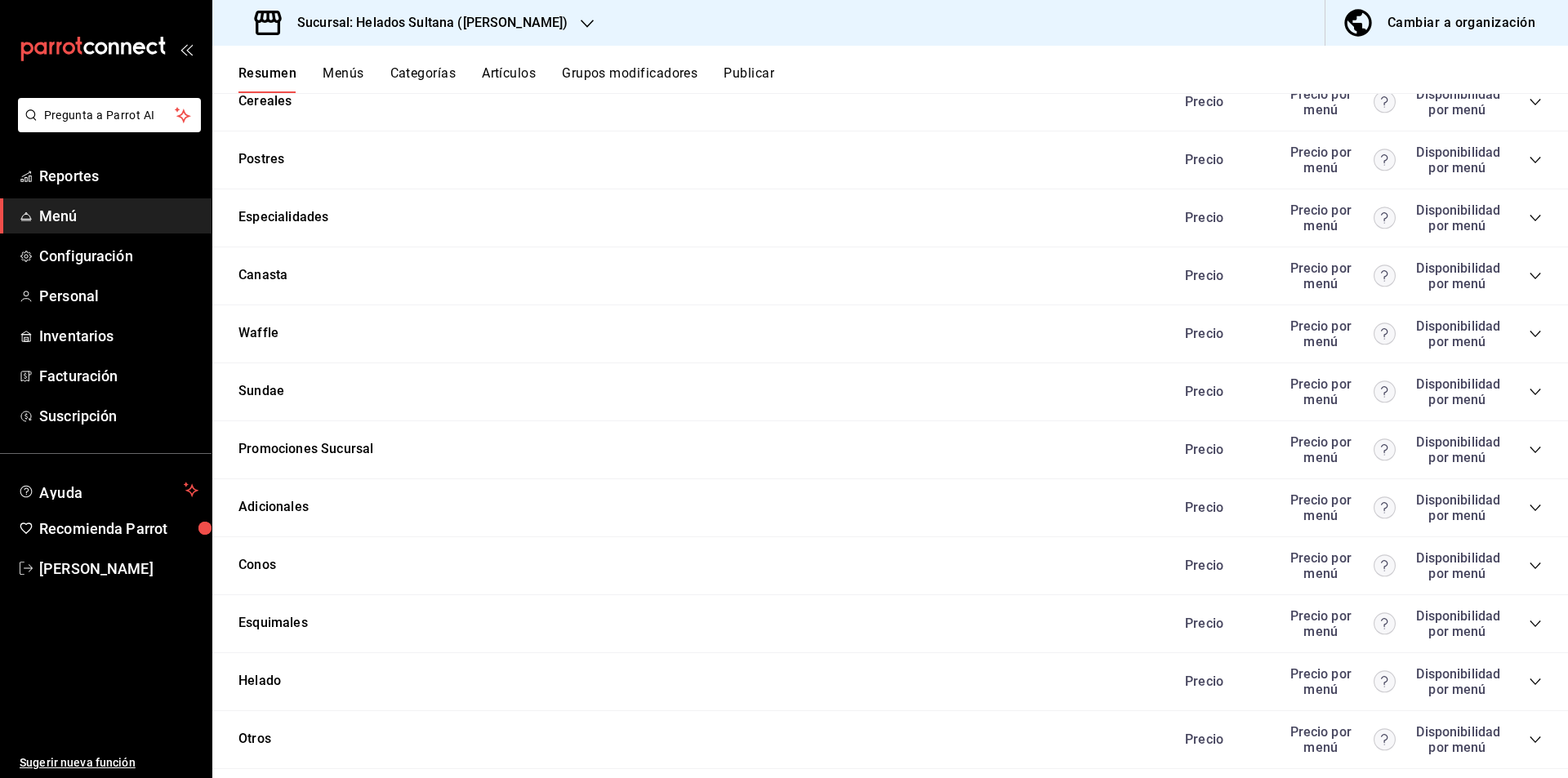
scroll to position [469, 0]
click at [1529, 281] on icon "collapse-category-row" at bounding box center [1535, 278] width 13 height 13
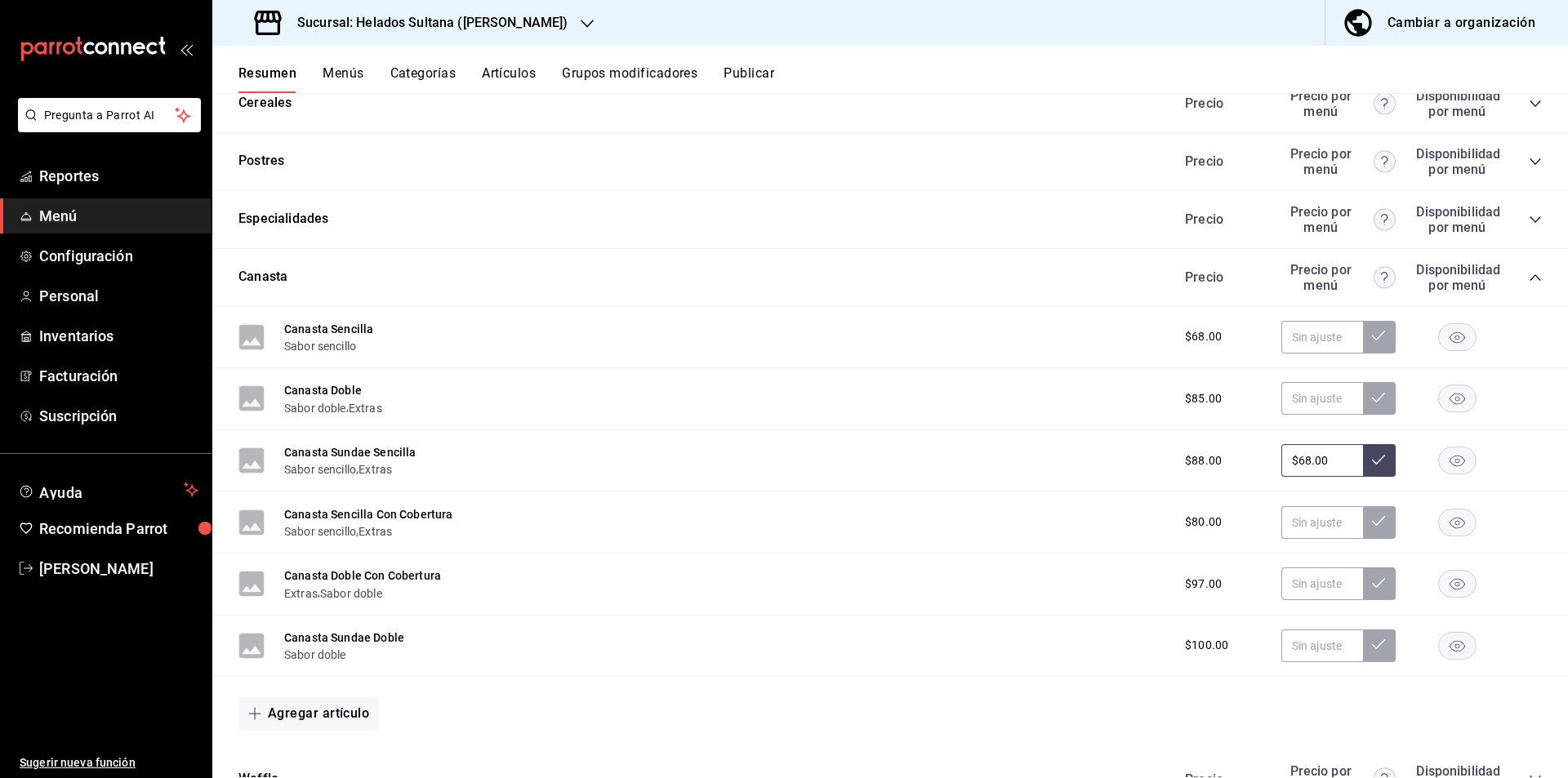
click at [1331, 458] on input "$68.00" at bounding box center [1322, 460] width 82 height 33
click at [770, 90] on button "Publicar" at bounding box center [749, 79] width 51 height 28
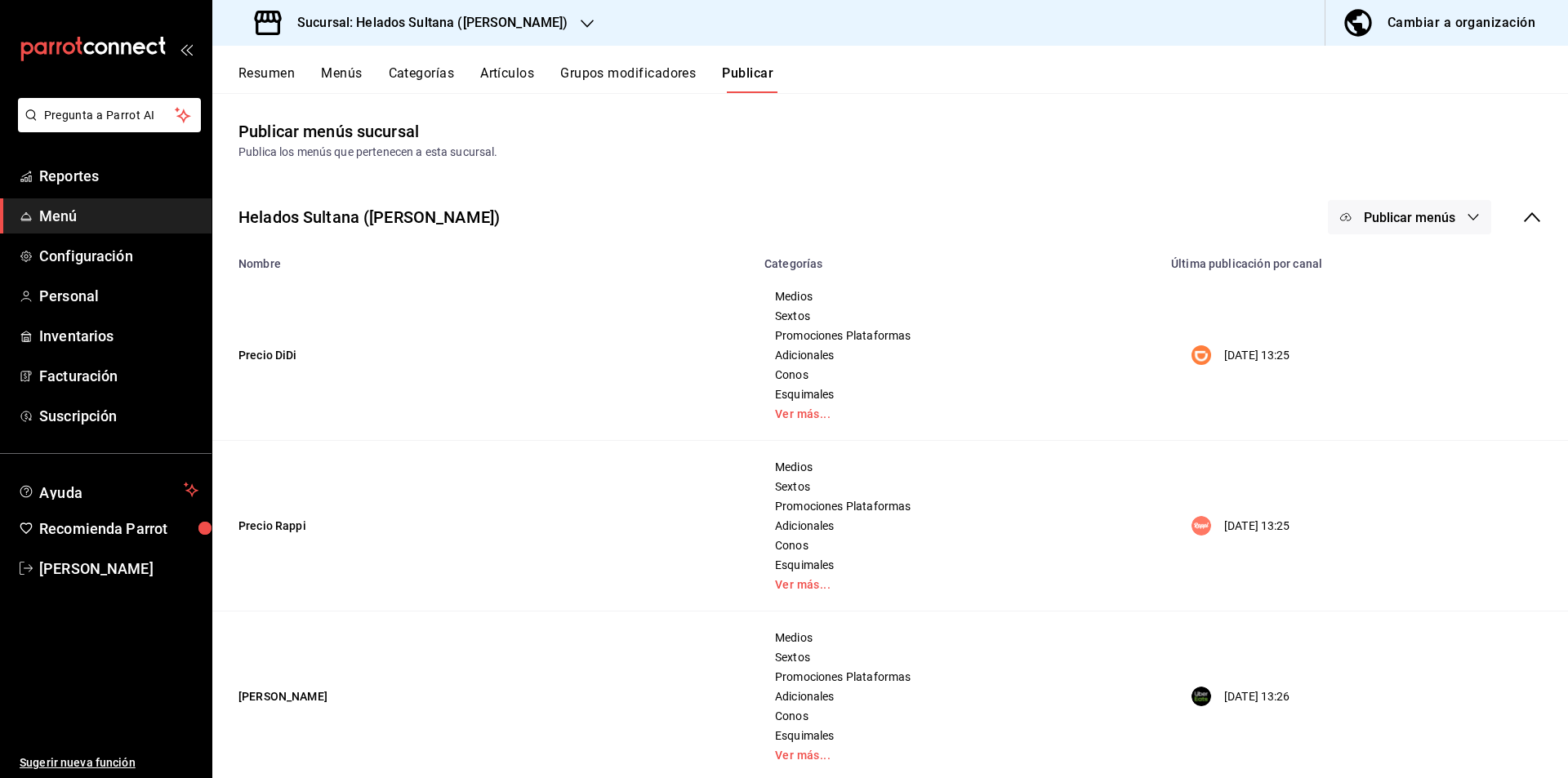
click at [1381, 208] on button "Publicar menús" at bounding box center [1410, 217] width 163 height 35
click at [1364, 408] on div at bounding box center [1359, 407] width 46 height 26
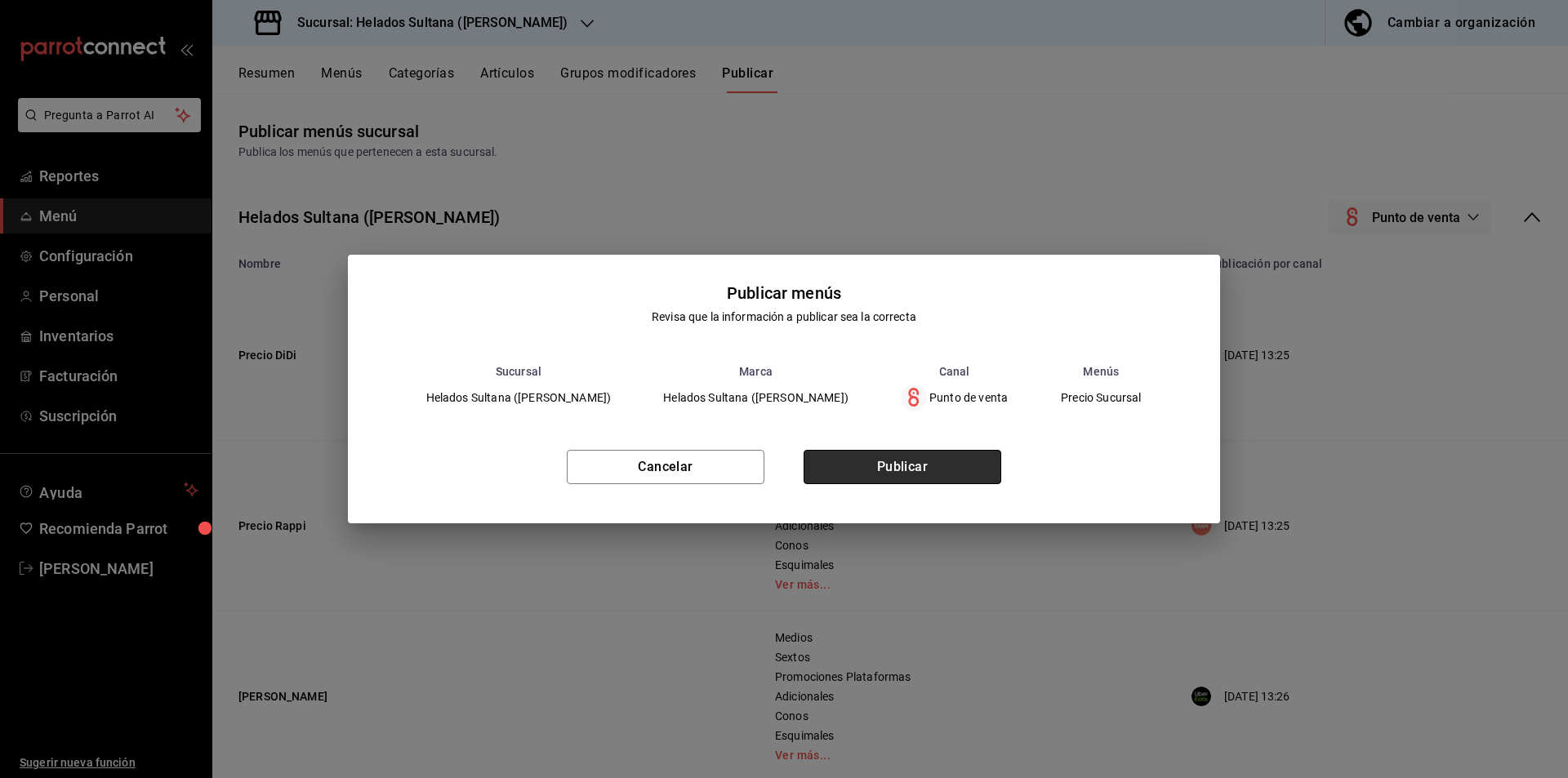
click at [950, 468] on button "Publicar" at bounding box center [902, 467] width 198 height 35
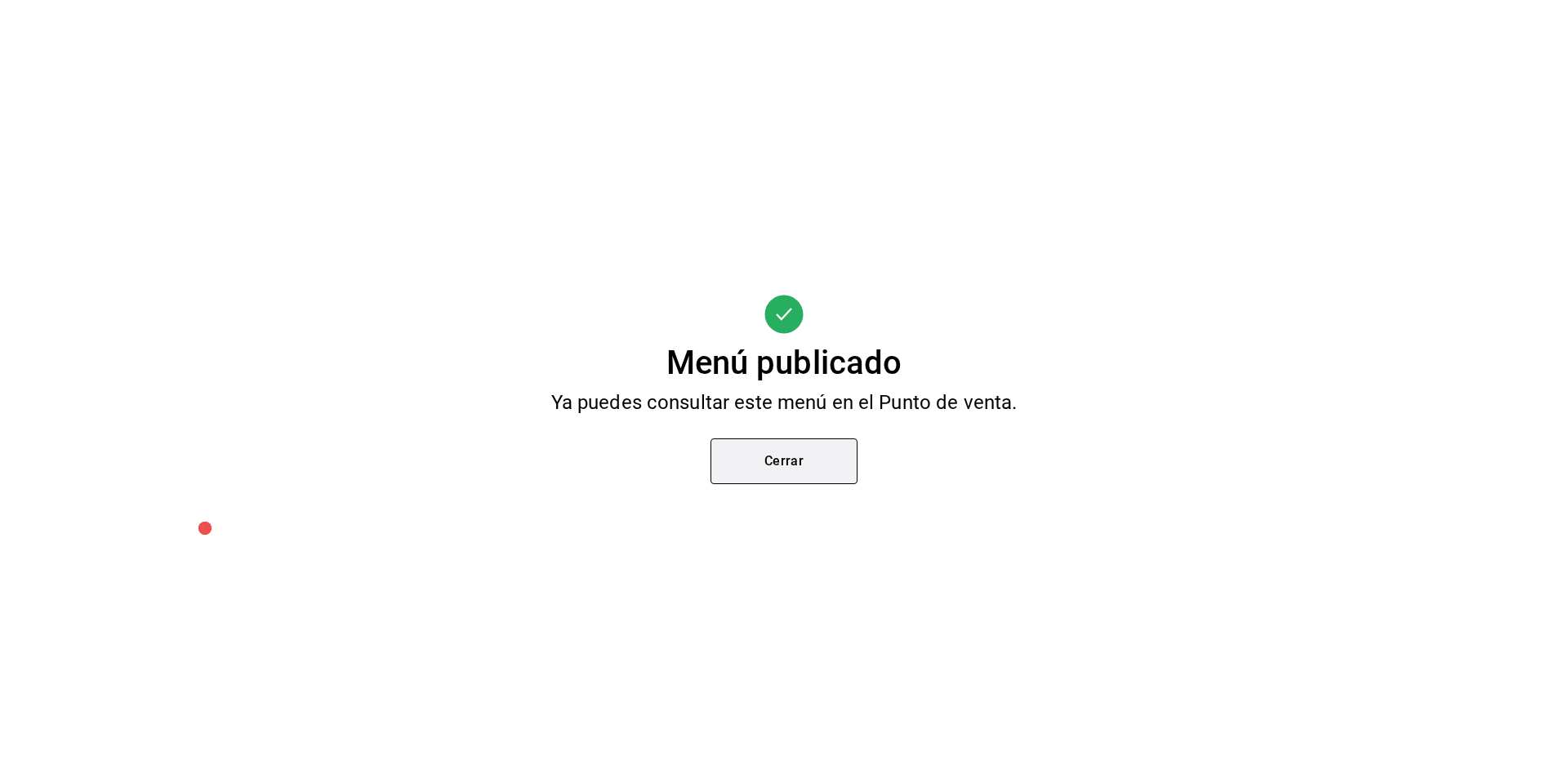
click at [783, 472] on button "Cerrar" at bounding box center [784, 461] width 147 height 46
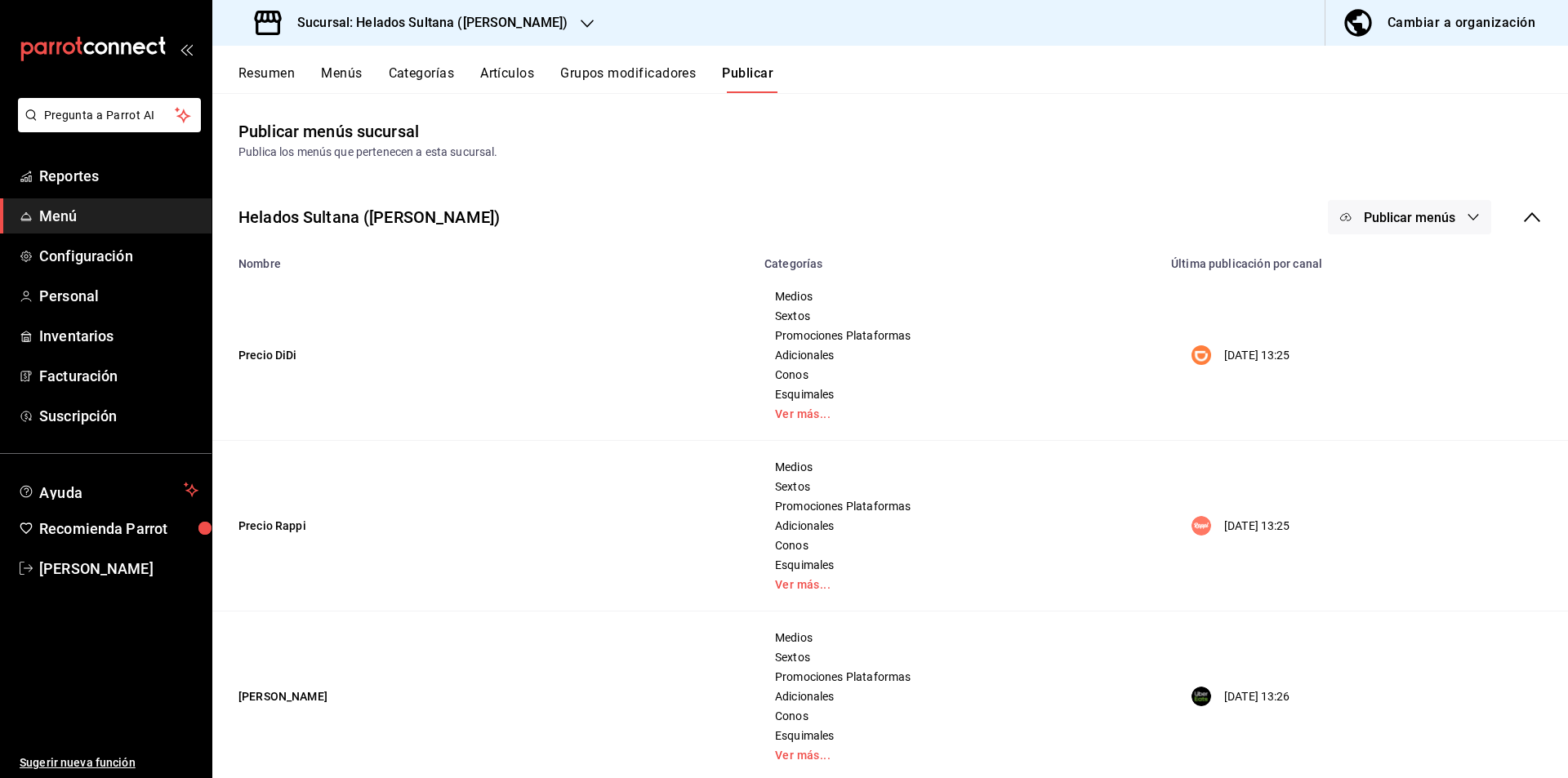
click at [1414, 208] on button "Publicar menús" at bounding box center [1410, 217] width 163 height 35
click at [1358, 271] on img at bounding box center [1349, 270] width 26 height 26
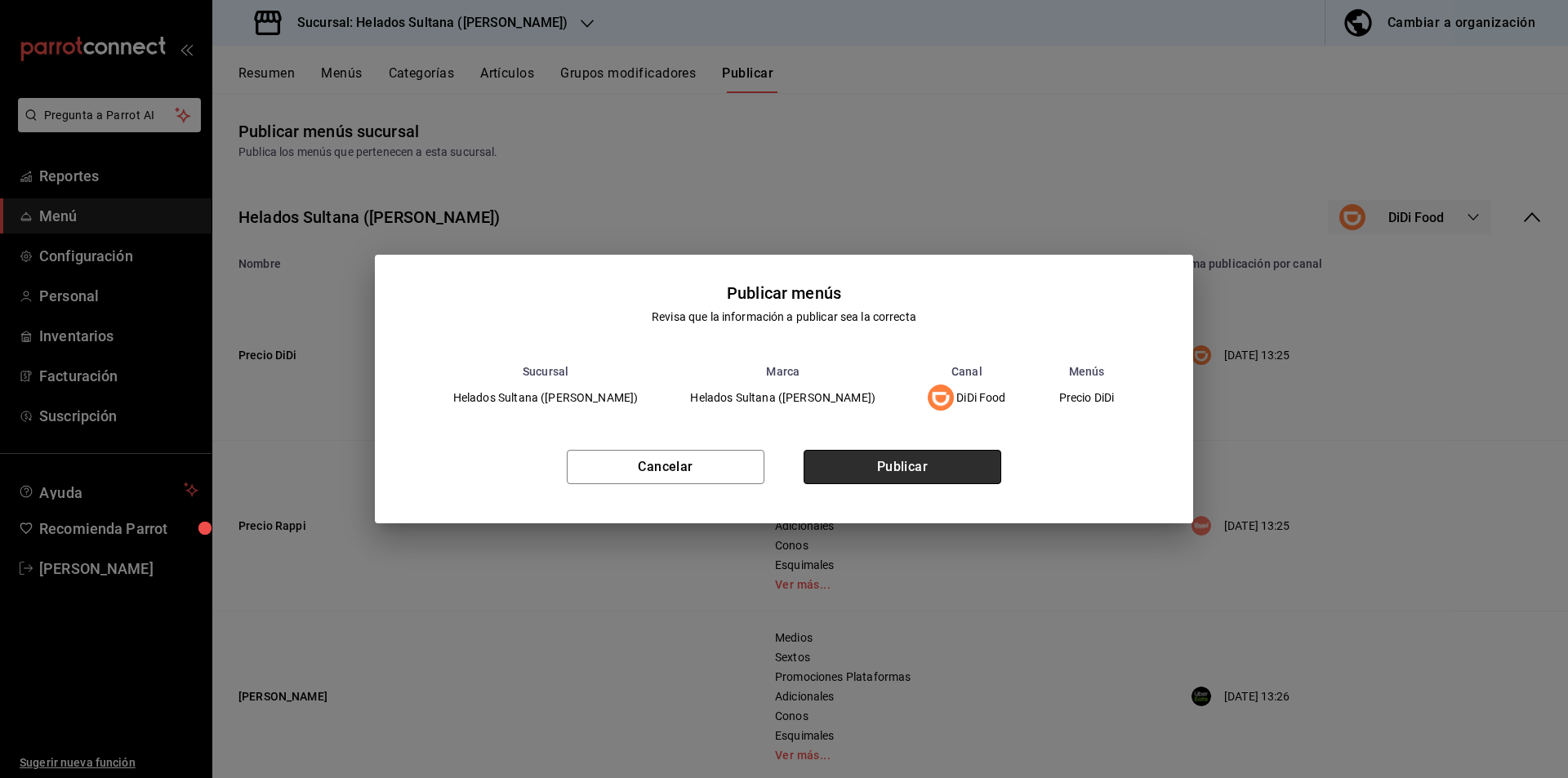
click at [957, 453] on button "Publicar" at bounding box center [902, 467] width 198 height 35
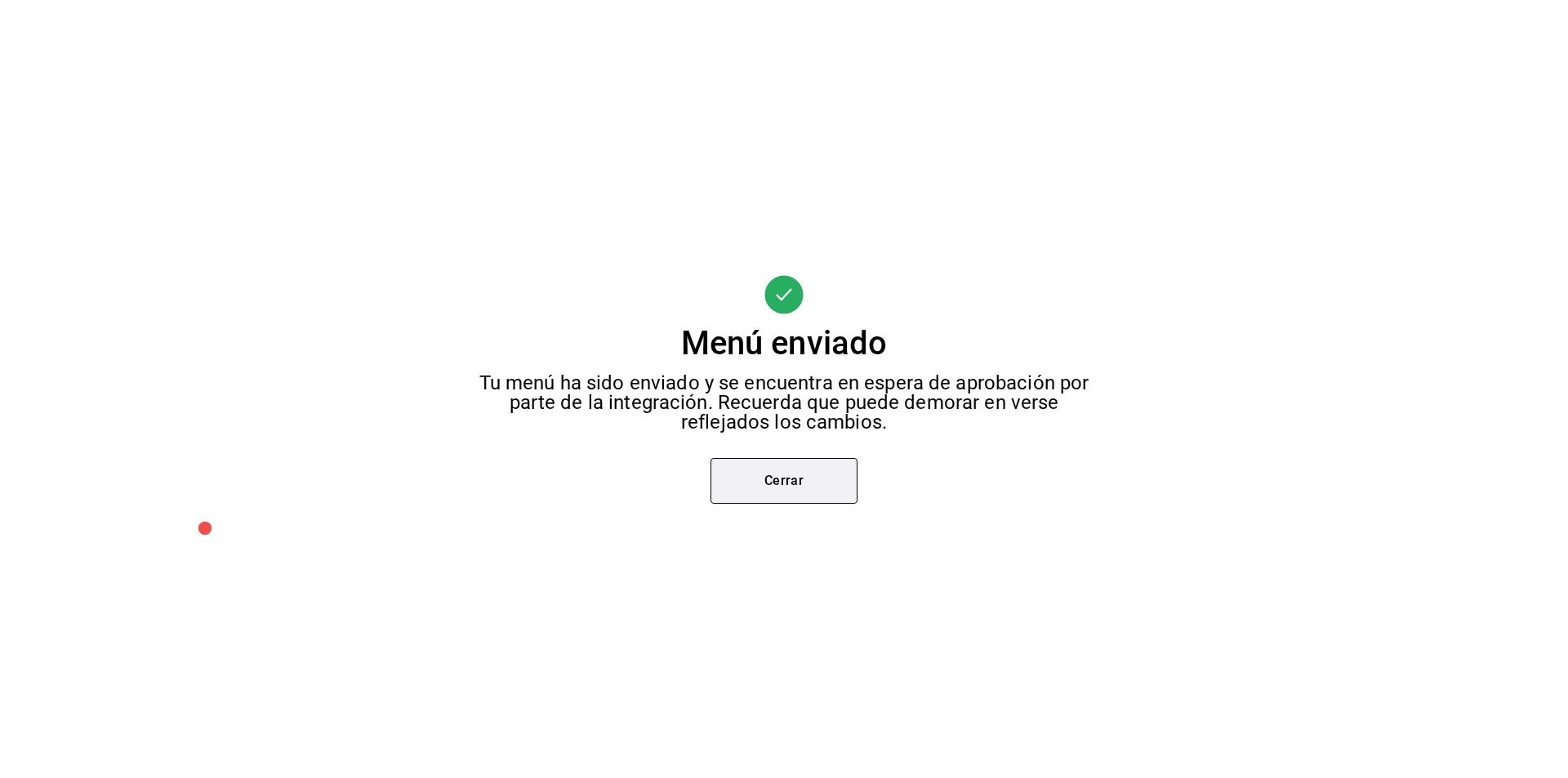
click at [745, 489] on button "Cerrar" at bounding box center [784, 481] width 147 height 46
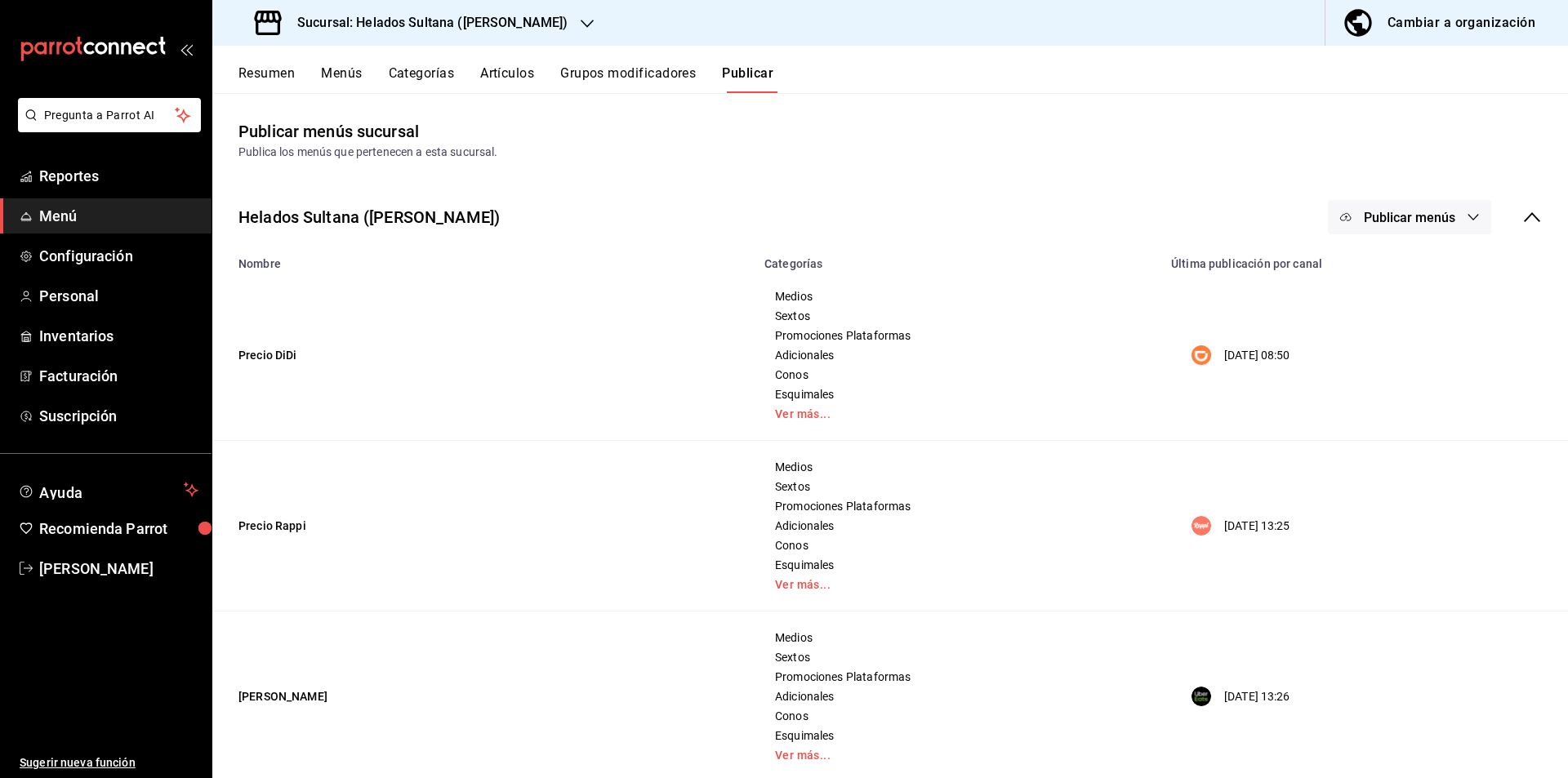
click at [1374, 206] on button "Publicar menús" at bounding box center [1410, 217] width 163 height 35
click at [1344, 311] on img at bounding box center [1349, 316] width 26 height 26
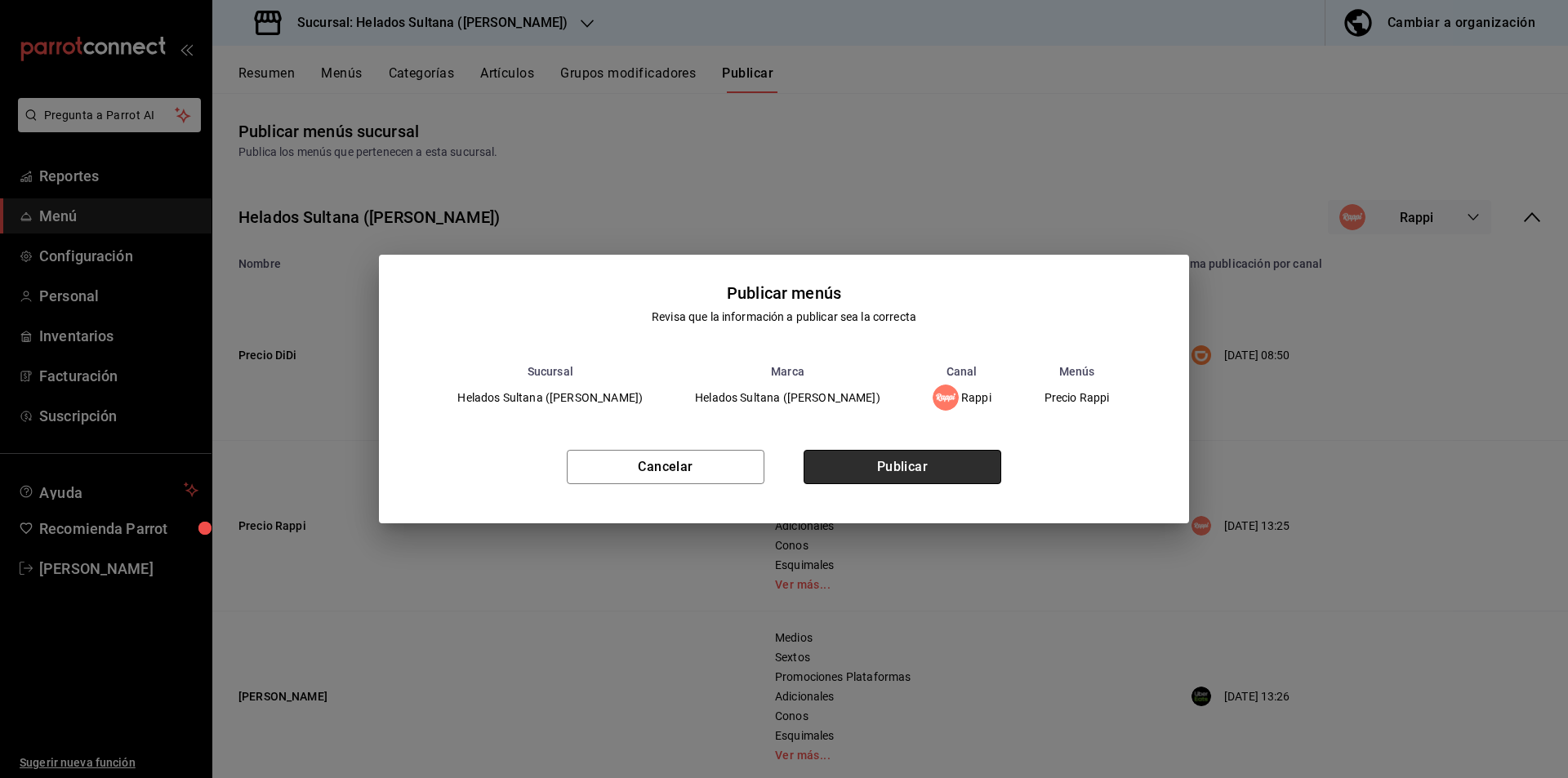
click at [873, 459] on button "Publicar" at bounding box center [902, 467] width 198 height 35
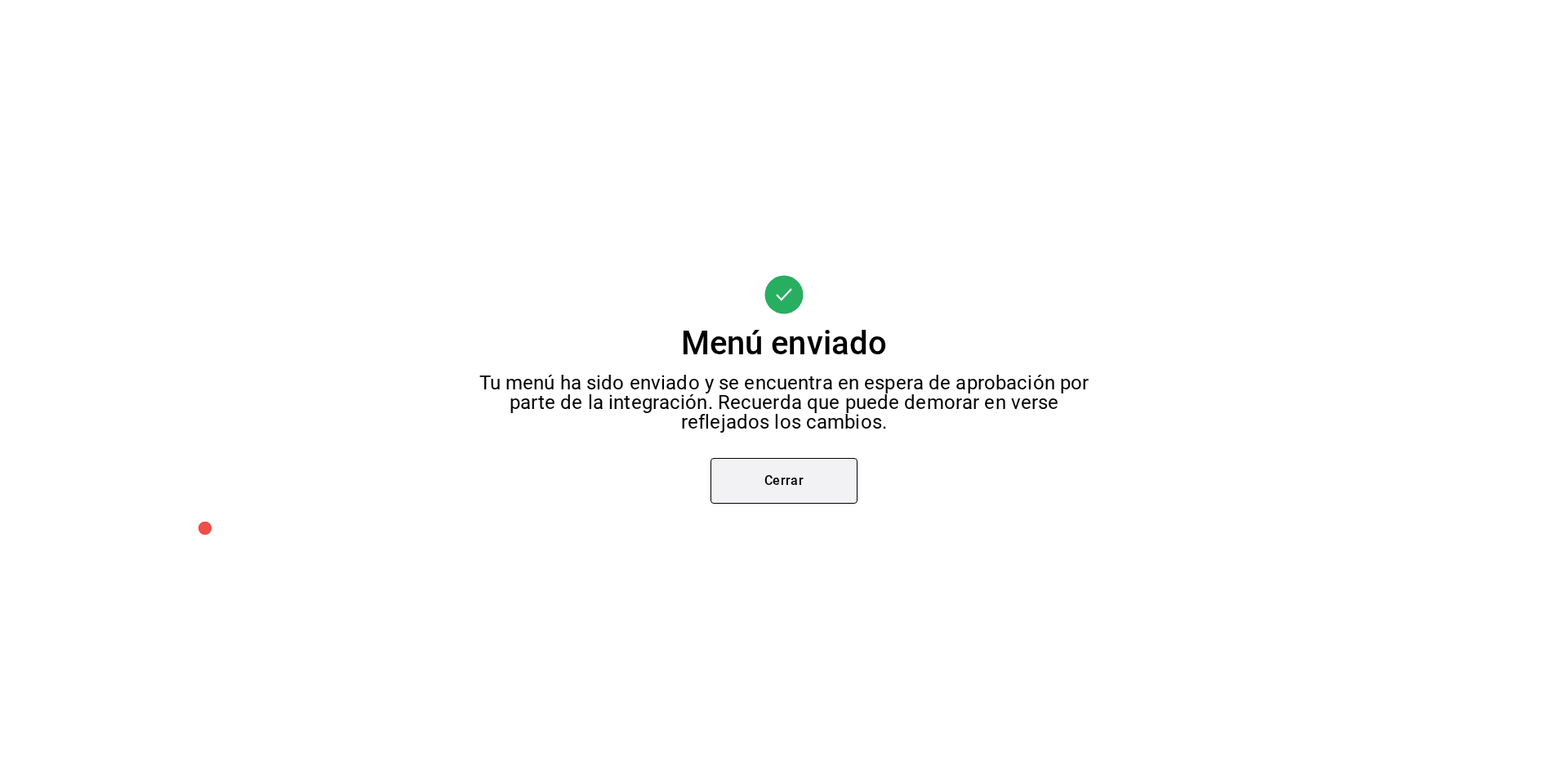
click at [774, 467] on button "Cerrar" at bounding box center [784, 481] width 147 height 46
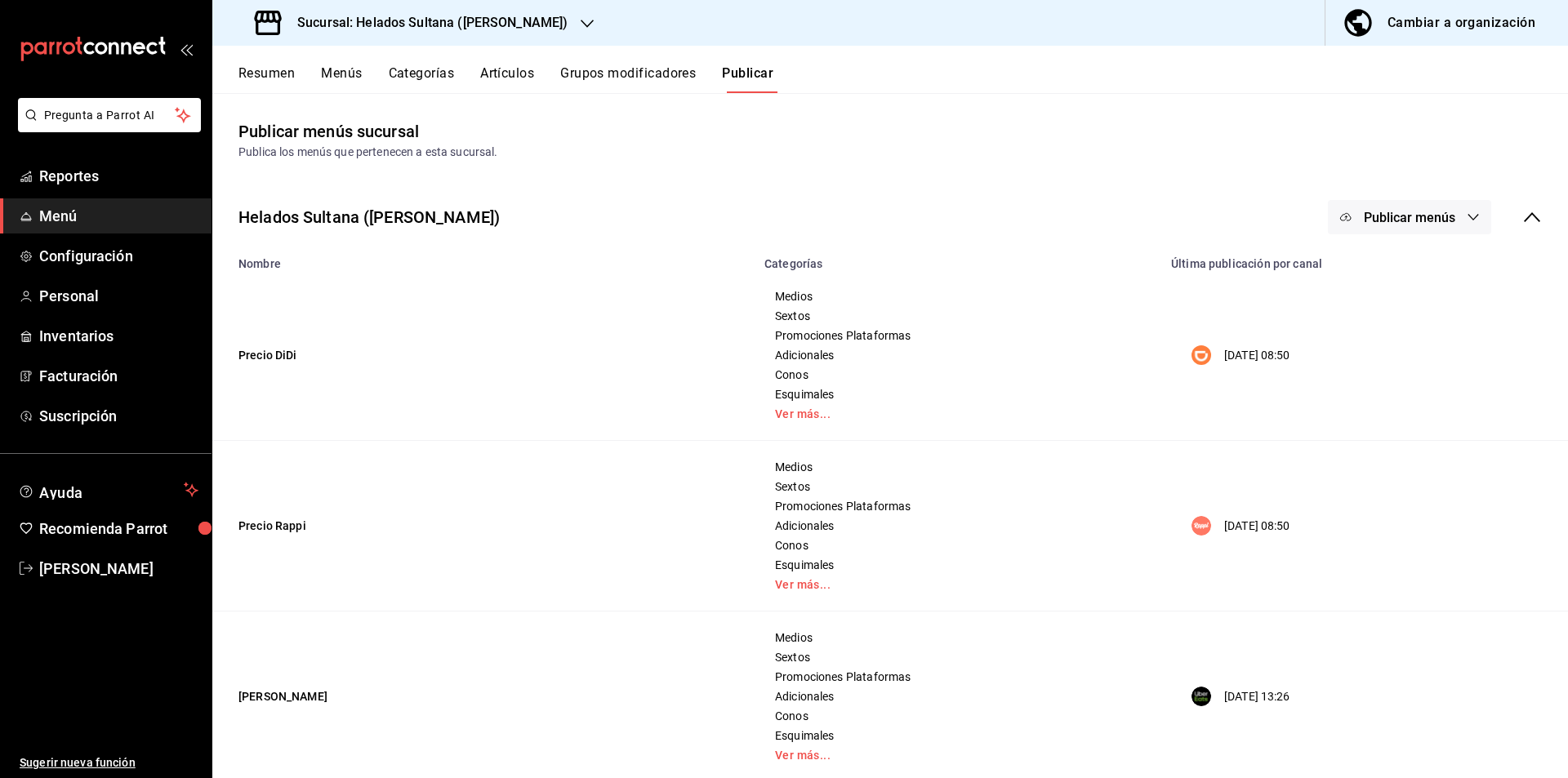
click at [1434, 215] on span "Publicar menús" at bounding box center [1409, 217] width 91 height 15
click at [1382, 350] on div at bounding box center [1359, 361] width 46 height 26
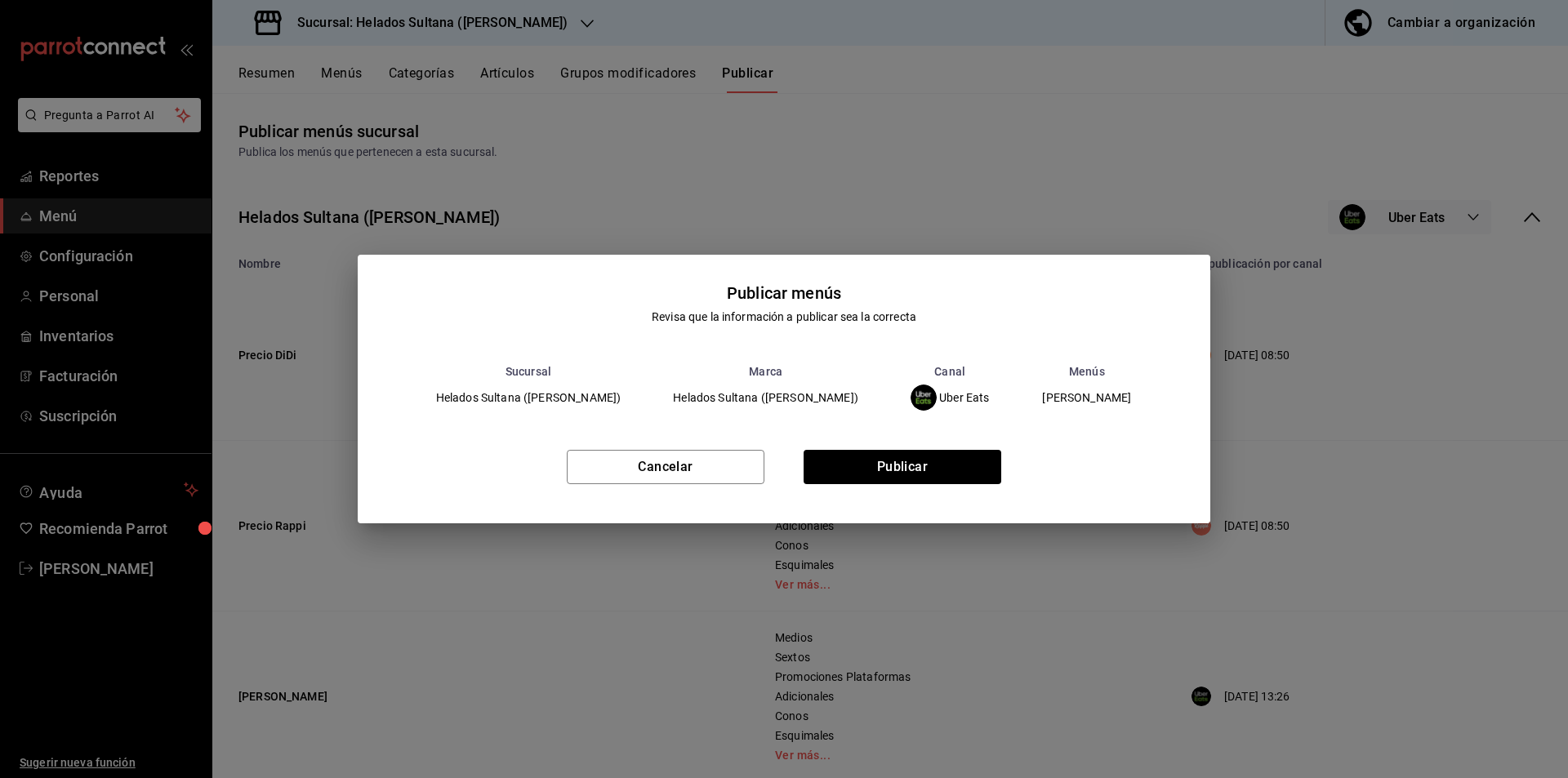
click at [917, 448] on div "Cancelar Publicar" at bounding box center [784, 474] width 854 height 99
click at [890, 460] on button "Publicar" at bounding box center [902, 467] width 198 height 35
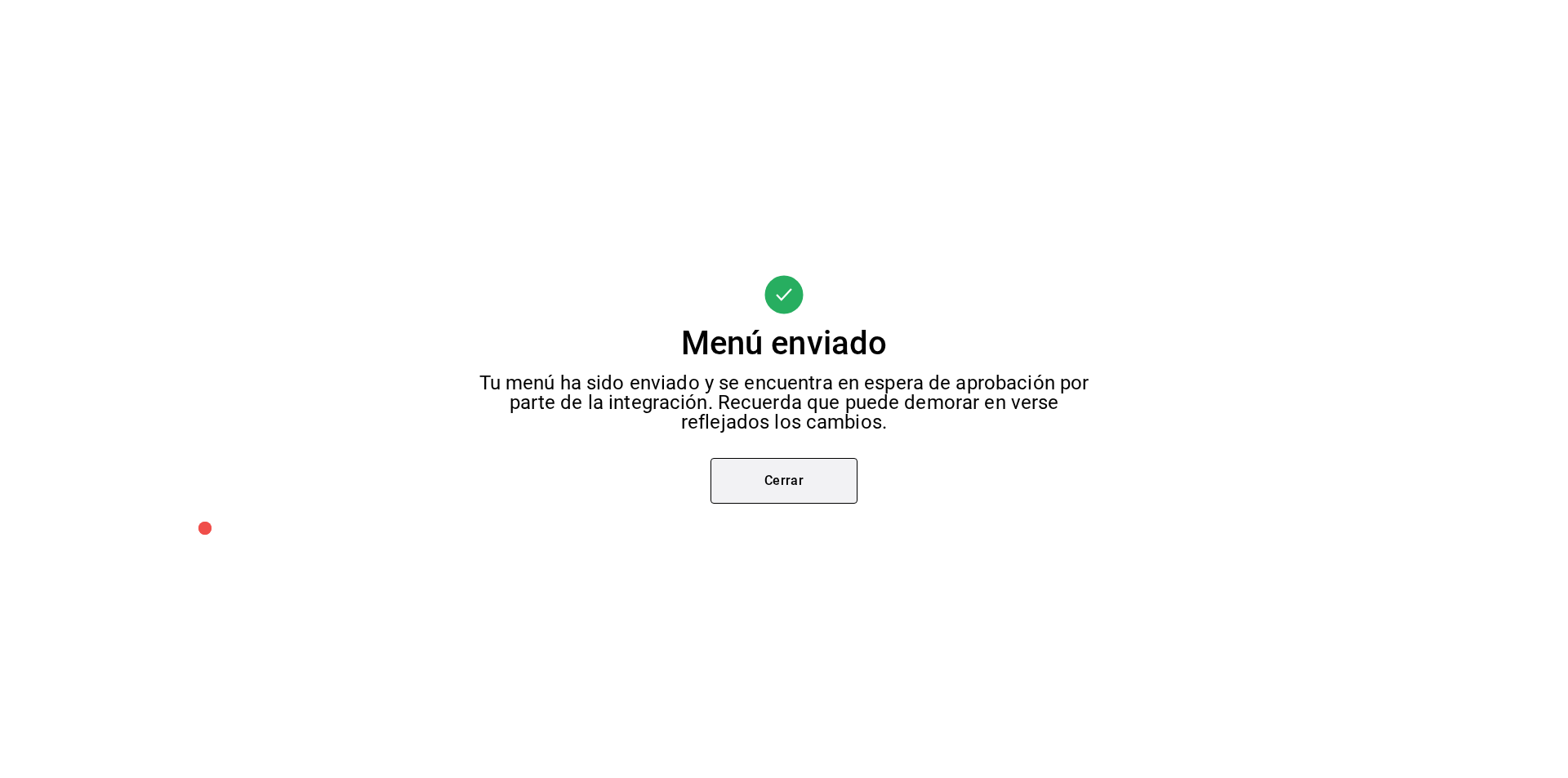
click at [789, 492] on button "Cerrar" at bounding box center [784, 481] width 147 height 46
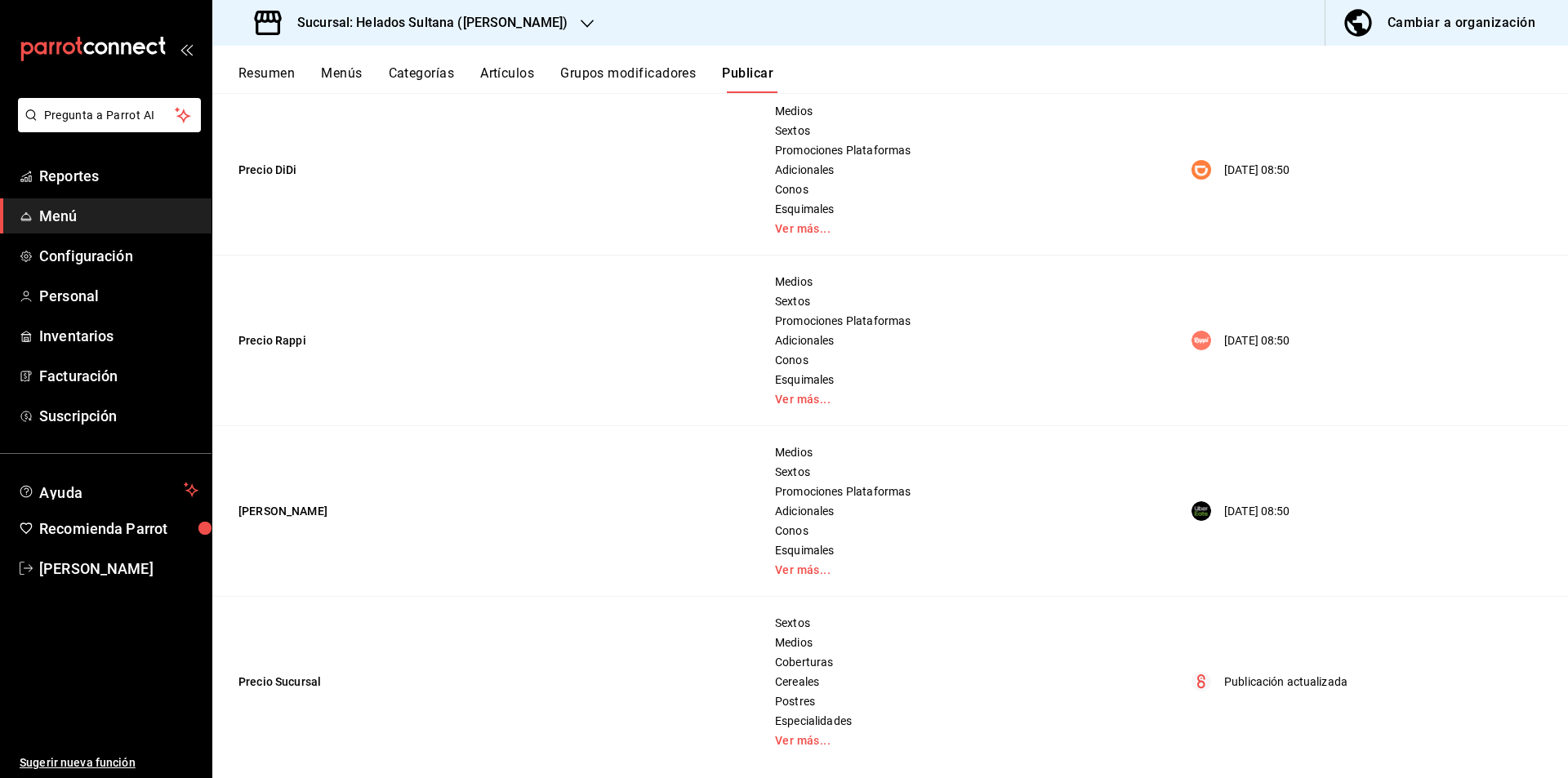
scroll to position [69, 0]
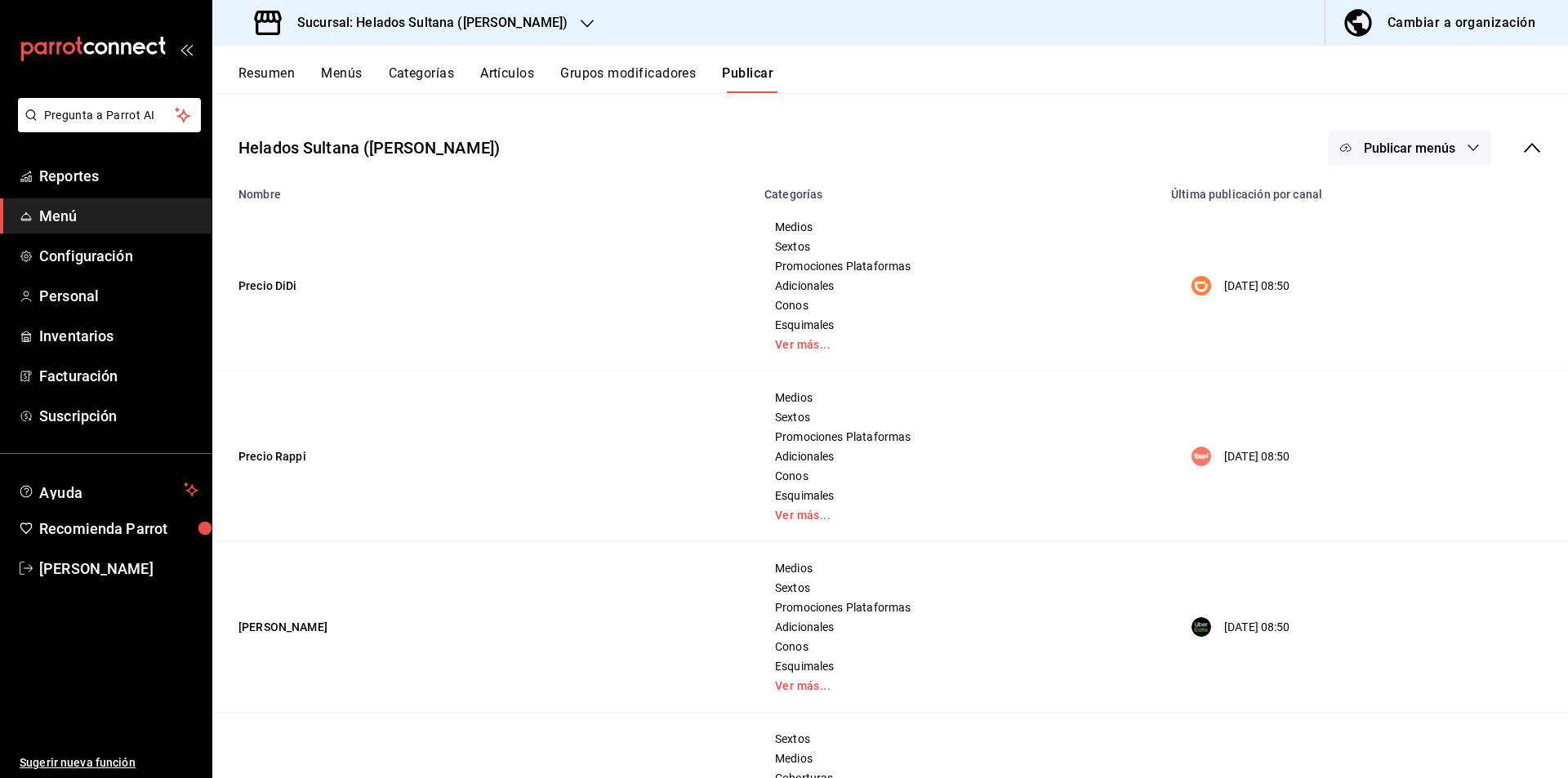
click at [1444, 149] on span "Publicar menús" at bounding box center [1409, 147] width 91 height 15
click at [1402, 336] on span "Punto de venta" at bounding box center [1422, 338] width 78 height 17
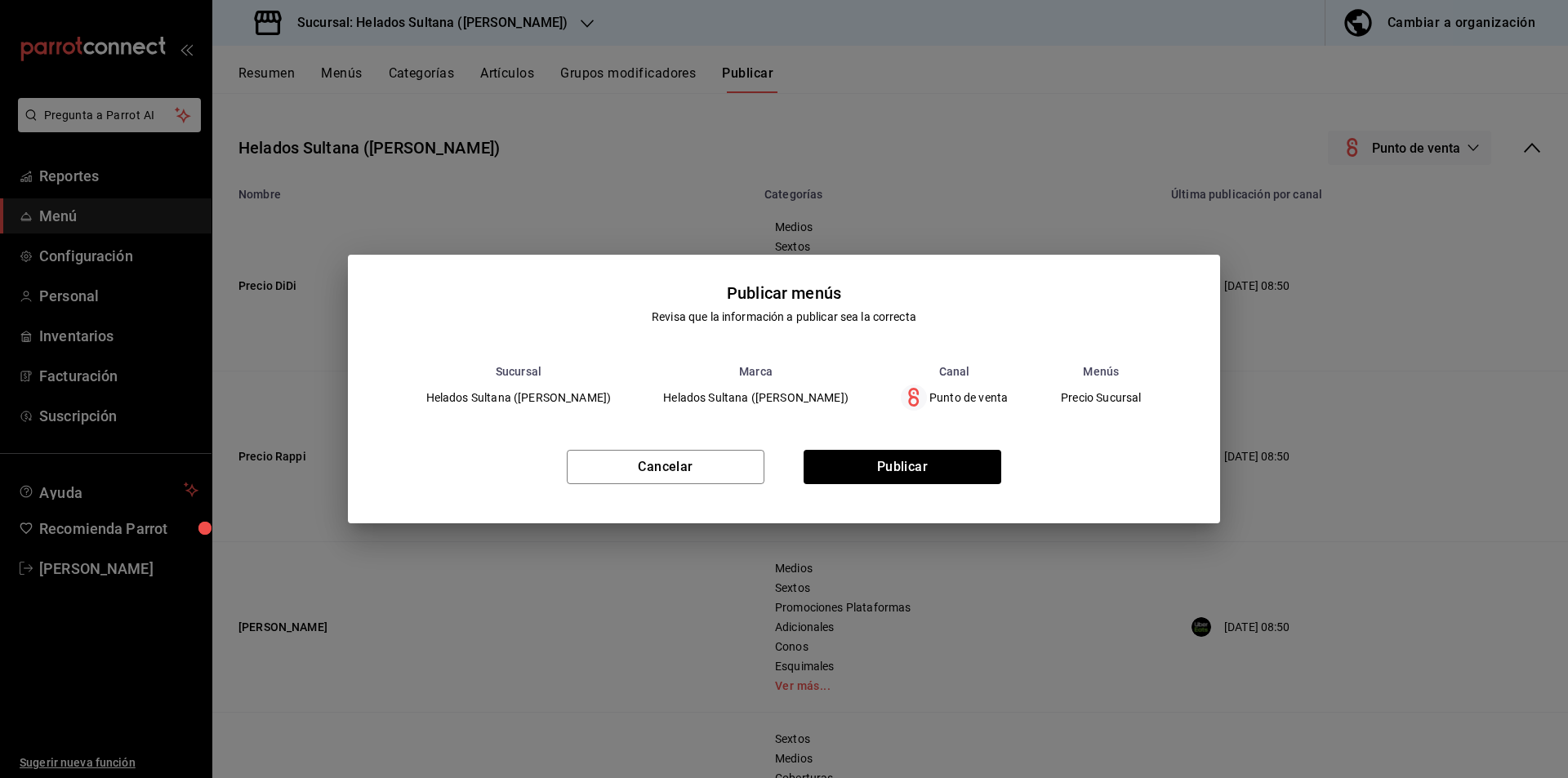
click at [942, 487] on div "Cancelar Publicar" at bounding box center [784, 474] width 873 height 99
click at [918, 483] on button "Publicar" at bounding box center [902, 467] width 198 height 35
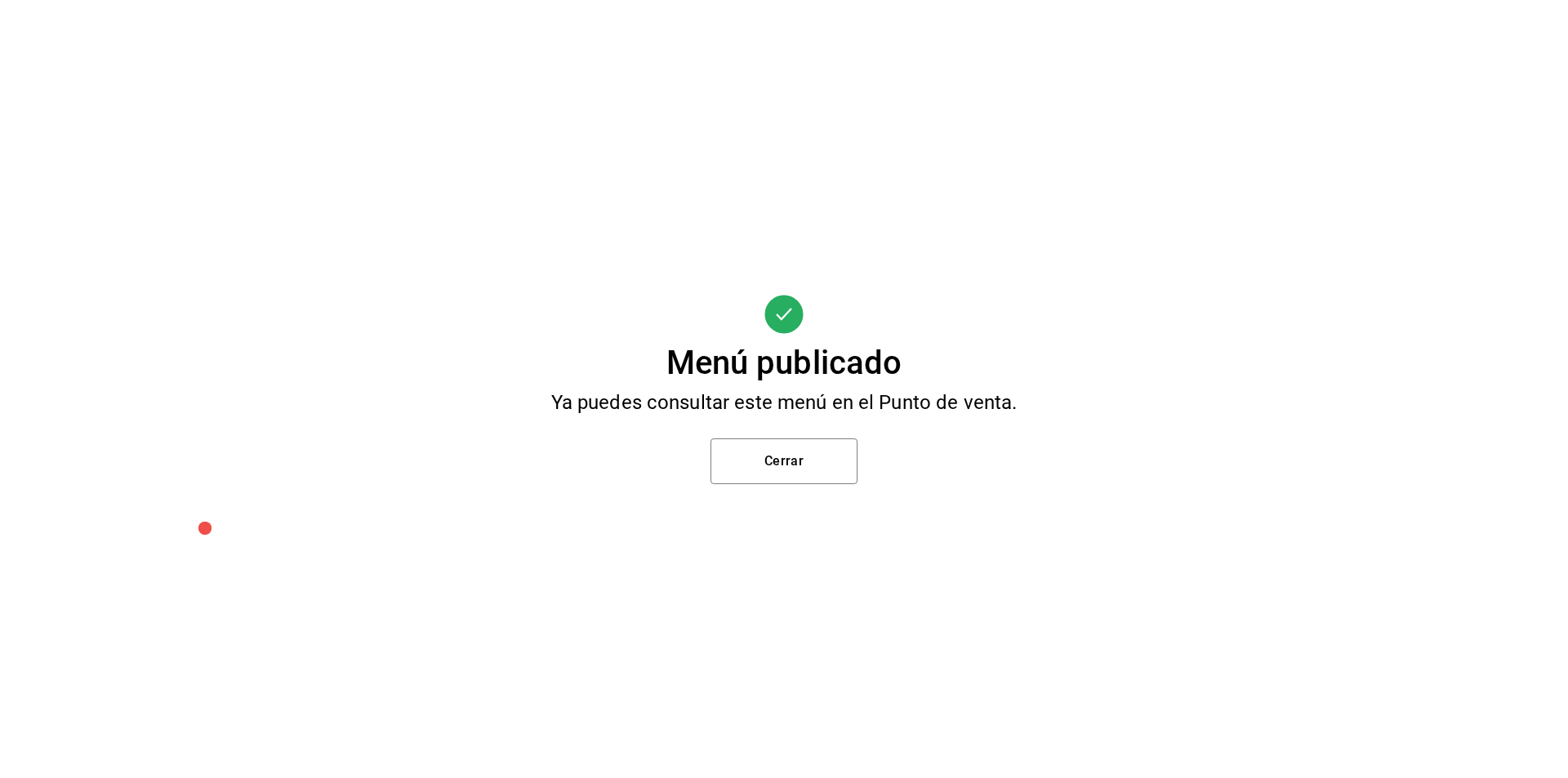
scroll to position [0, 0]
click at [799, 478] on button "Cerrar" at bounding box center [784, 461] width 147 height 46
